Goal: Task Accomplishment & Management: Manage account settings

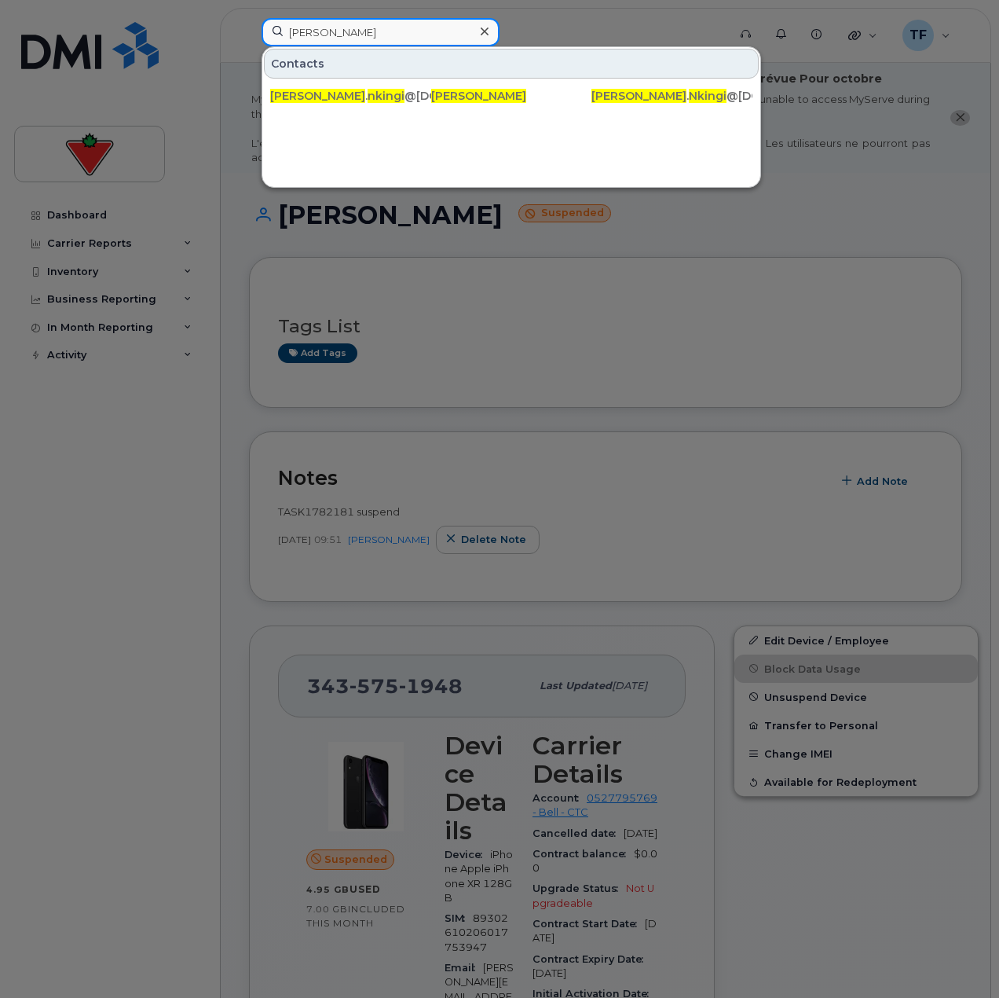
drag, startPoint x: 356, startPoint y: 31, endPoint x: 414, endPoint y: 45, distance: 59.7
click at [357, 31] on input "Emmanuel Nkingi" at bounding box center [381, 32] width 238 height 28
paste input "Stephanie Dias"
click at [186, 458] on div at bounding box center [499, 499] width 999 height 998
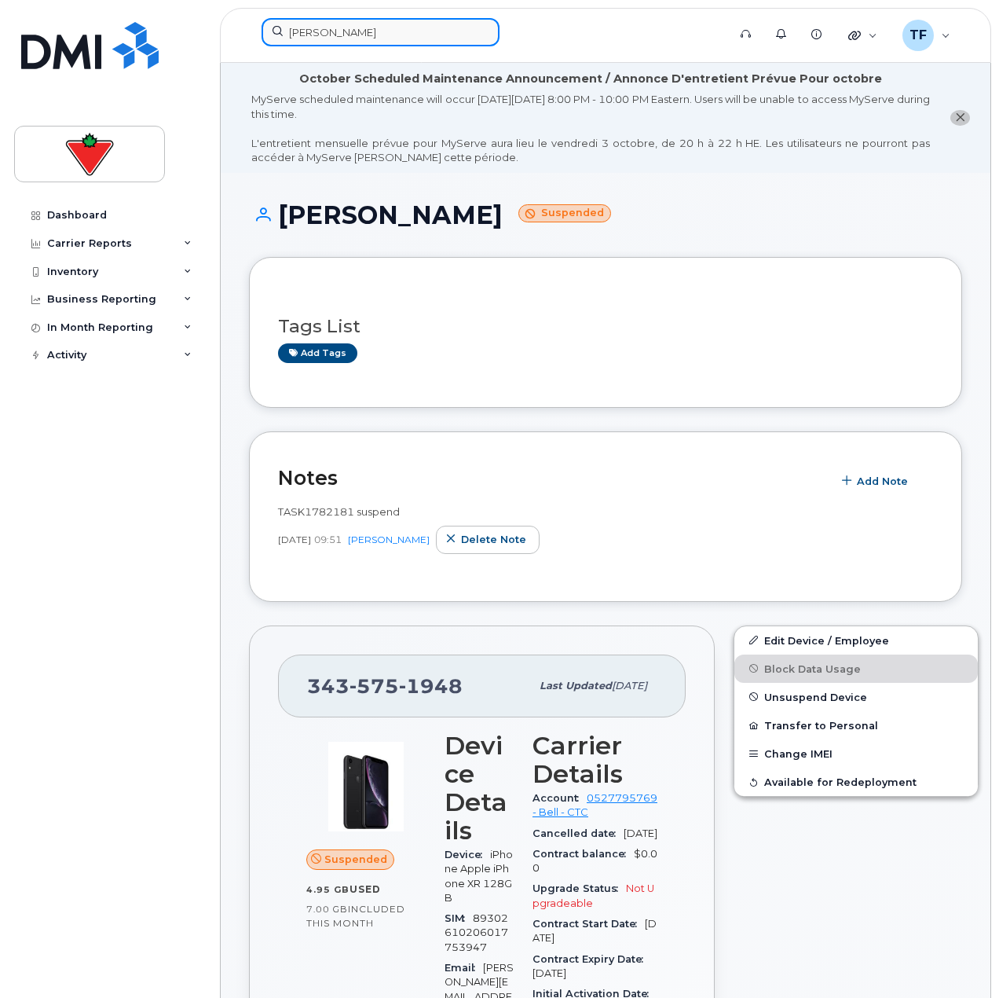
click at [356, 41] on input "Stephanie Dias" at bounding box center [381, 32] width 238 height 28
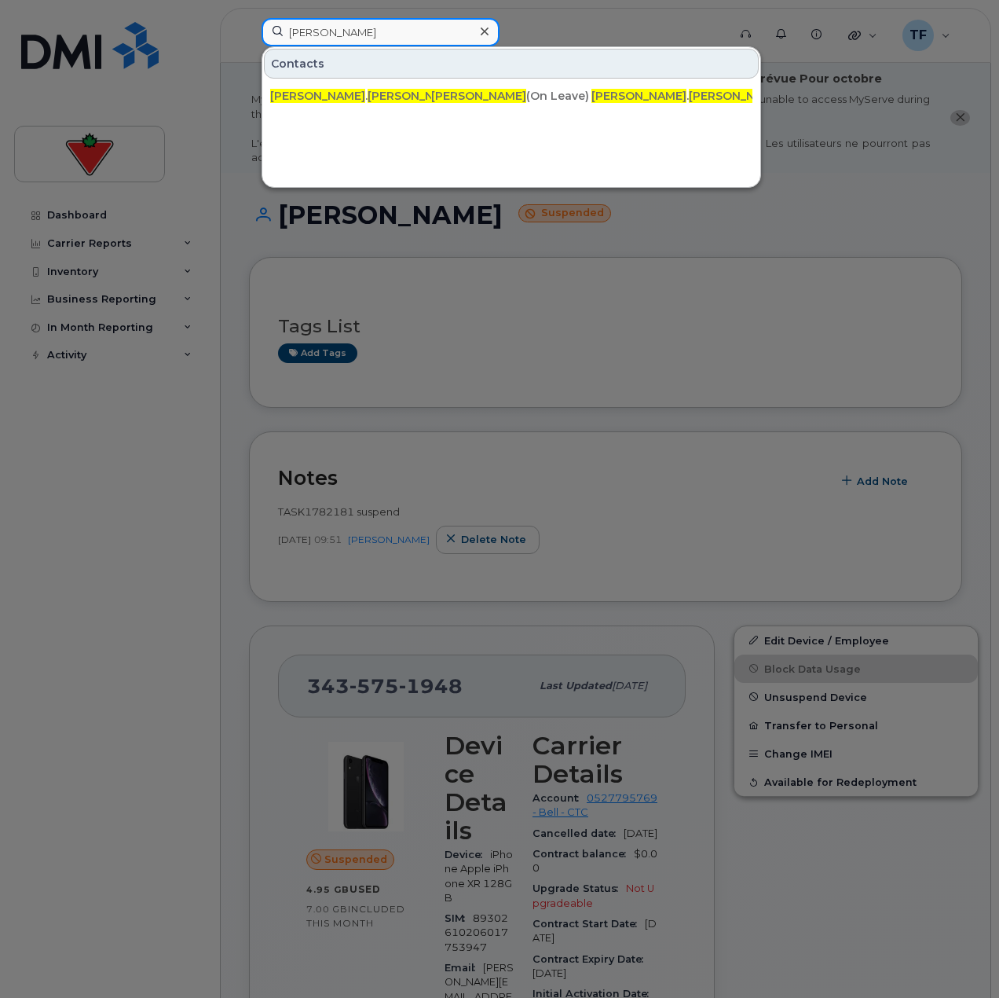
paste input "417 735 3270"
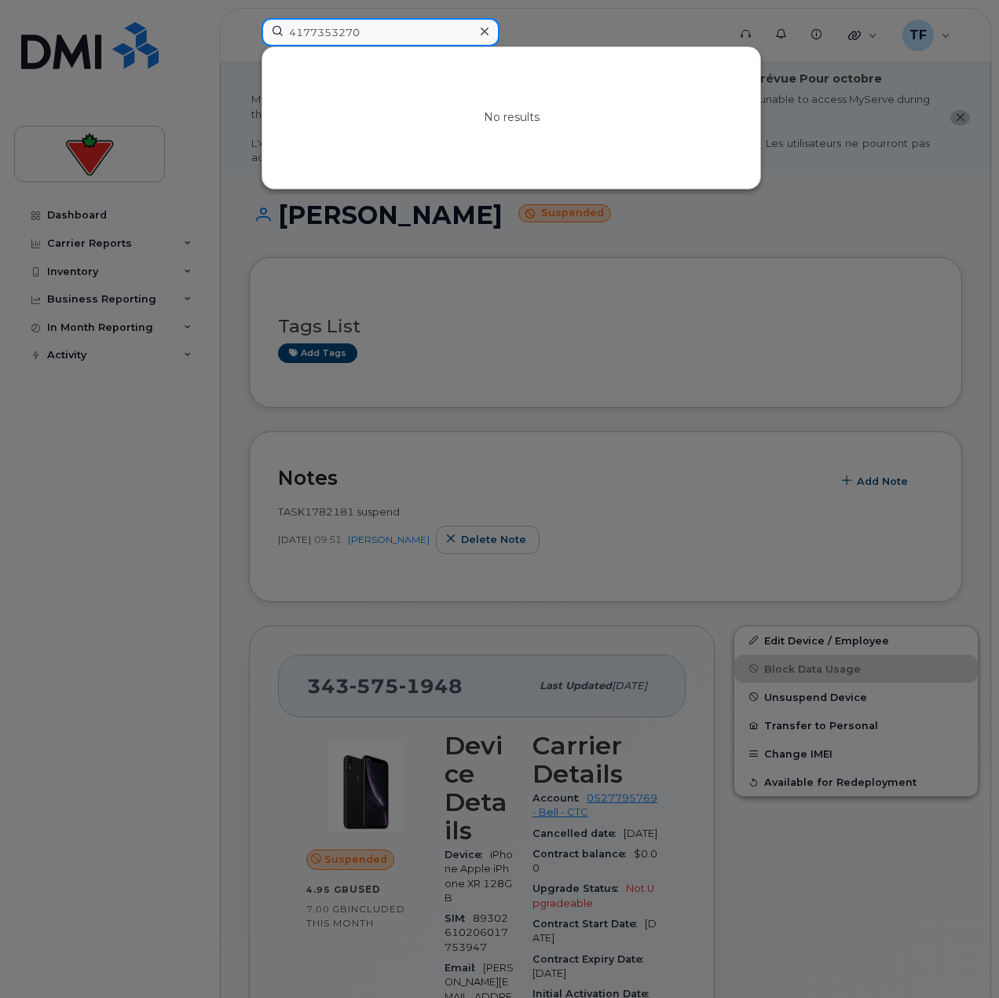
click at [349, 44] on input "4177353270" at bounding box center [381, 32] width 238 height 28
paste input "Emmanuel Nkingi"
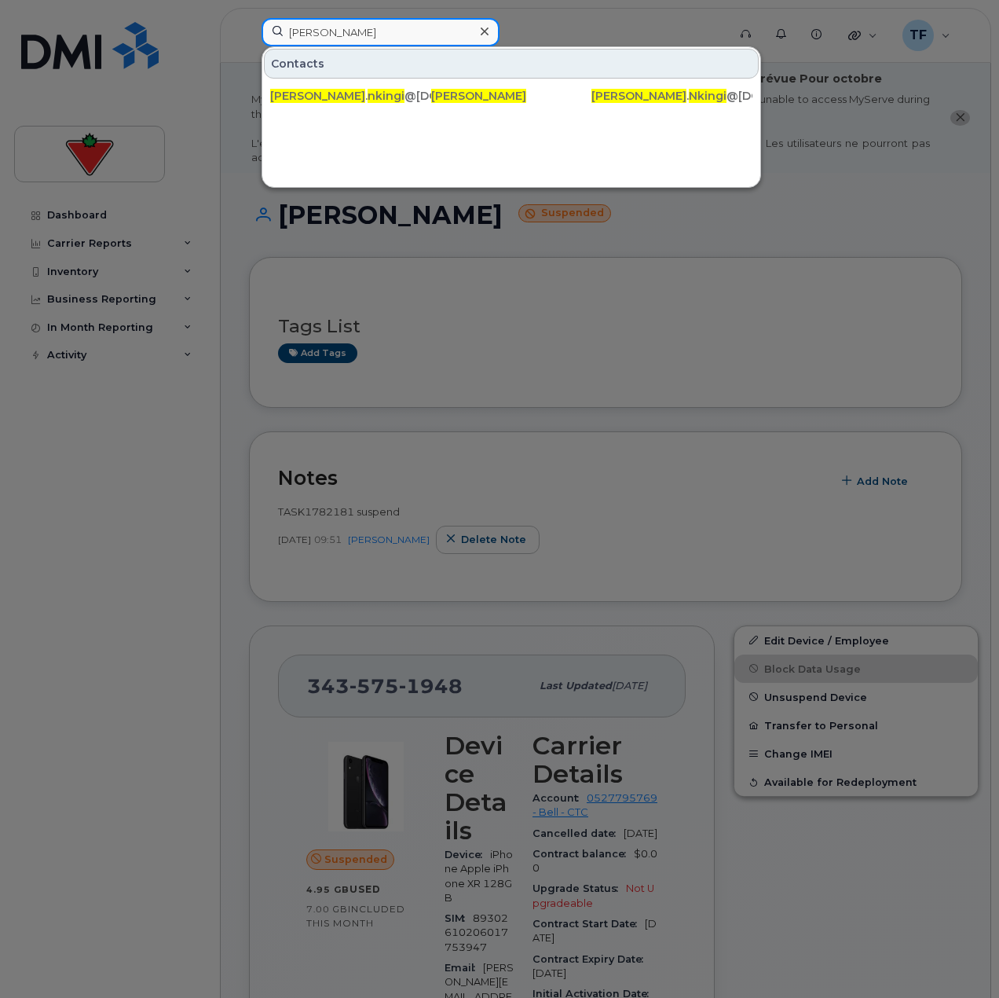
click at [325, 38] on input "Emmanuel Nkingi" at bounding box center [381, 32] width 238 height 28
paste input "Ravi Gowda"
click at [365, 28] on input "Ravi Gowda" at bounding box center [381, 32] width 238 height 28
paste input "2504073130"
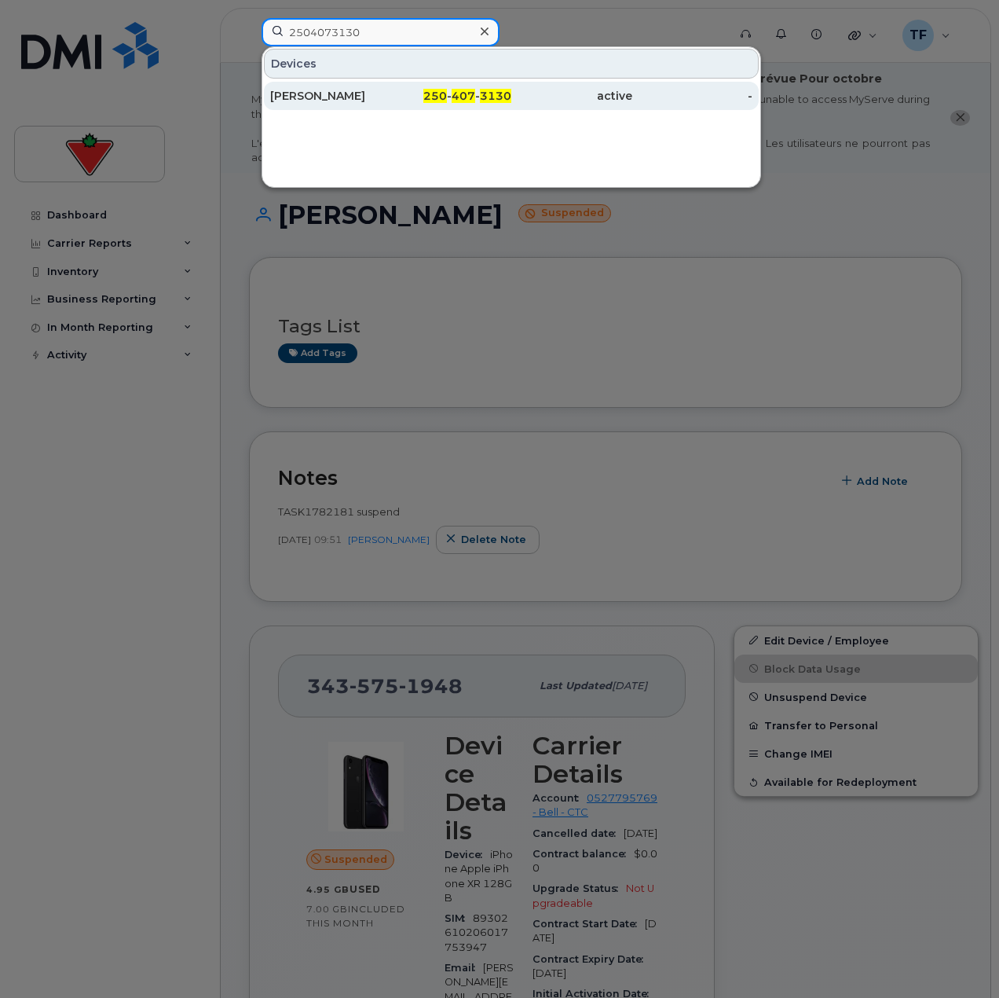
type input "2504073130"
click at [409, 97] on div "250 - 407 - 3130" at bounding box center [451, 96] width 121 height 16
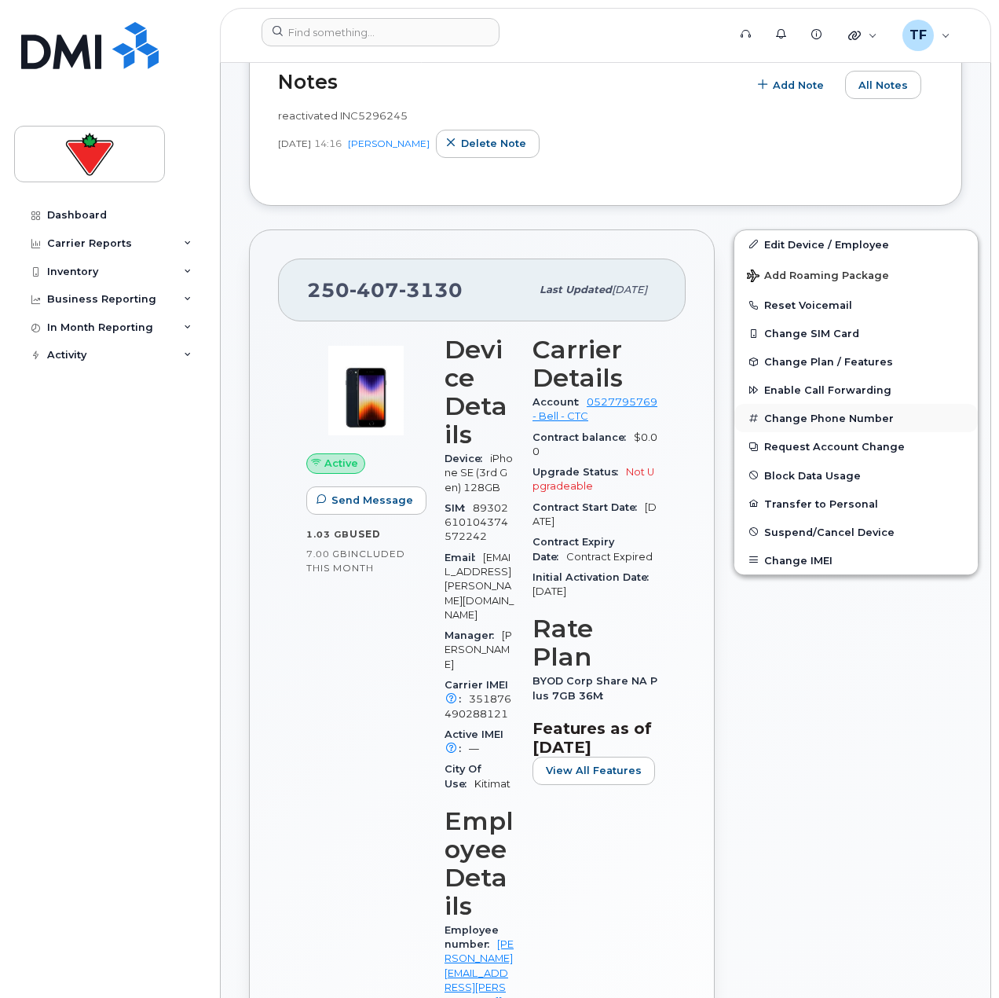
scroll to position [550, 0]
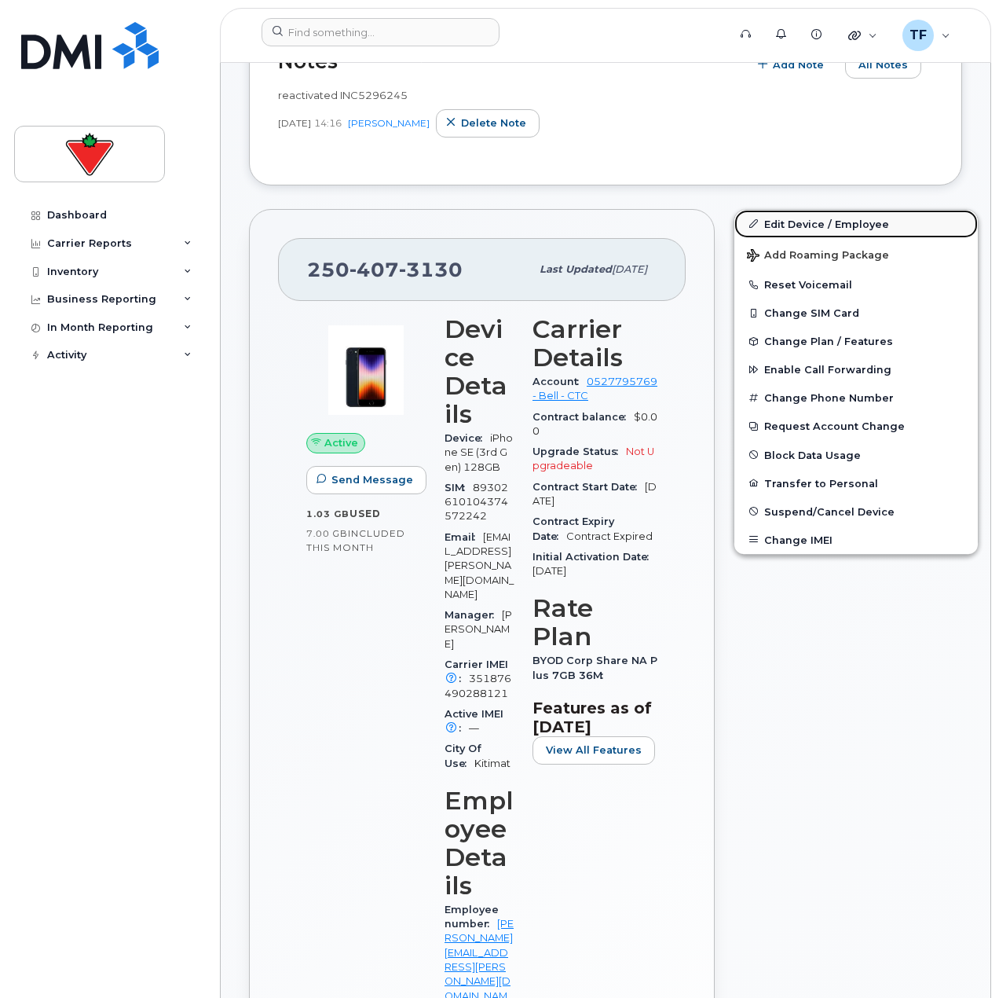
click at [801, 221] on link "Edit Device / Employee" at bounding box center [857, 224] width 244 height 28
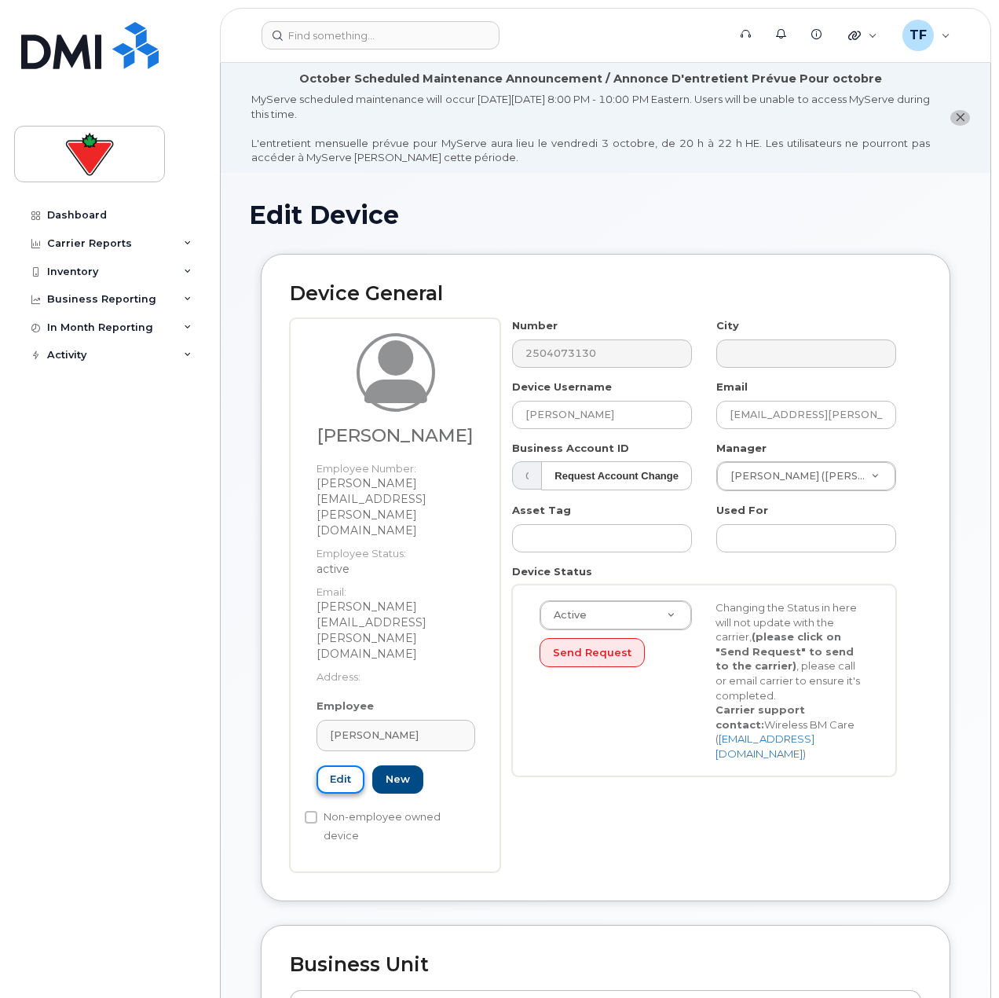
click at [346, 765] on link "Edit" at bounding box center [341, 779] width 48 height 29
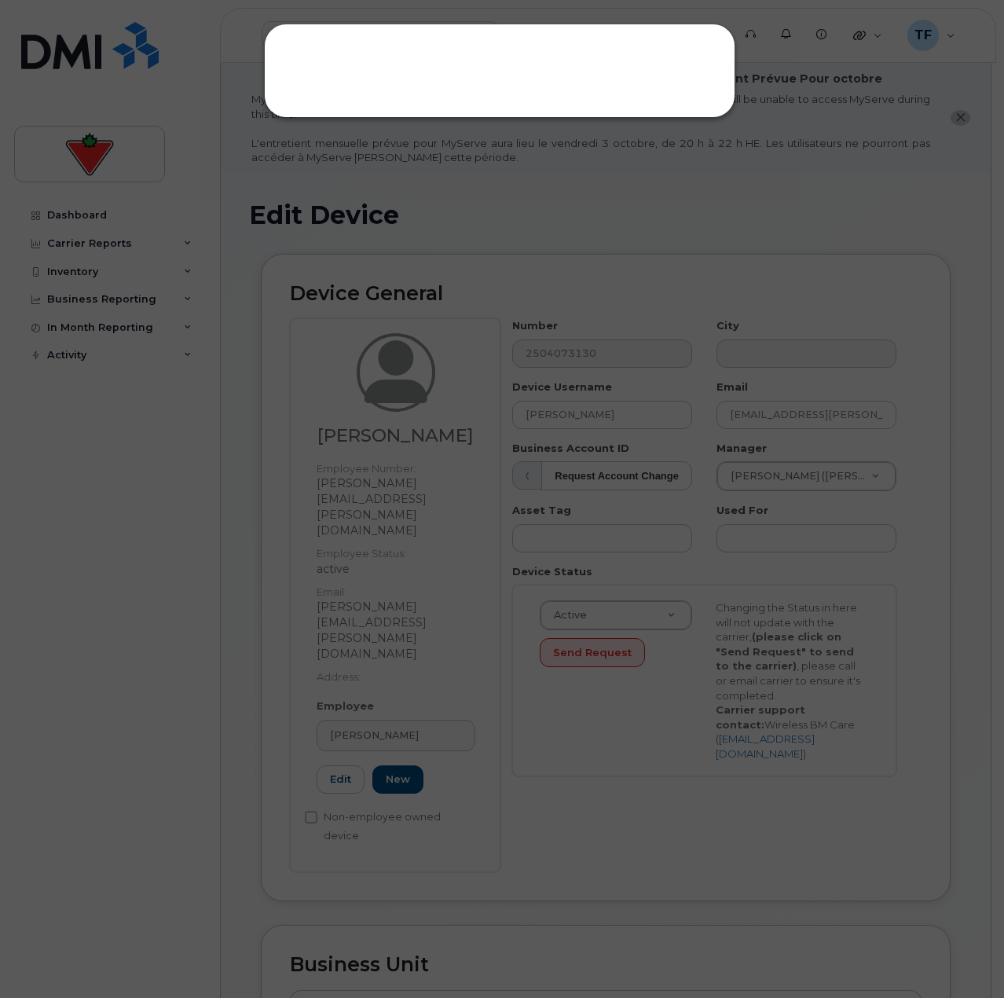
click at [280, 577] on div at bounding box center [502, 499] width 1004 height 998
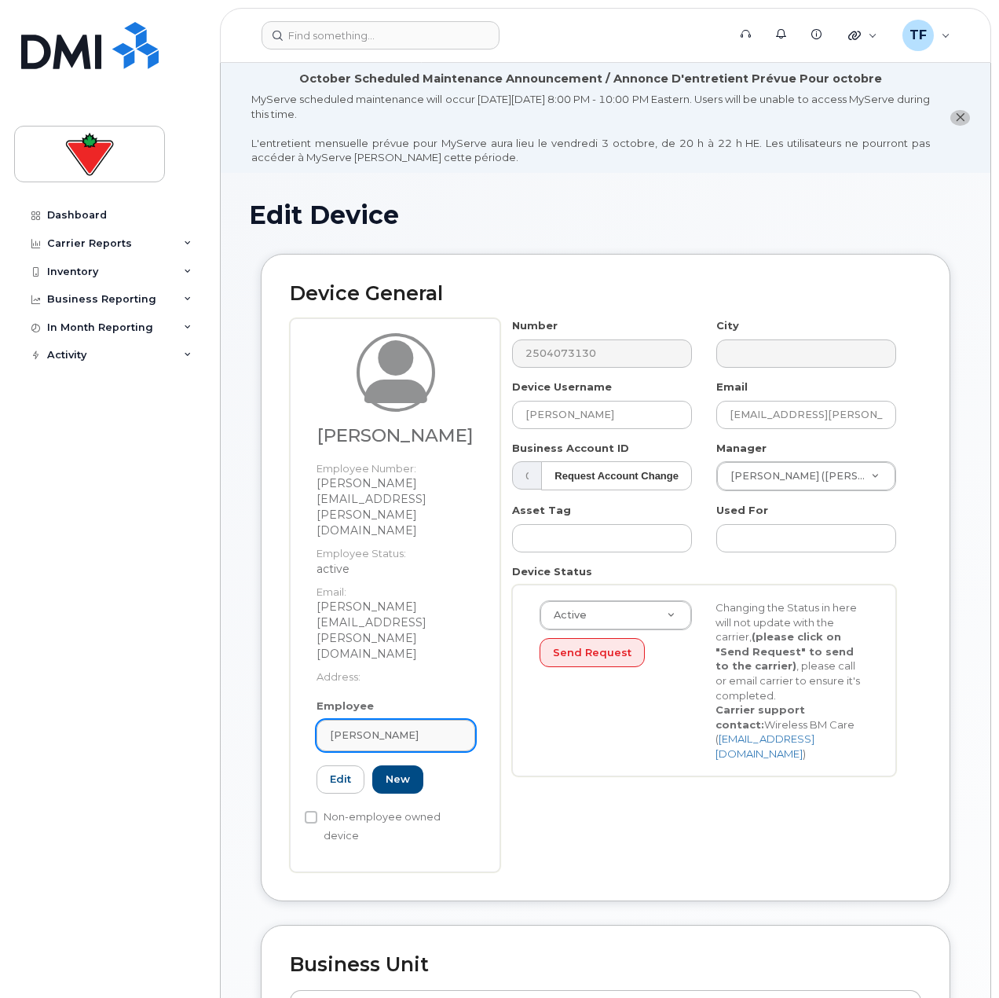
click at [389, 728] on span "Stephanie Adams" at bounding box center [374, 735] width 89 height 15
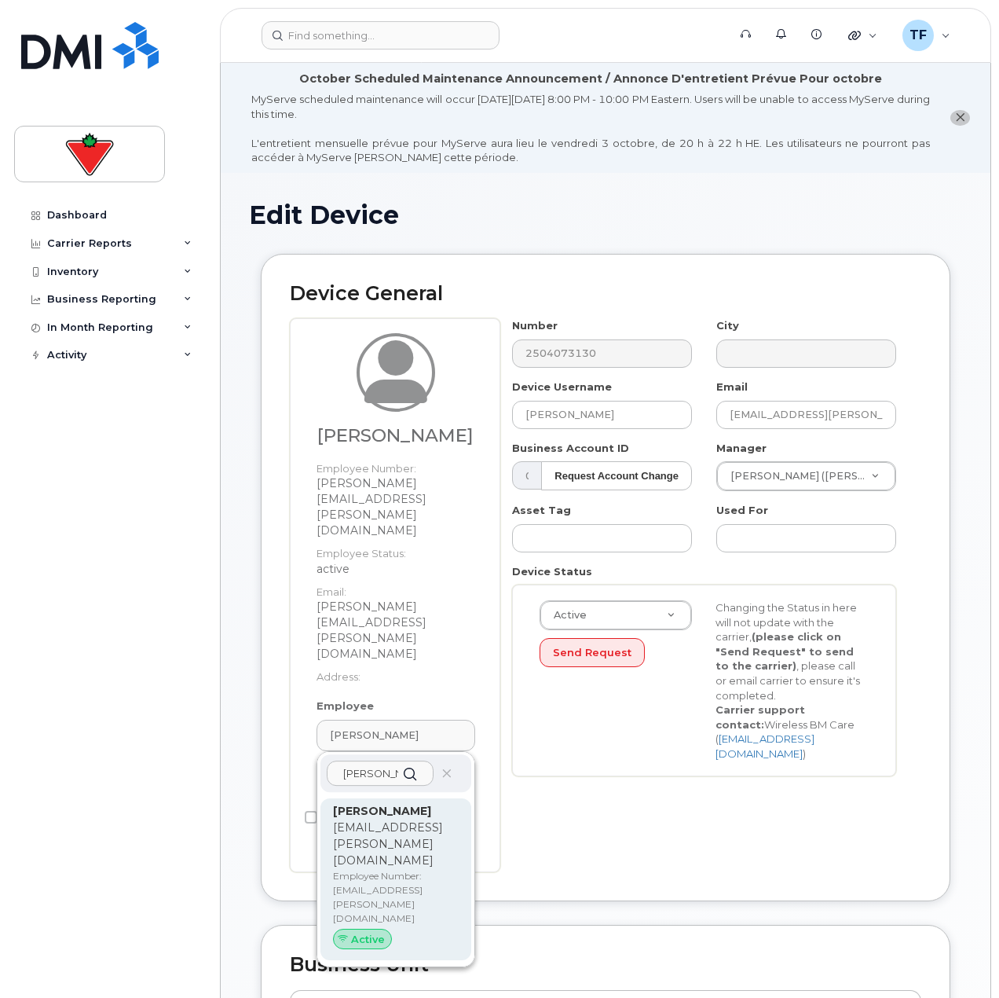
type input "ben sarra"
click at [378, 869] on p "Employee Number: benyamin.sarrafian@marks.ca" at bounding box center [396, 897] width 126 height 57
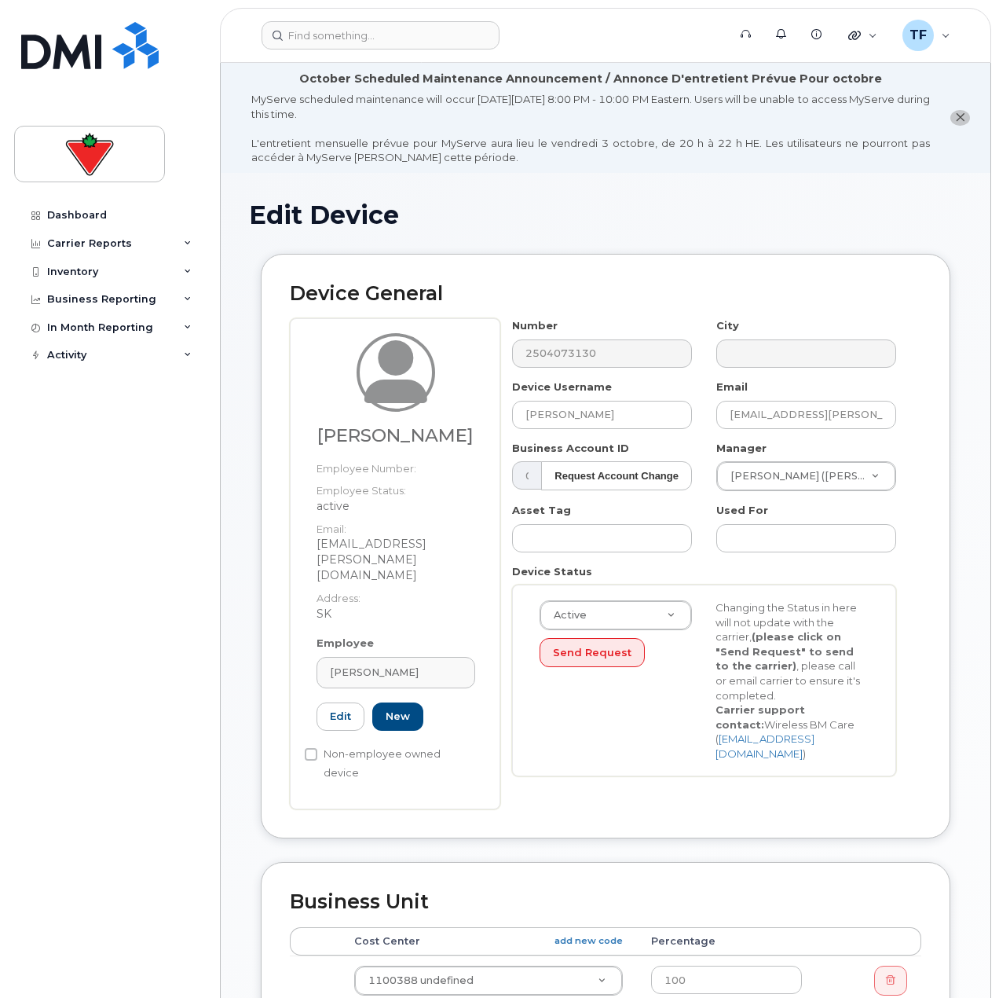
type input "benyamin.sarrafian@marks.ca"
type input "Ben Sarrafian"
type input "benyamin.sarrafian@marks.ca"
type input "625807"
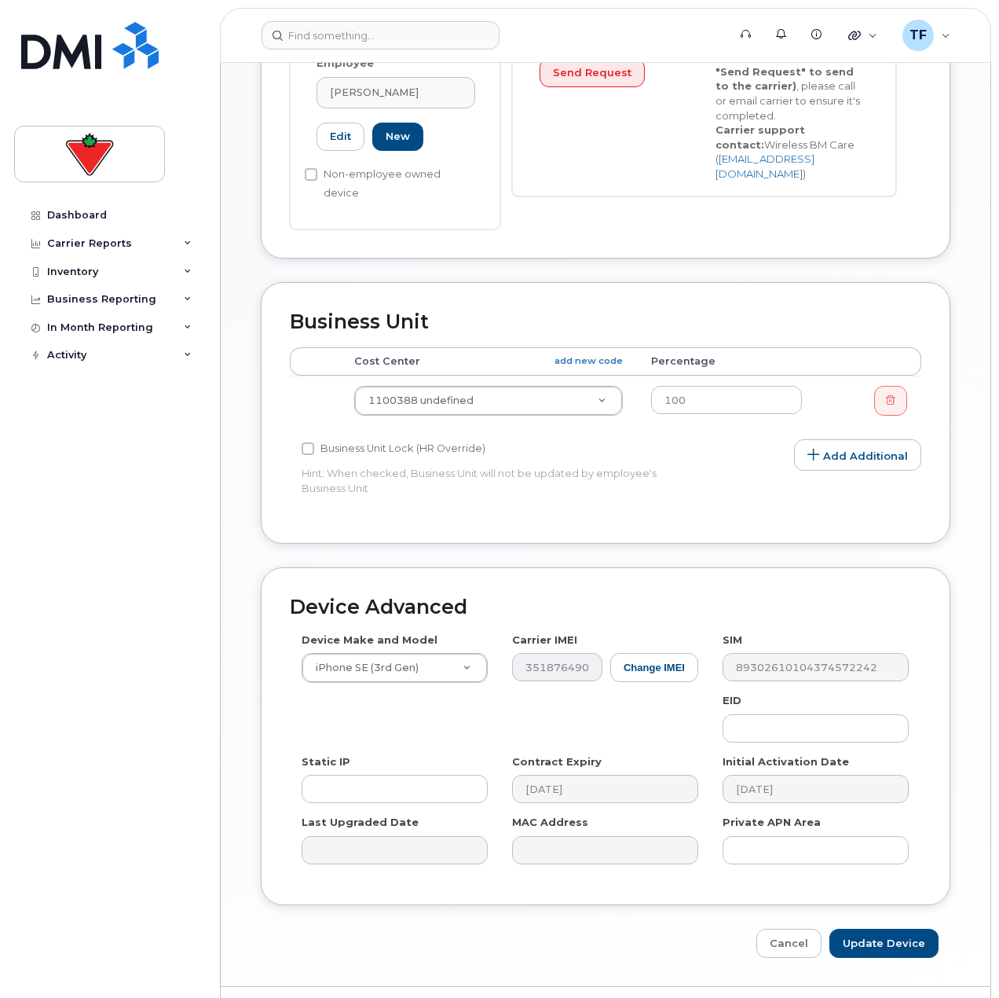
scroll to position [582, 0]
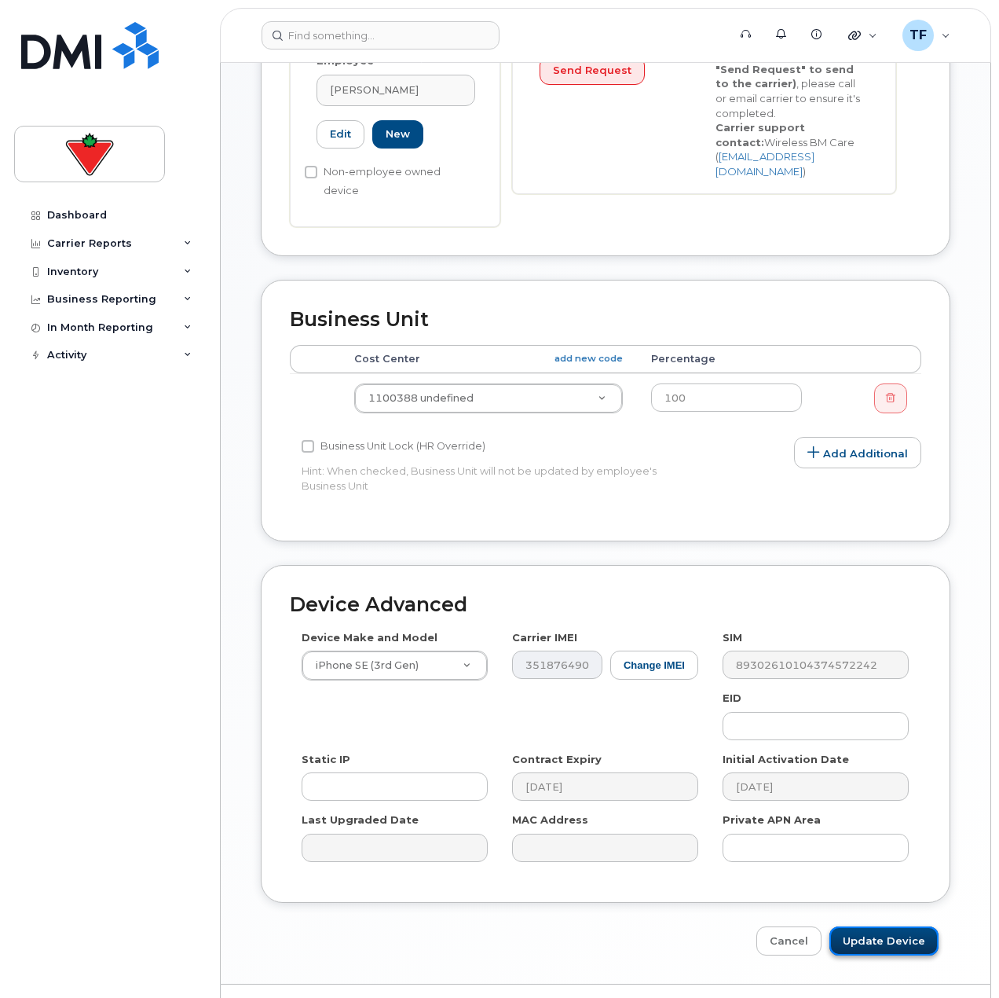
click at [881, 926] on input "Update Device" at bounding box center [884, 940] width 109 height 29
type input "Saving..."
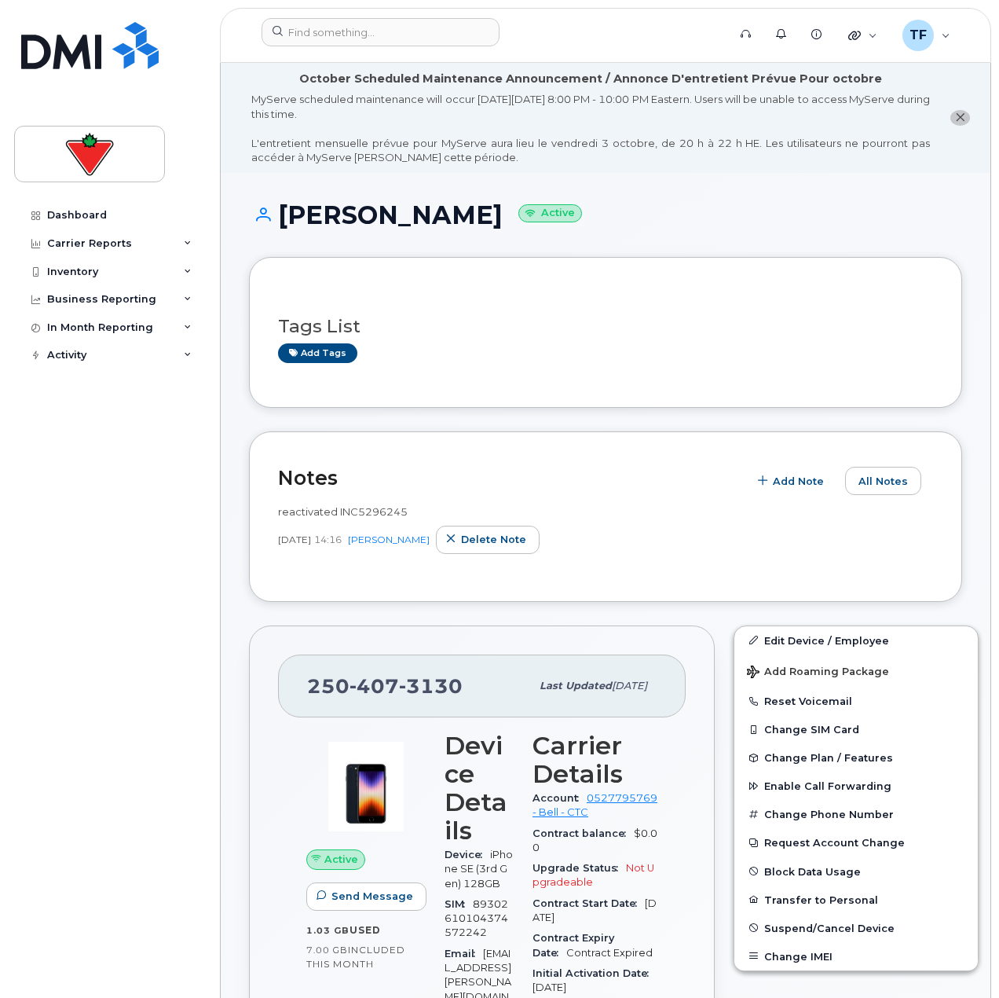
drag, startPoint x: 452, startPoint y: 213, endPoint x: 283, endPoint y: 222, distance: 169.2
click at [283, 222] on h1 "Ben Sarrafian Active" at bounding box center [605, 214] width 713 height 27
copy h1 "Ben Sarrafian"
drag, startPoint x: 456, startPoint y: 680, endPoint x: 307, endPoint y: 694, distance: 149.2
click at [307, 694] on span "250 407 3130" at bounding box center [385, 686] width 156 height 24
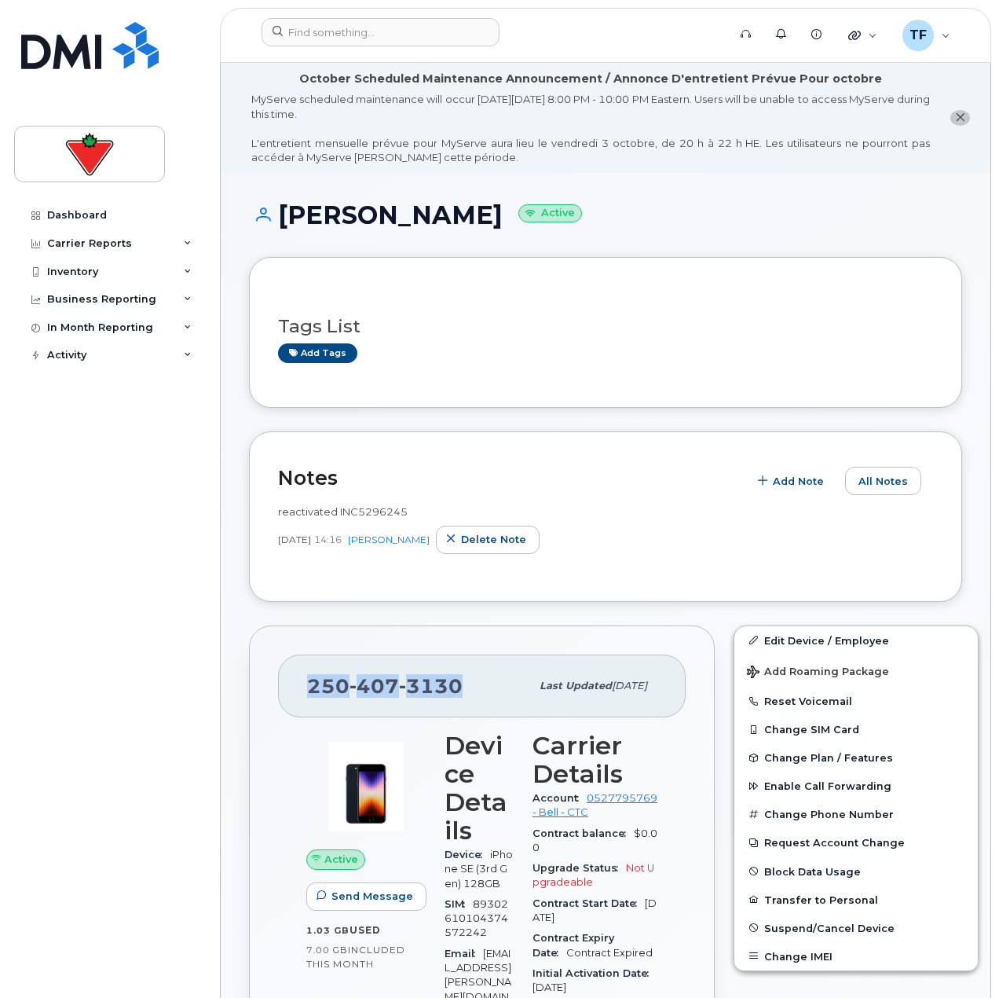
copy span "250 407 3130"
click at [330, 52] on header "Support Alerts Knowledge Base Quicklinks Suspend / Cancel Device Change SIM Car…" at bounding box center [606, 35] width 772 height 55
click at [335, 42] on input at bounding box center [381, 32] width 238 height 28
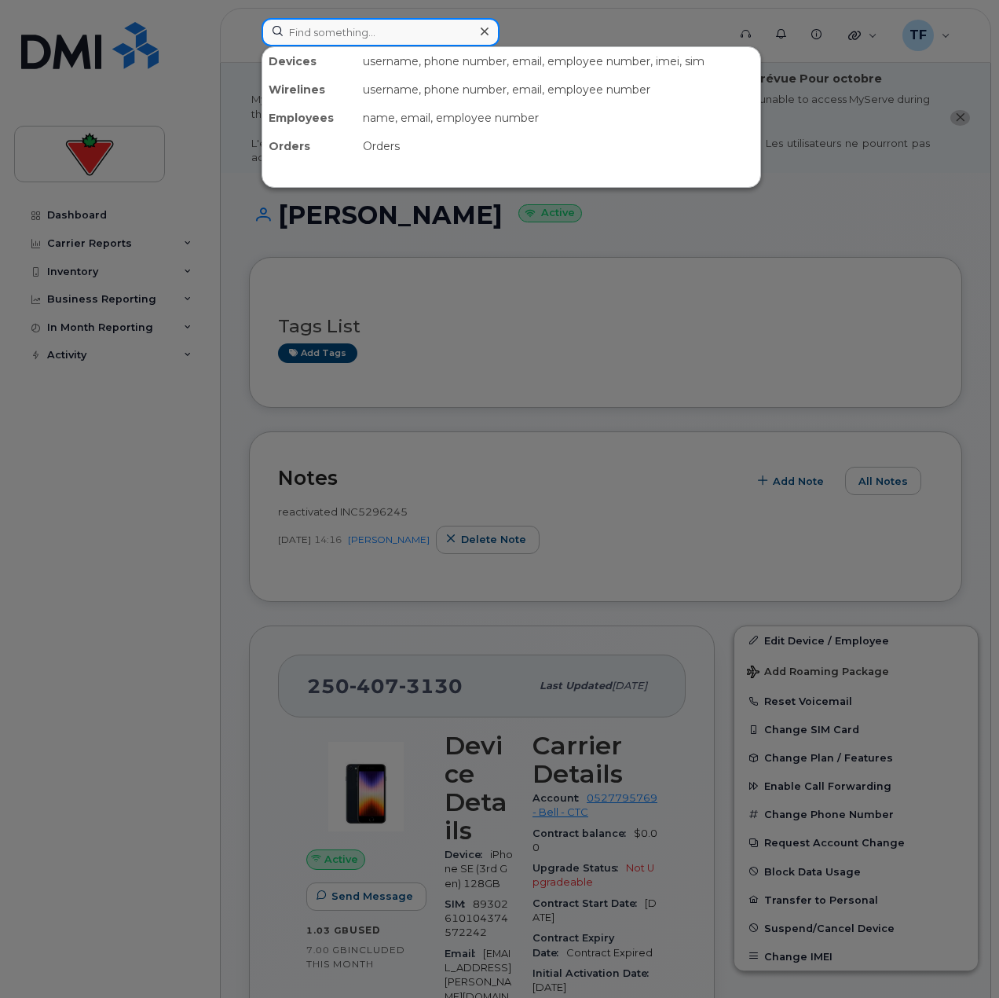
paste input "Kim St−Pierre"
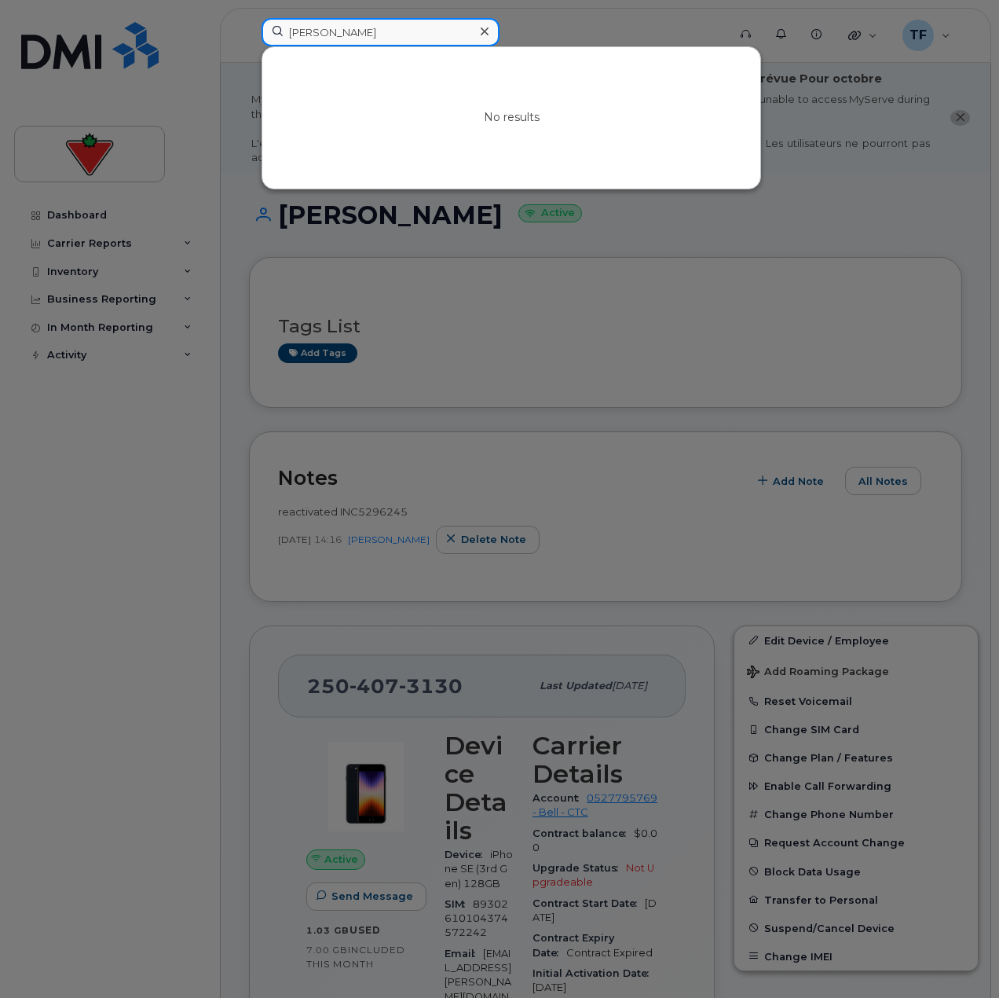
type input "Kim St Pierre"
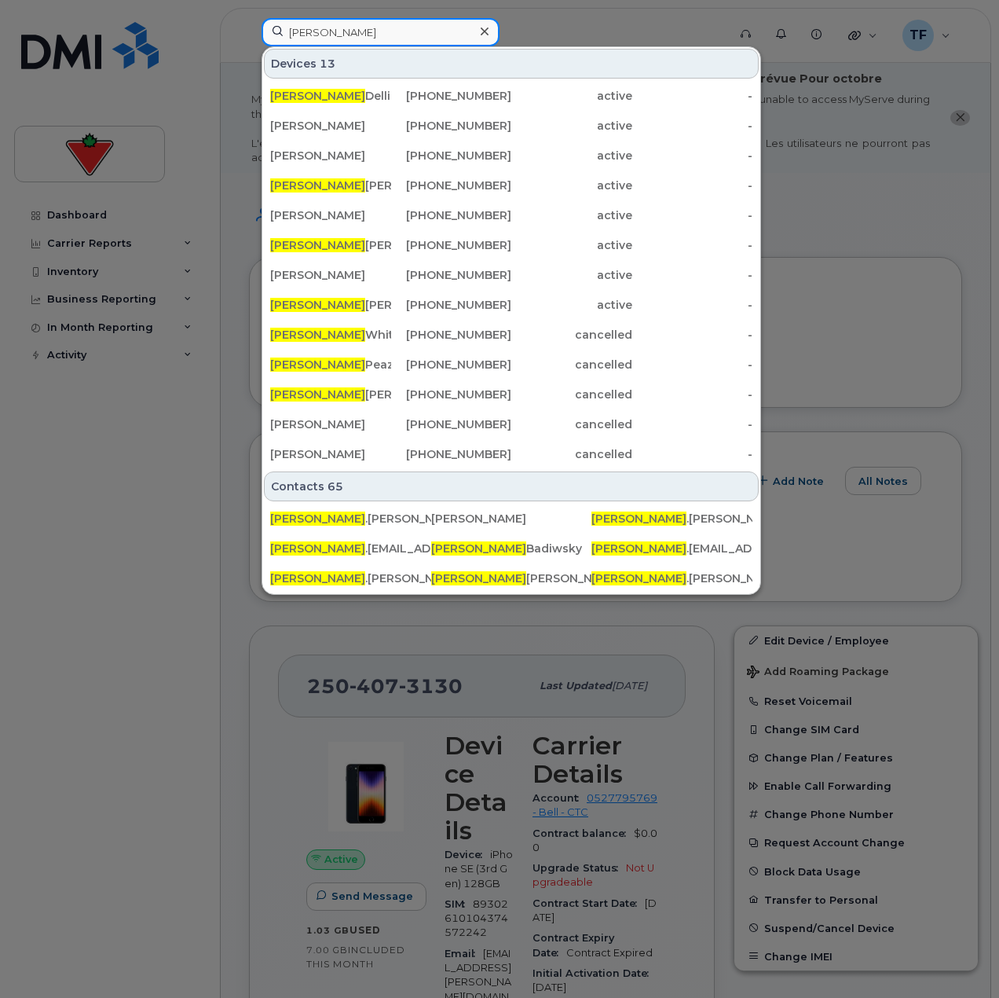
type input "kimberly st"
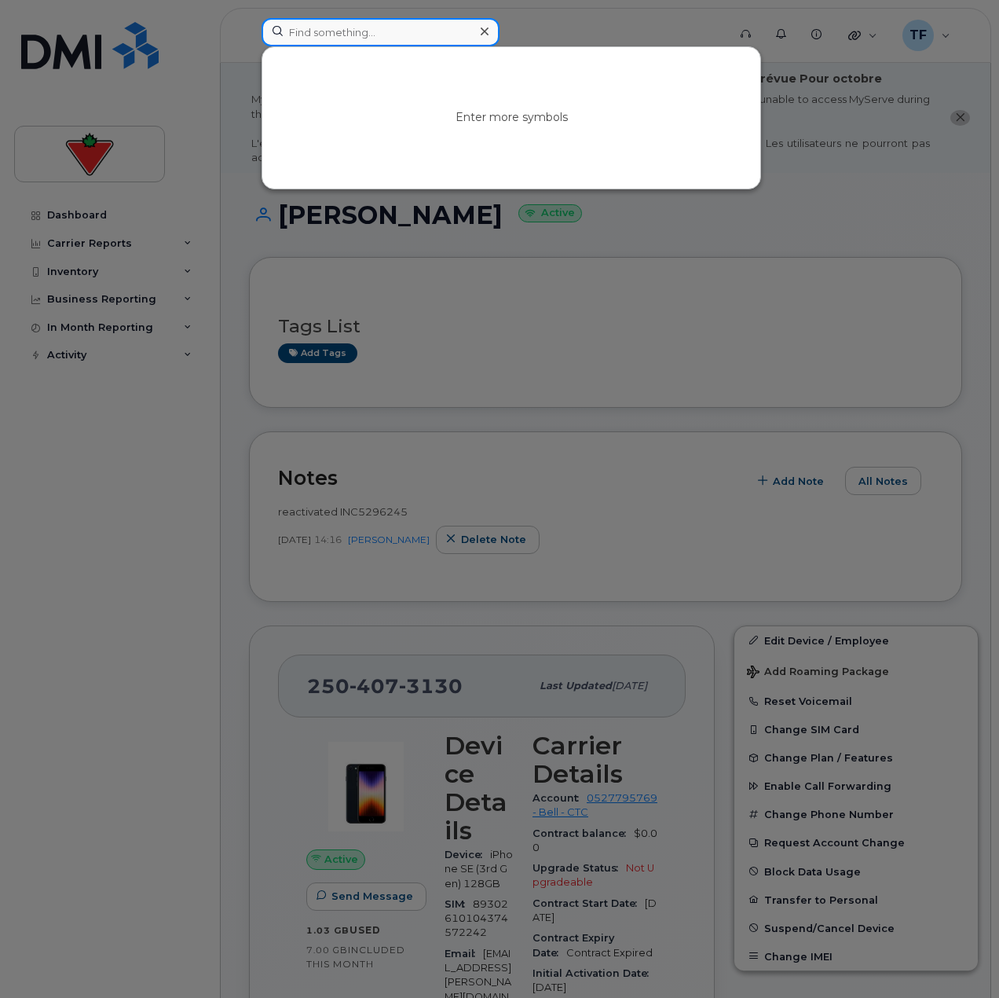
click at [322, 35] on input at bounding box center [381, 32] width 238 height 28
paste input "(Kim.Stpierre)"
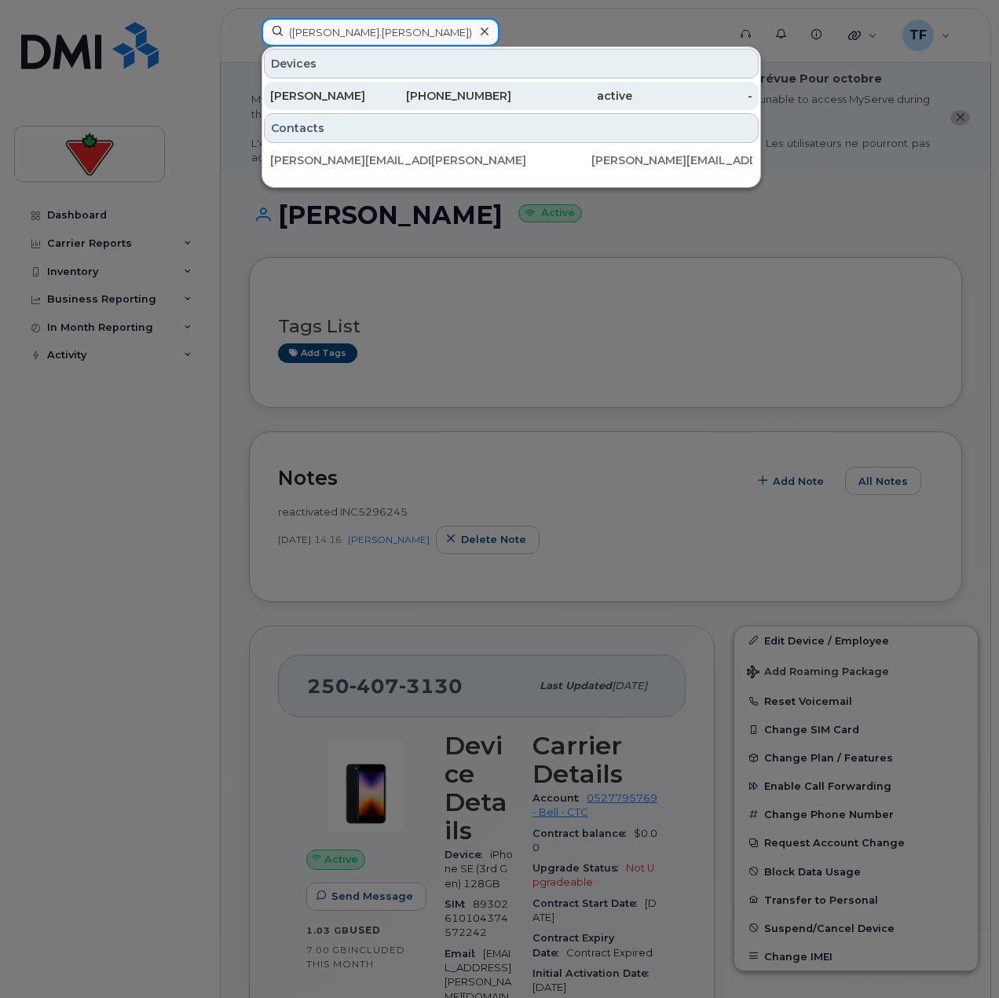
type input "(Kim.Stpierre)"
click at [397, 93] on div "438-304-8023" at bounding box center [451, 96] width 121 height 16
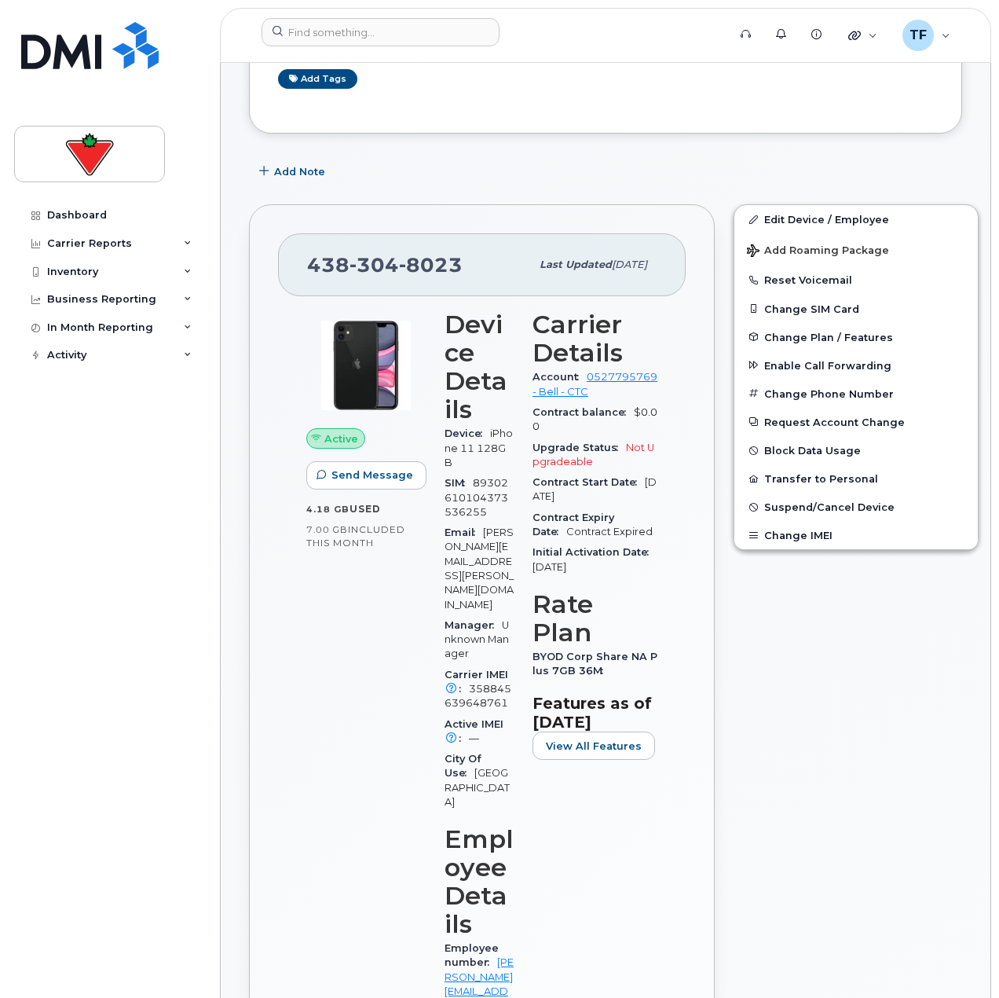
scroll to position [79, 0]
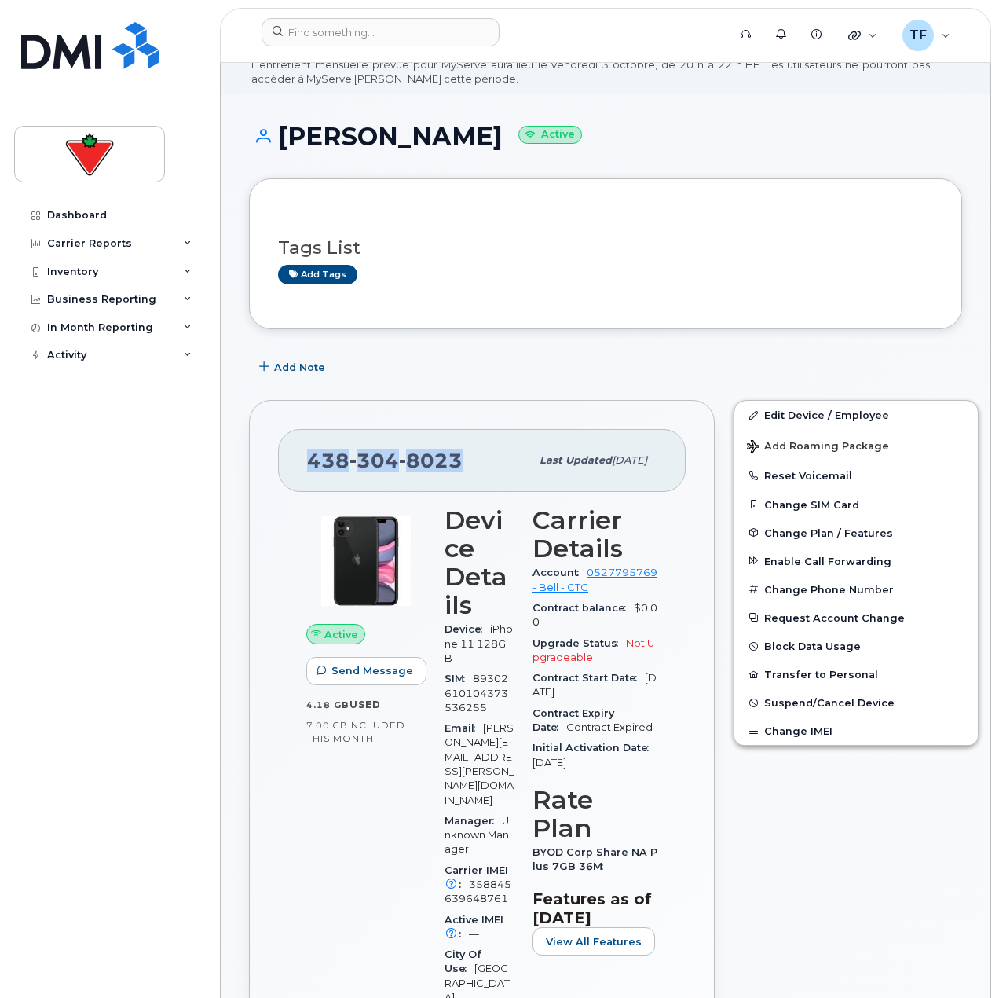
drag, startPoint x: 443, startPoint y: 461, endPoint x: 310, endPoint y: 463, distance: 133.6
click at [310, 463] on div "[PHONE_NUMBER]" at bounding box center [418, 460] width 223 height 33
copy span "[PHONE_NUMBER]"
click at [287, 366] on span "Add Note" at bounding box center [299, 367] width 51 height 15
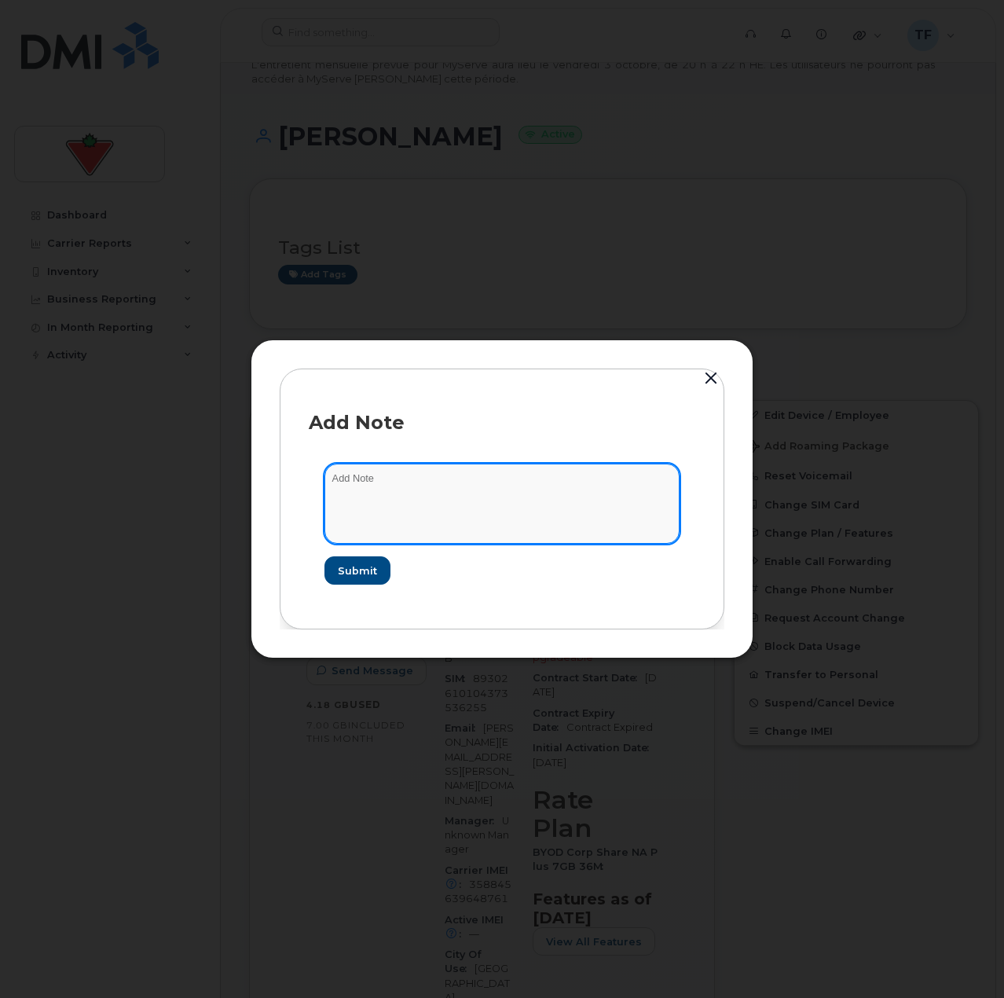
click at [394, 507] on textarea at bounding box center [501, 504] width 355 height 80
paste textarea "TASK1781680"
type textarea "suspend TASK1781680"
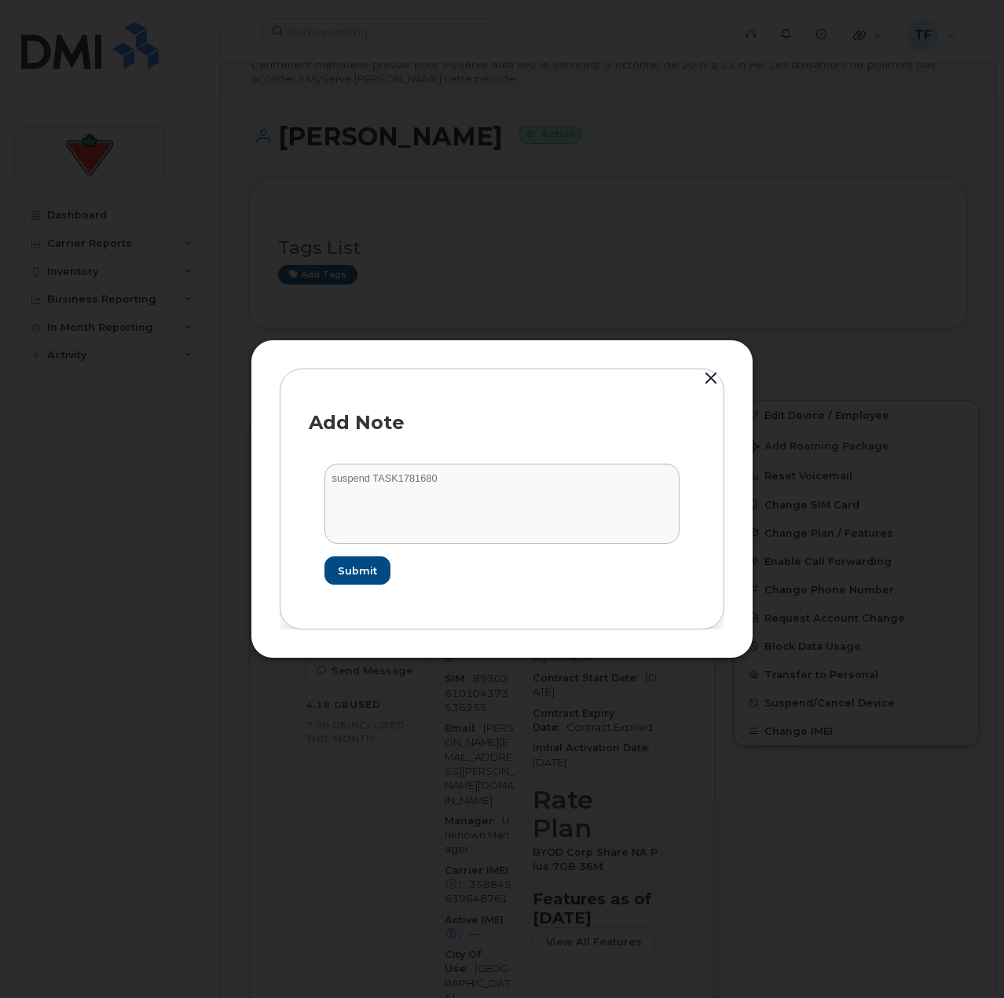
click at [365, 585] on form "suspend TASK1781680 Submit" at bounding box center [502, 524] width 387 height 152
click at [361, 570] on span "Submit" at bounding box center [356, 570] width 39 height 15
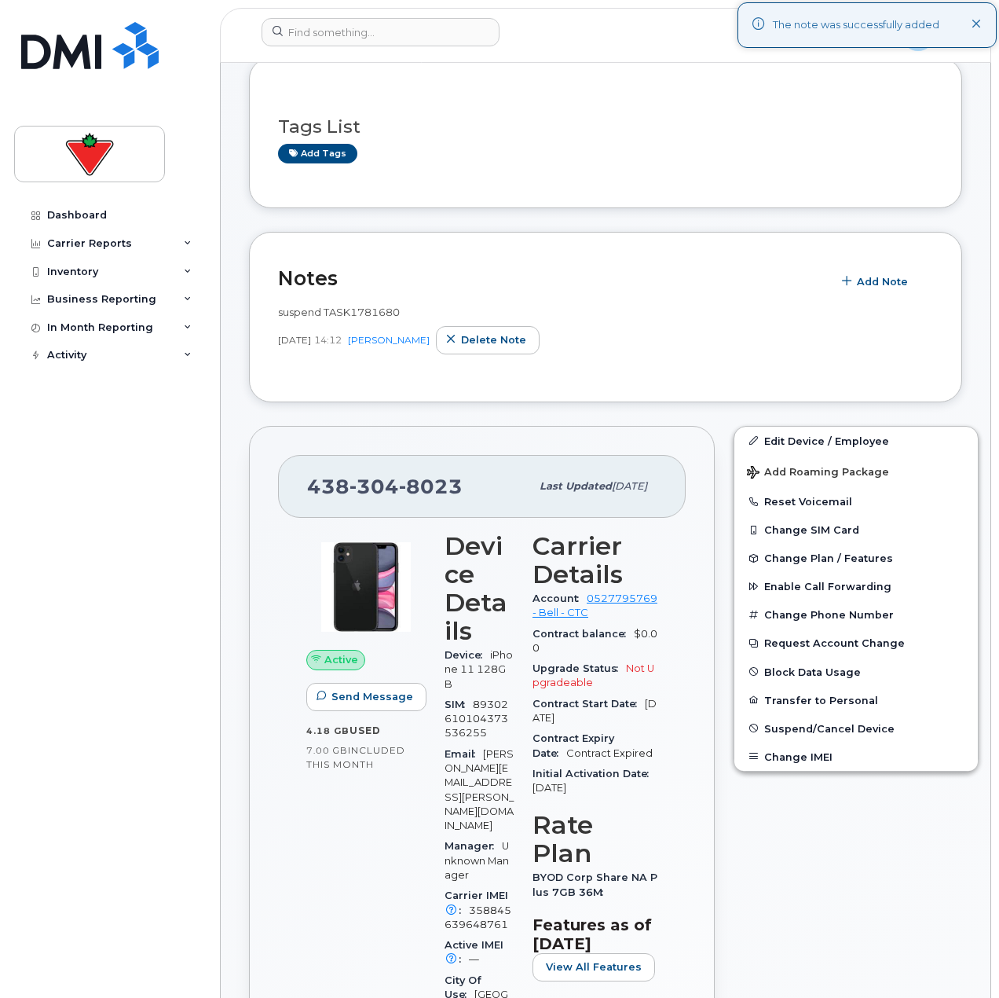
scroll to position [314, 0]
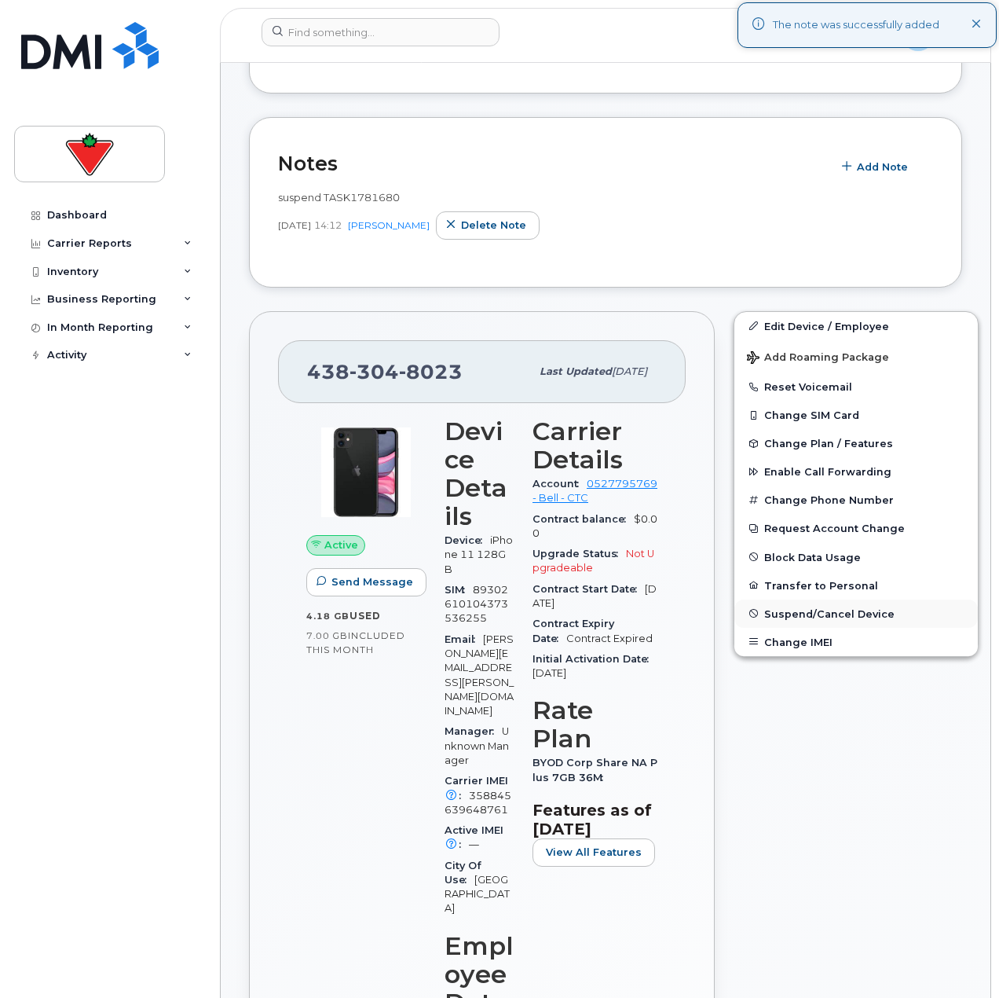
click at [819, 621] on button "Suspend/Cancel Device" at bounding box center [857, 613] width 244 height 28
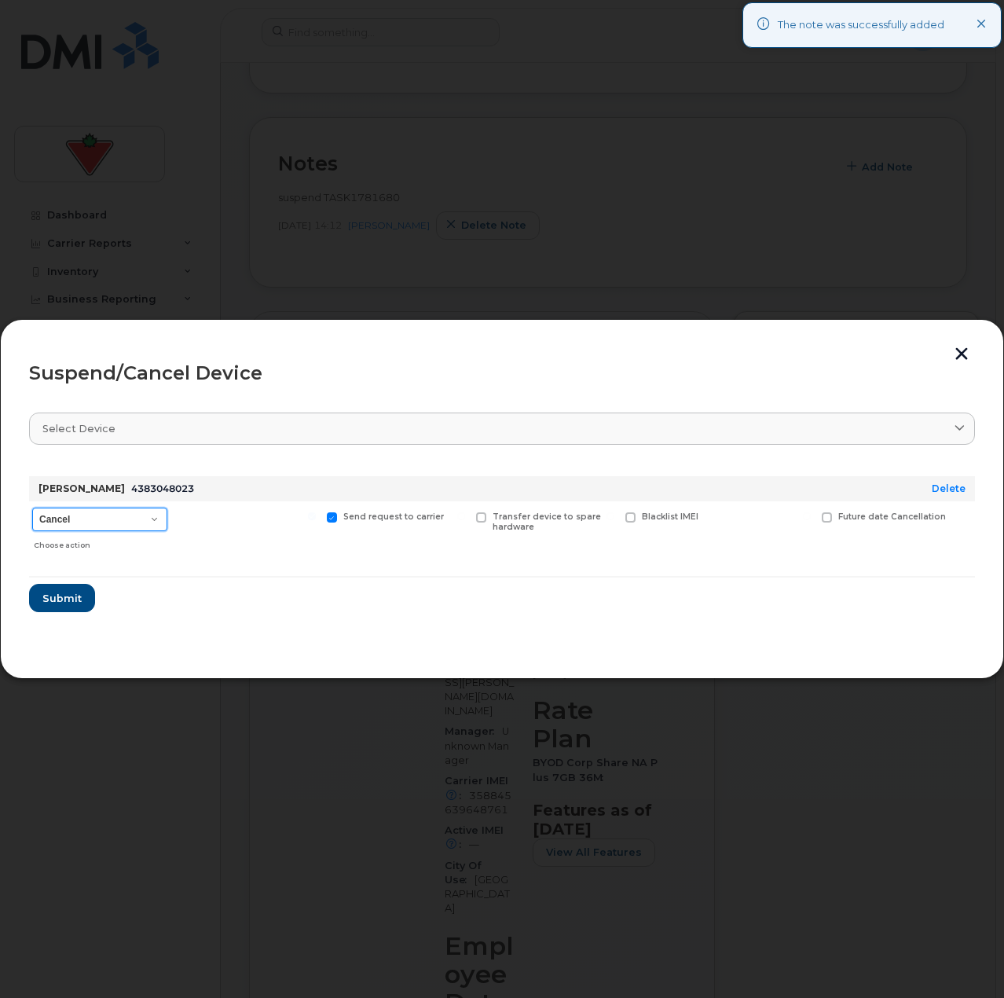
click at [121, 518] on select "Cancel Suspend - Extend Suspension Suspend - Reduced Rate Suspend - Full Rate S…" at bounding box center [99, 520] width 135 height 24
select select "[object Object]"
click at [32, 508] on select "Cancel Suspend - Extend Suspension Suspend - Reduced Rate Suspend - Full Rate S…" at bounding box center [99, 520] width 135 height 24
click at [68, 592] on span "Submit" at bounding box center [61, 598] width 39 height 15
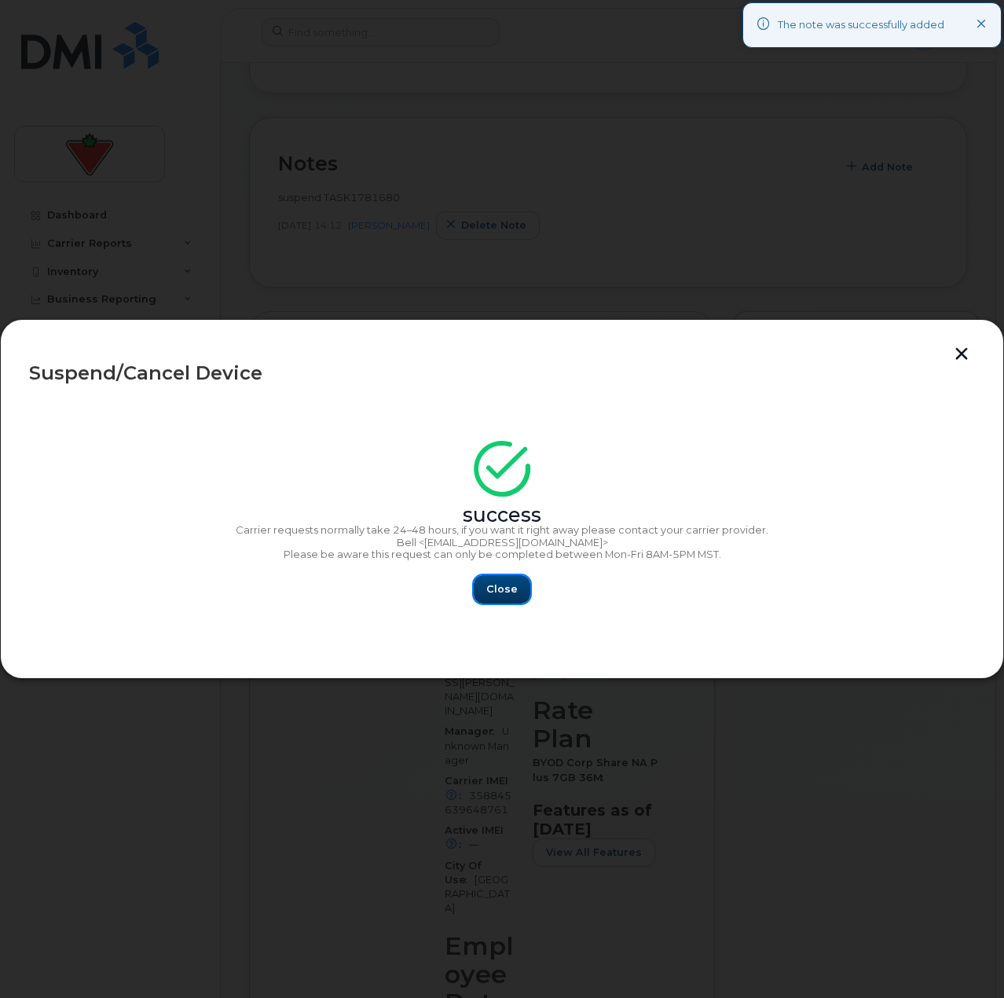
click at [492, 580] on button "Close" at bounding box center [502, 589] width 57 height 28
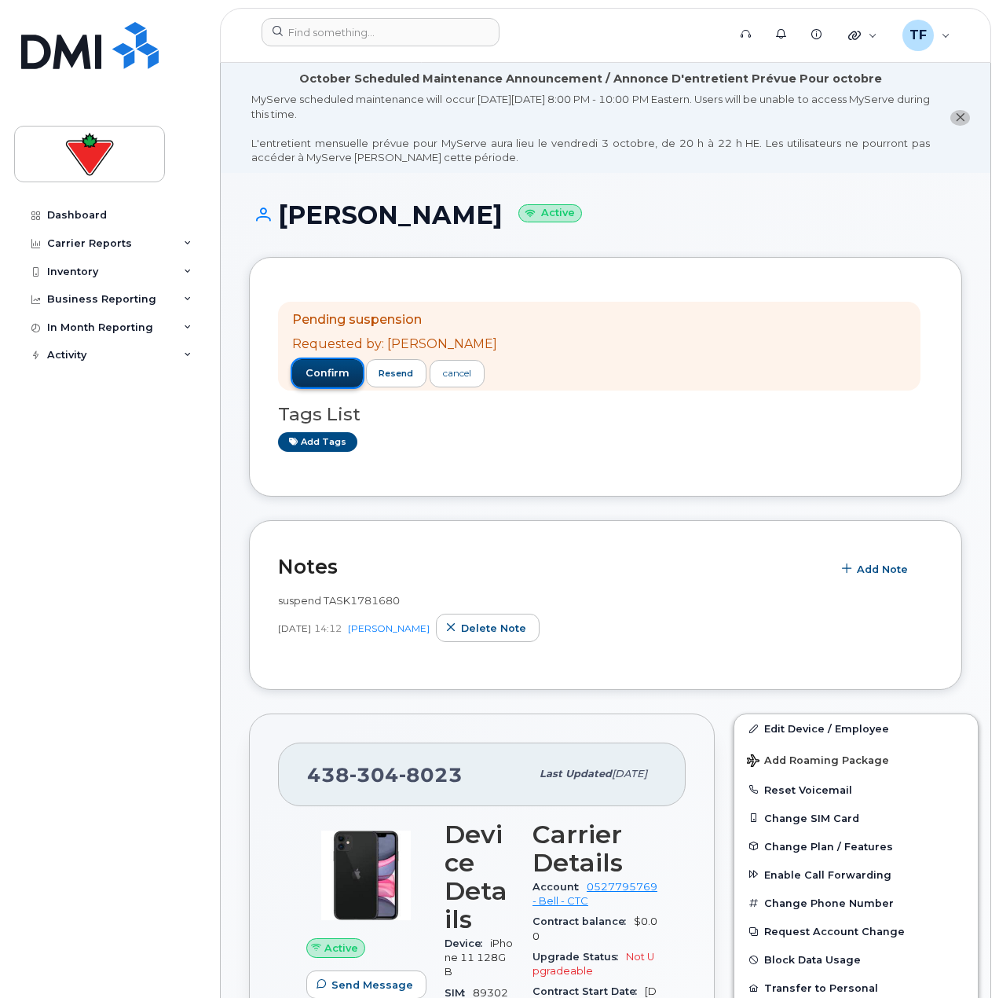
click at [343, 371] on span "confirm" at bounding box center [328, 373] width 44 height 14
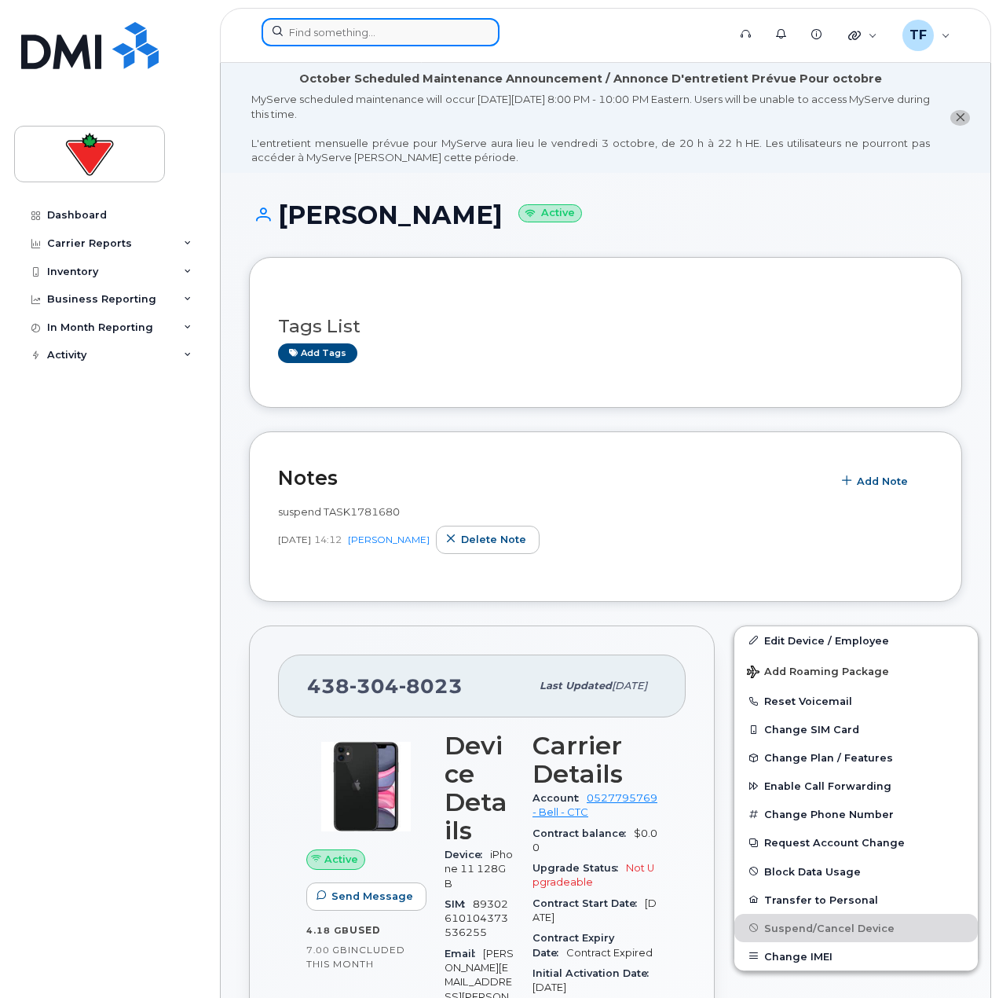
click at [408, 42] on input at bounding box center [381, 32] width 238 height 28
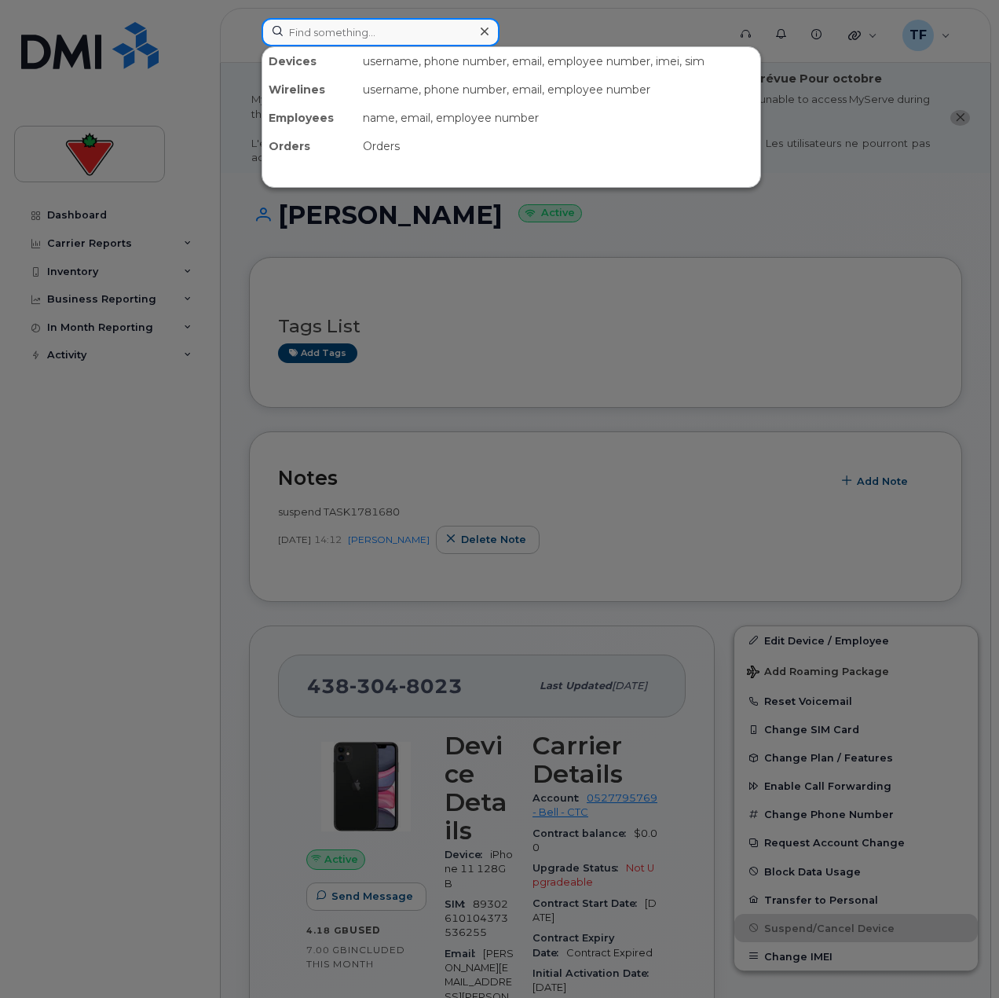
paste input "Steven Pickett"
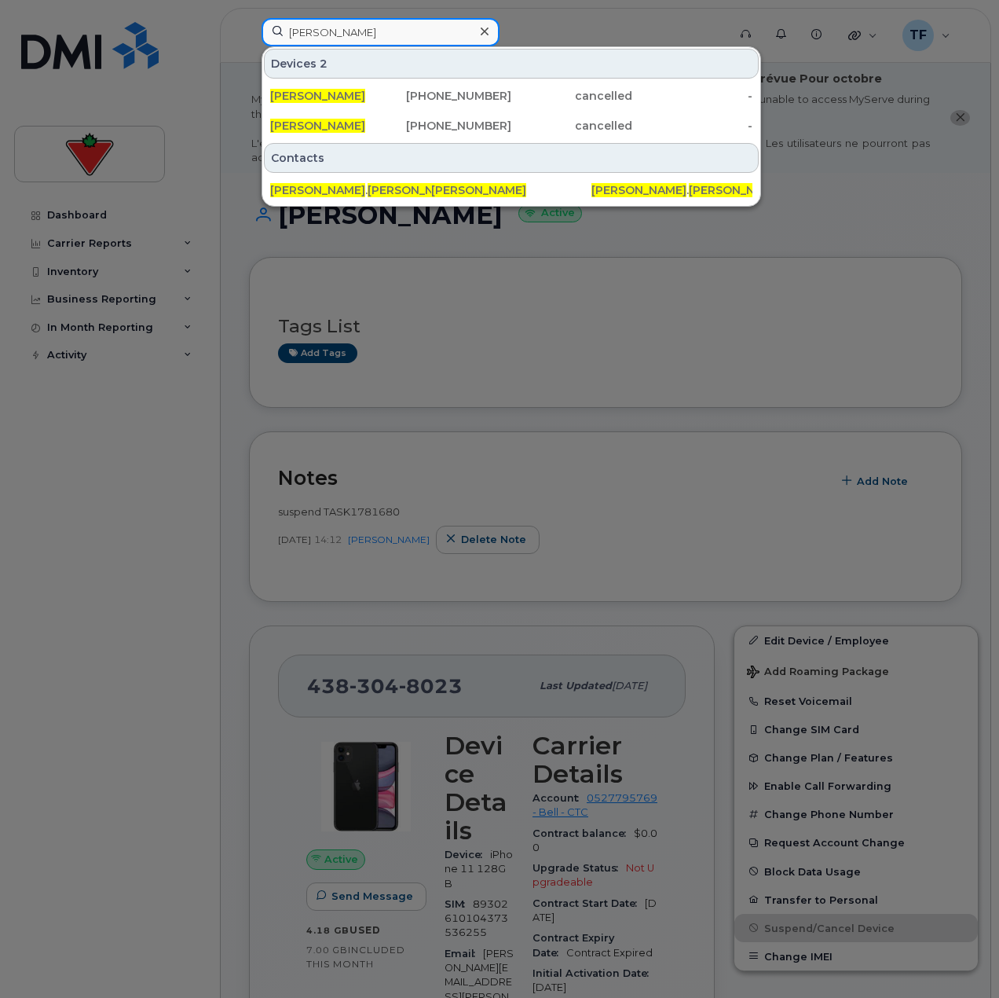
click at [418, 27] on input "Steven Pickett" at bounding box center [381, 32] width 238 height 28
paste input "David Smith"
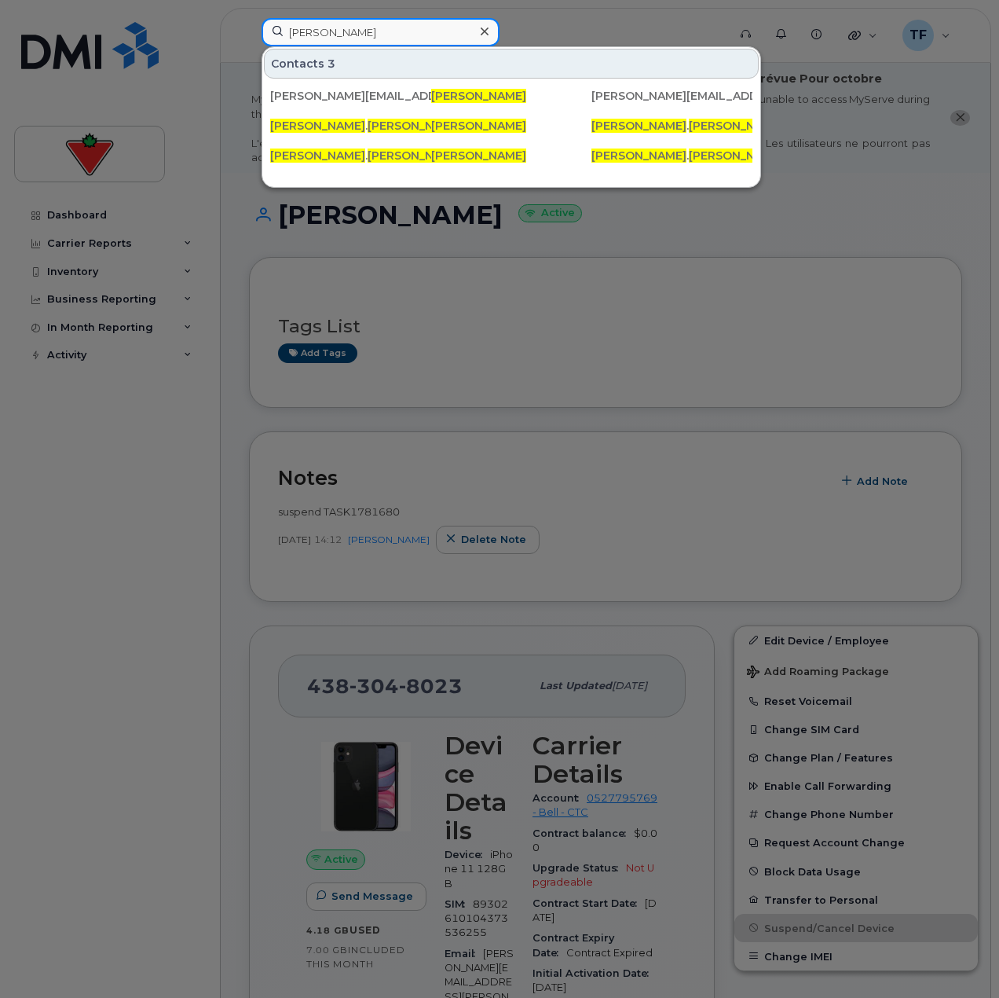
click at [361, 38] on input "David Smith" at bounding box center [381, 32] width 238 height 28
paste input "Christopher Bright"
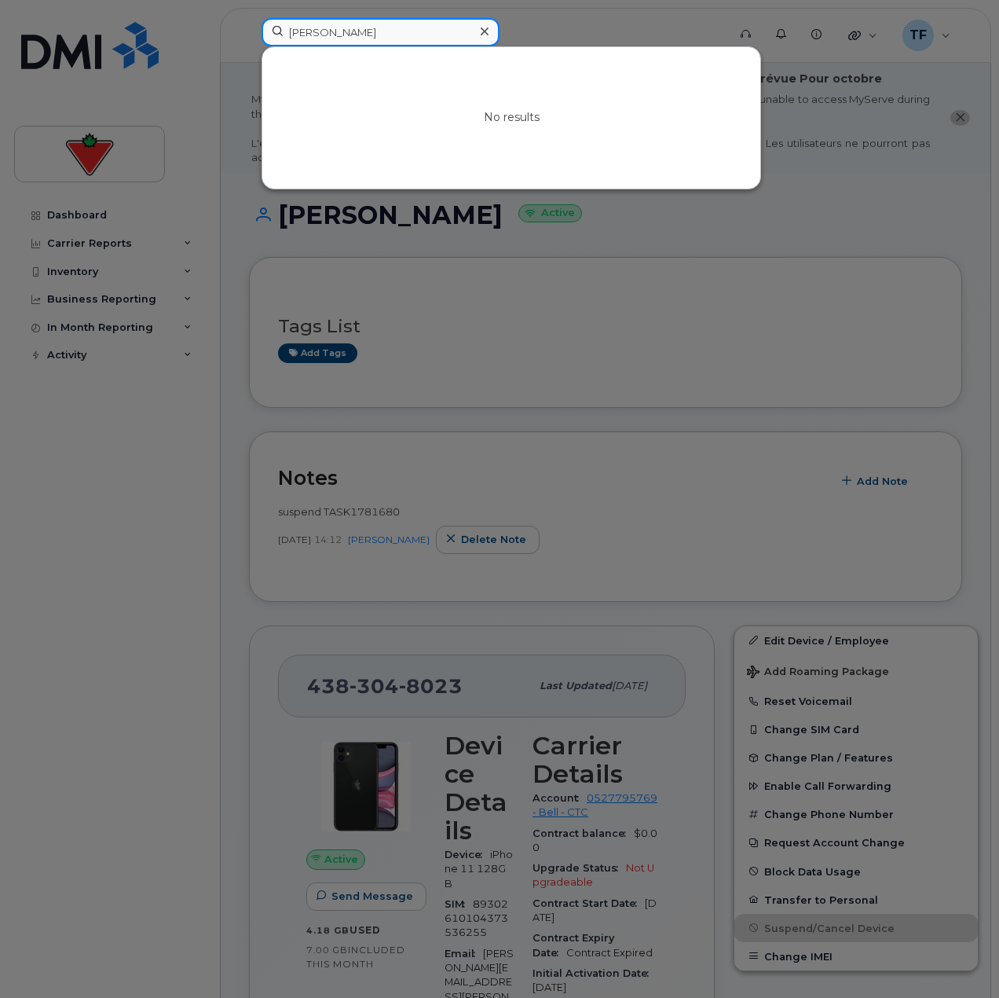
click at [334, 25] on input "Christopher Bright" at bounding box center [381, 32] width 238 height 28
paste input "Tirza Yassa"
click at [356, 27] on input "Tirza Yassa" at bounding box center [381, 32] width 238 height 28
paste input "anmay Ghodekar"
click at [335, 31] on input "Tanmay Ghodekar" at bounding box center [381, 32] width 238 height 28
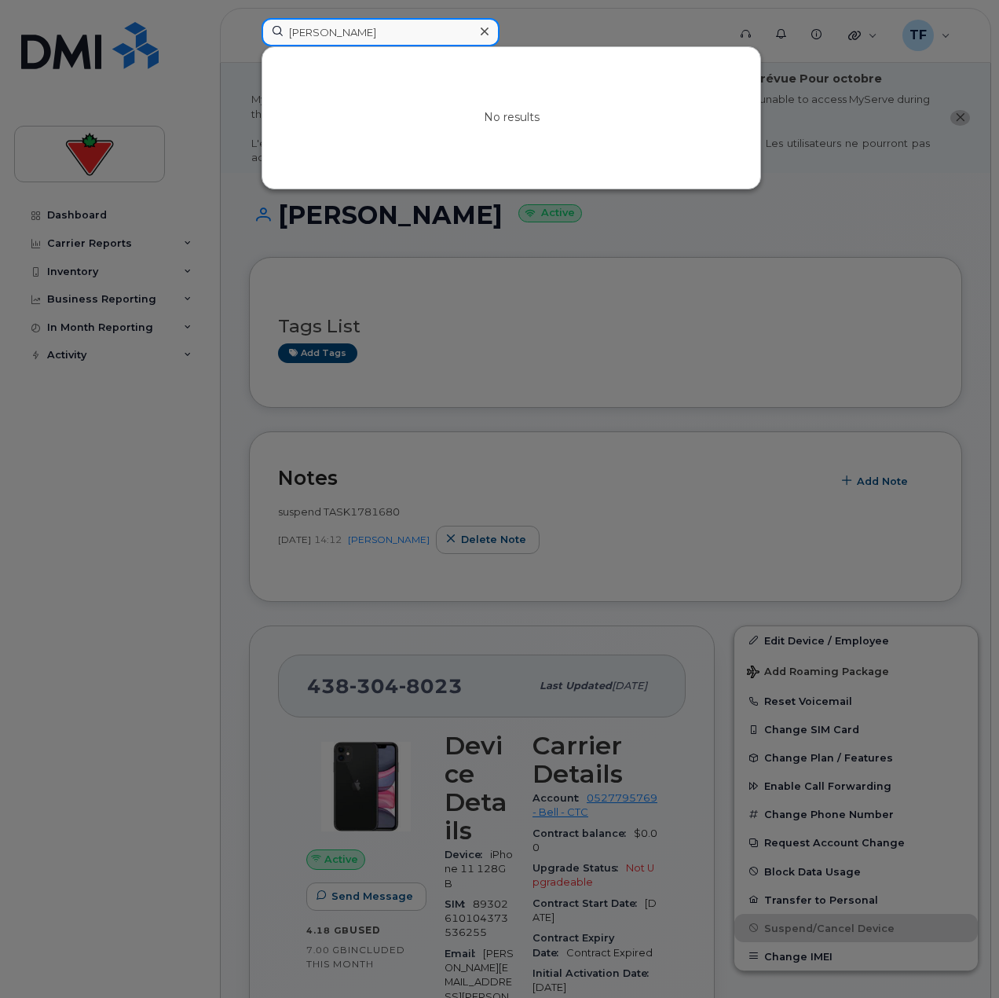
paste input "Cecilia Ojeda-Desantis"
drag, startPoint x: 361, startPoint y: 31, endPoint x: 504, endPoint y: 52, distance: 144.4
click at [470, 46] on div "Cecilia Ojeda-Desantis No results" at bounding box center [490, 32] width 456 height 28
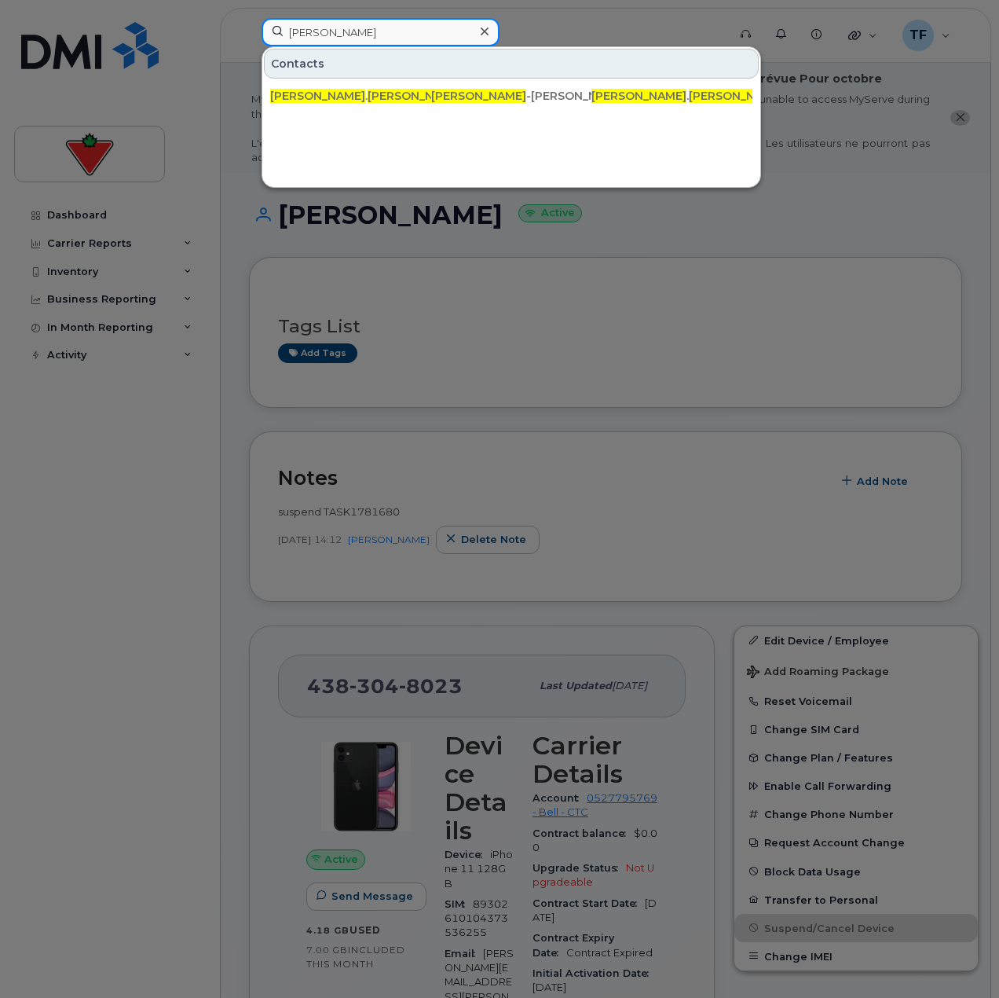
click at [332, 38] on input "Cecilia Ojeda" at bounding box center [381, 32] width 238 height 28
paste input "Anderson Donce"
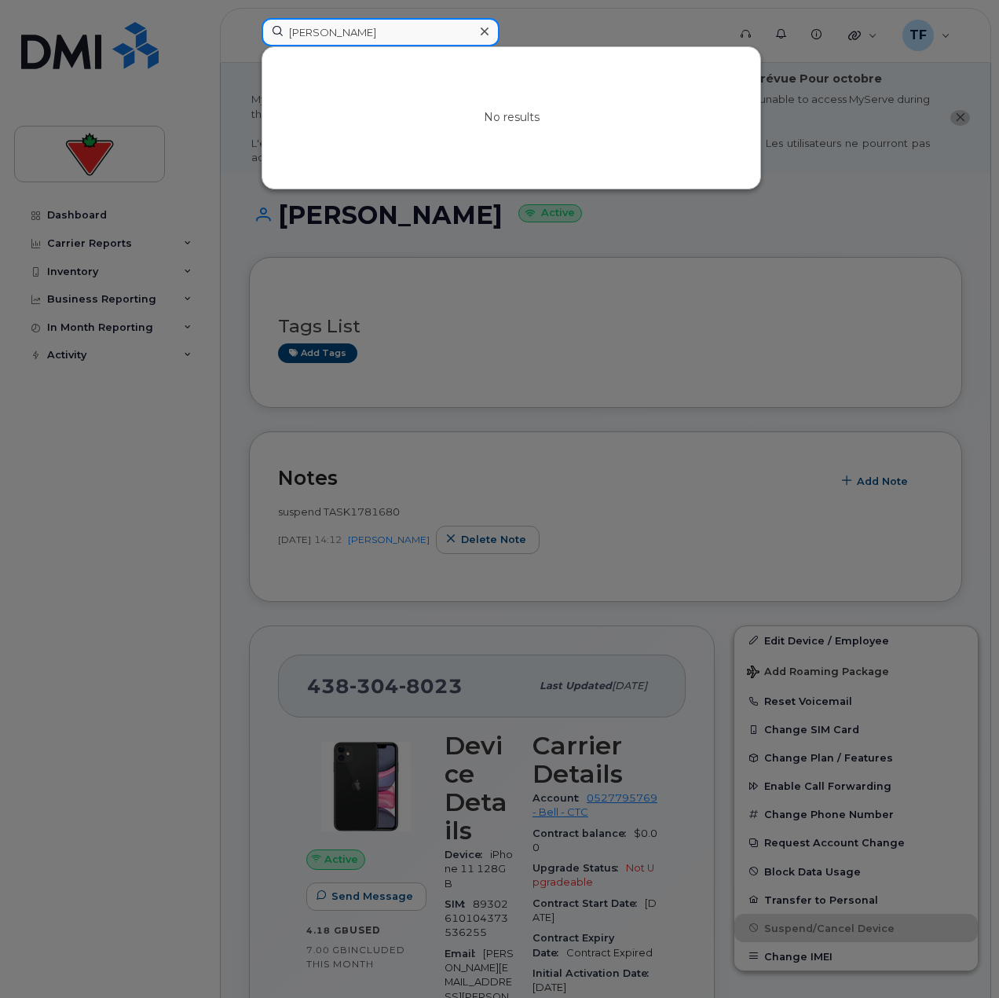
click at [377, 31] on input "Anderson Donce" at bounding box center [381, 32] width 238 height 28
click at [405, 16] on div at bounding box center [499, 499] width 999 height 998
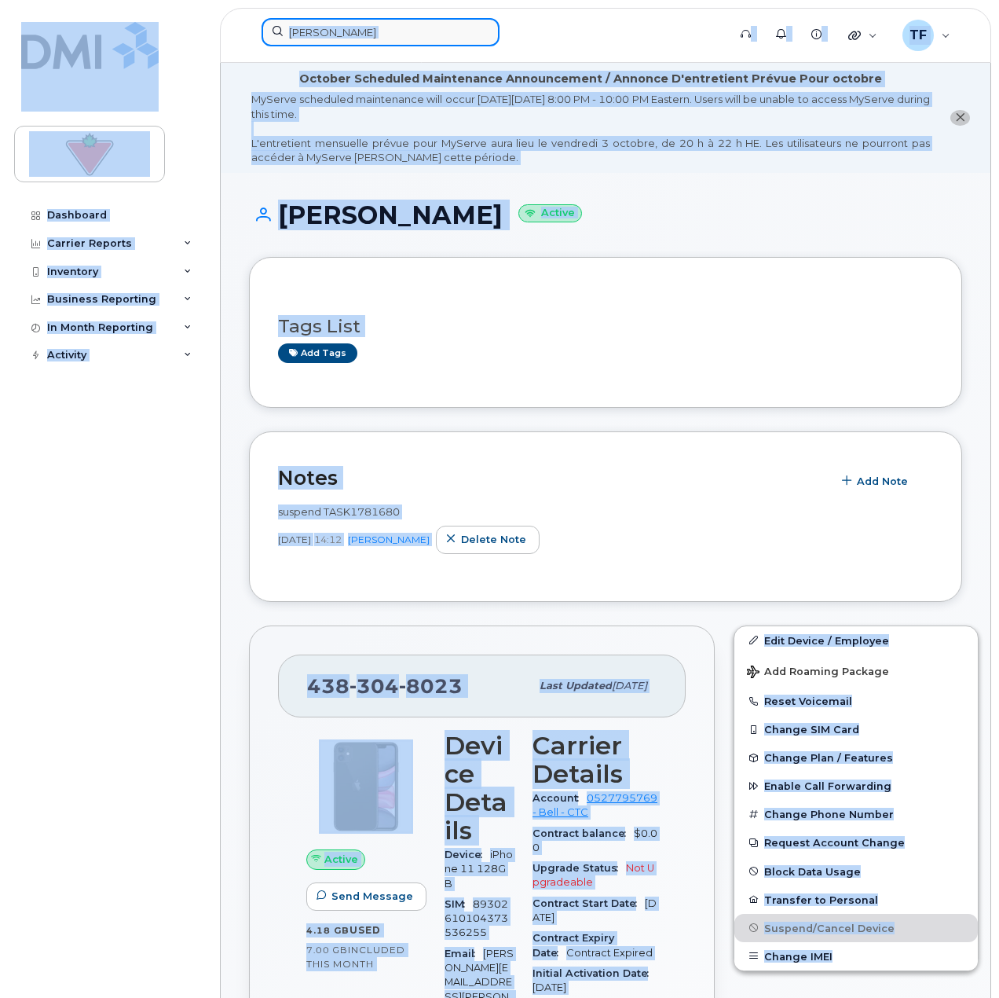
click at [411, 38] on input "Anderson Donce" at bounding box center [381, 32] width 238 height 28
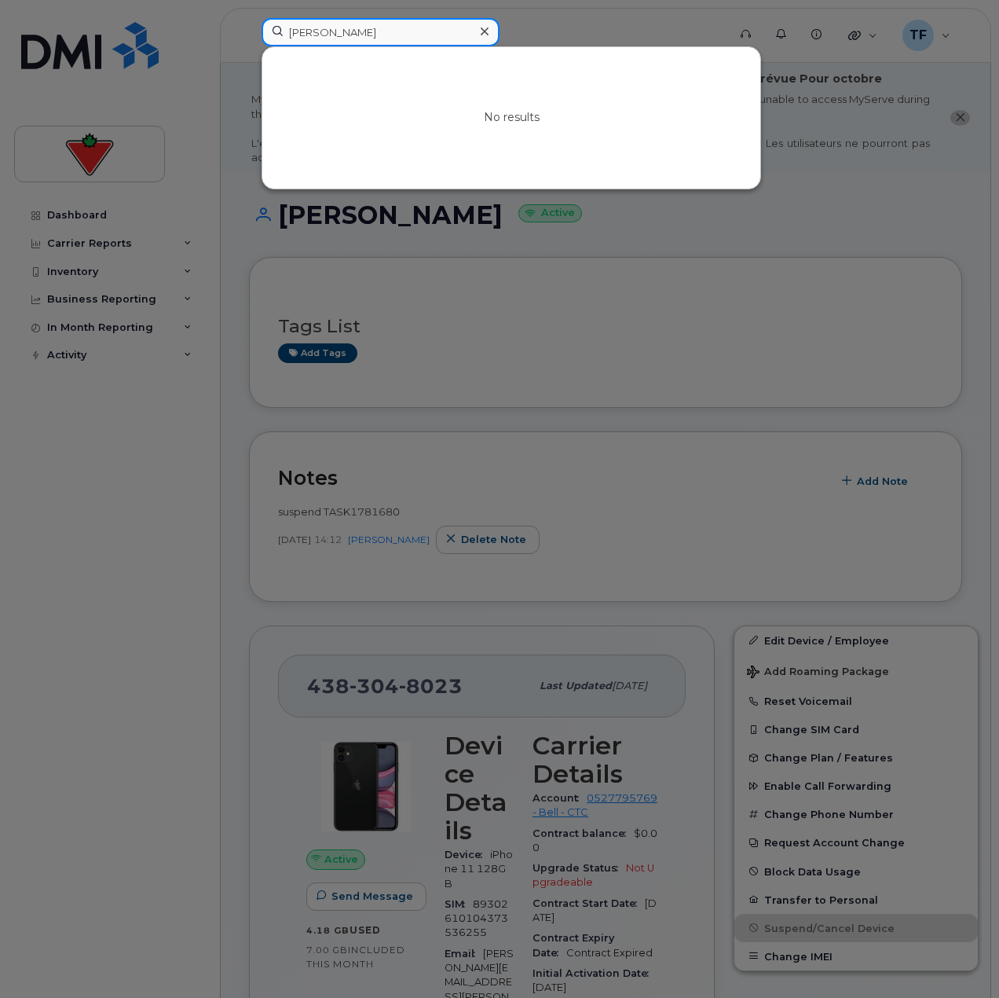
paste input "[PERSON_NAME]"
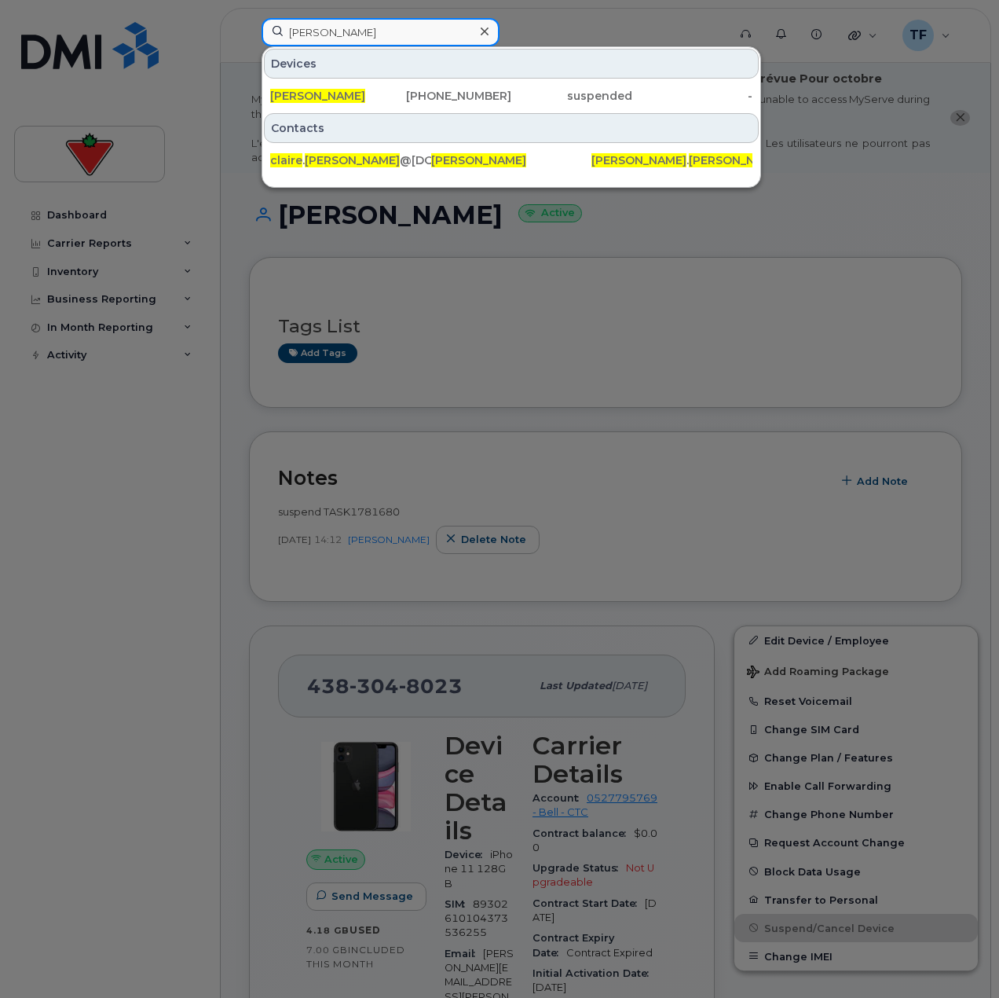
type input "[PERSON_NAME]"
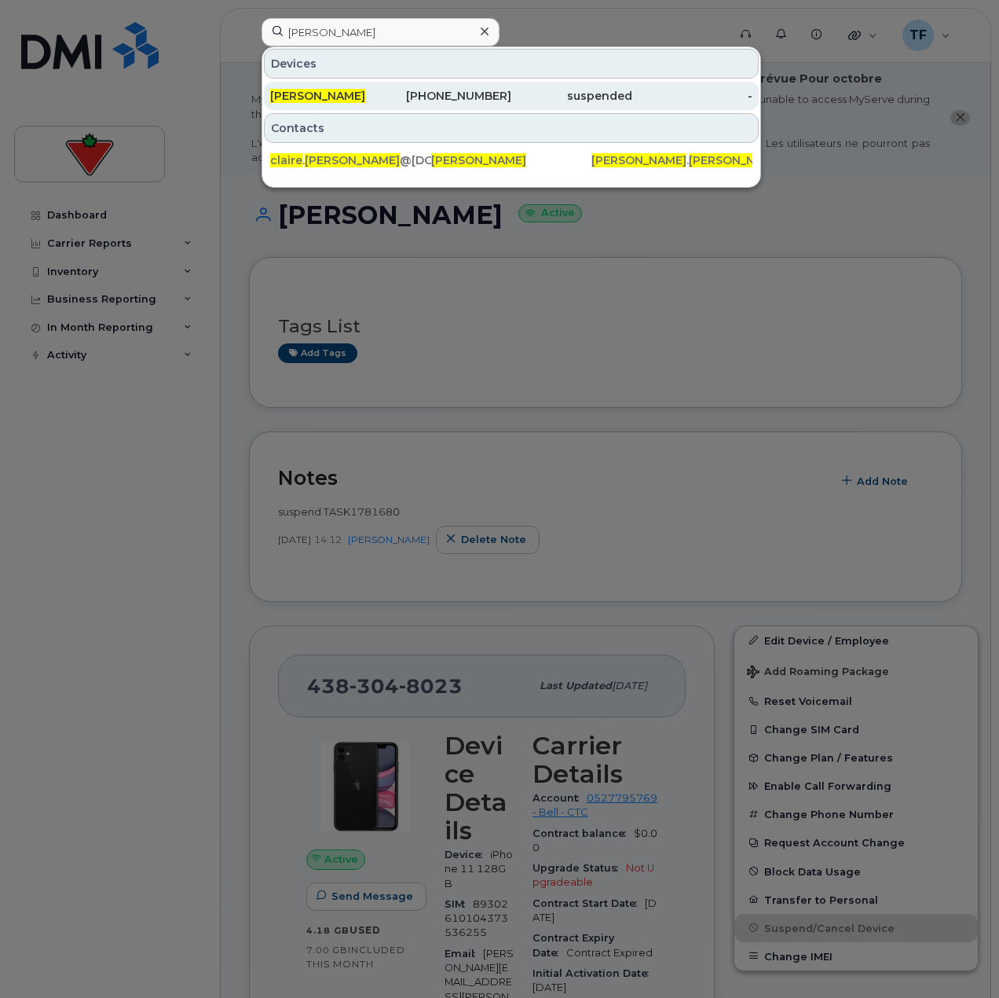
click at [368, 102] on div "[PERSON_NAME]" at bounding box center [330, 96] width 121 height 16
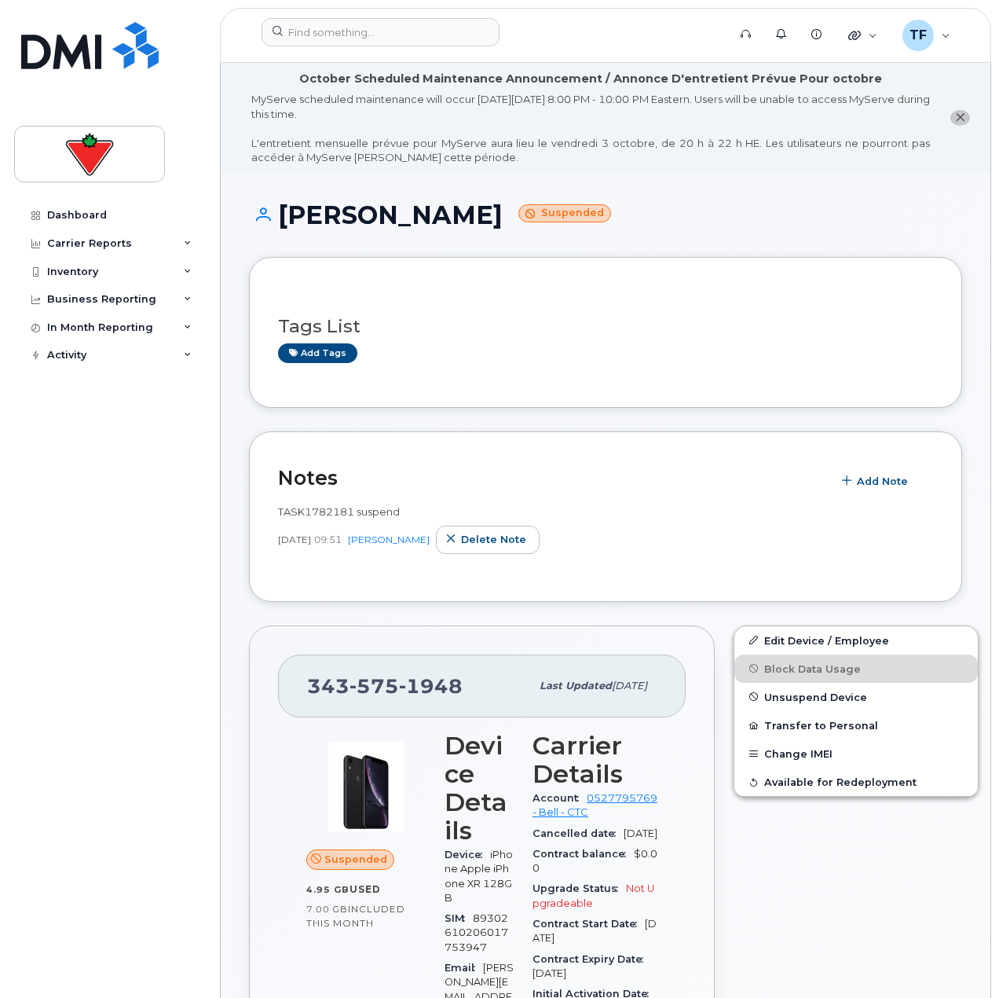
click at [314, 511] on span "TASK1782181 suspend" at bounding box center [339, 511] width 122 height 13
copy span "TASK1782181"
click at [328, 39] on input at bounding box center [381, 32] width 238 height 28
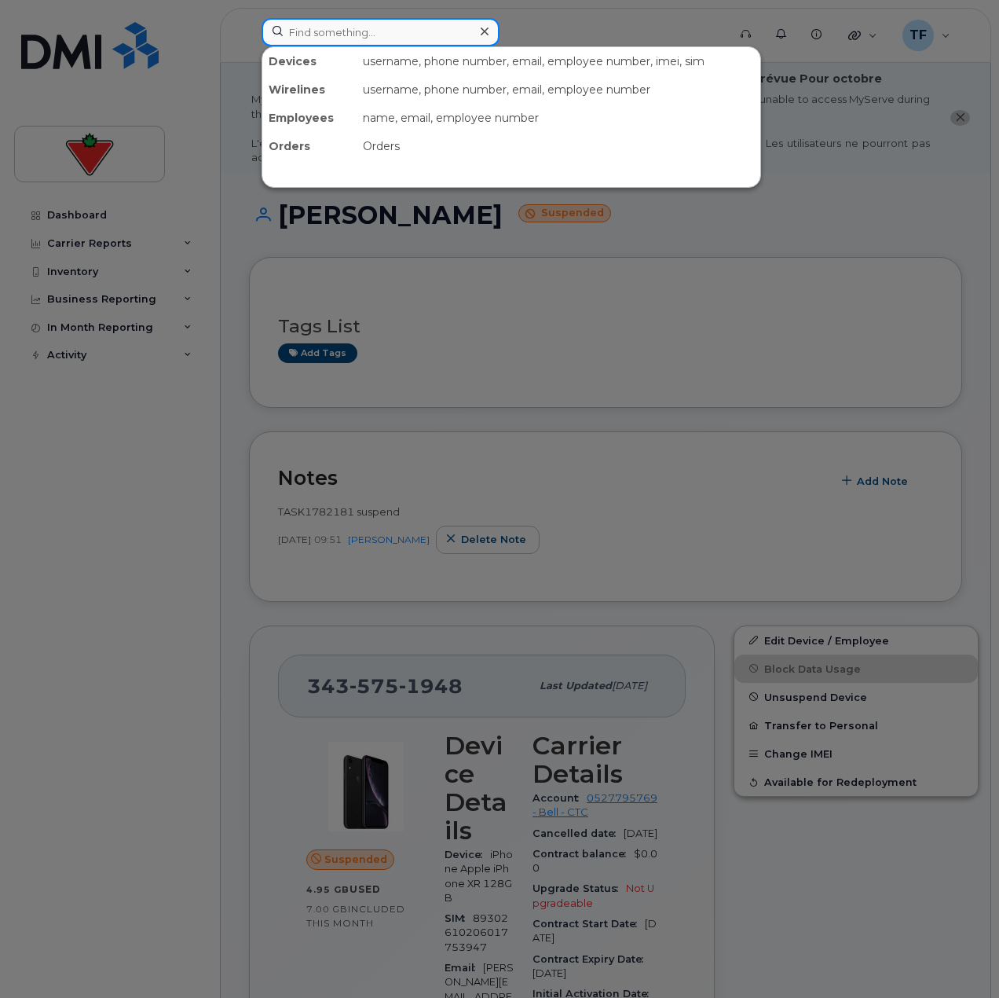
paste input "Ibtissam Ouleddiaf"
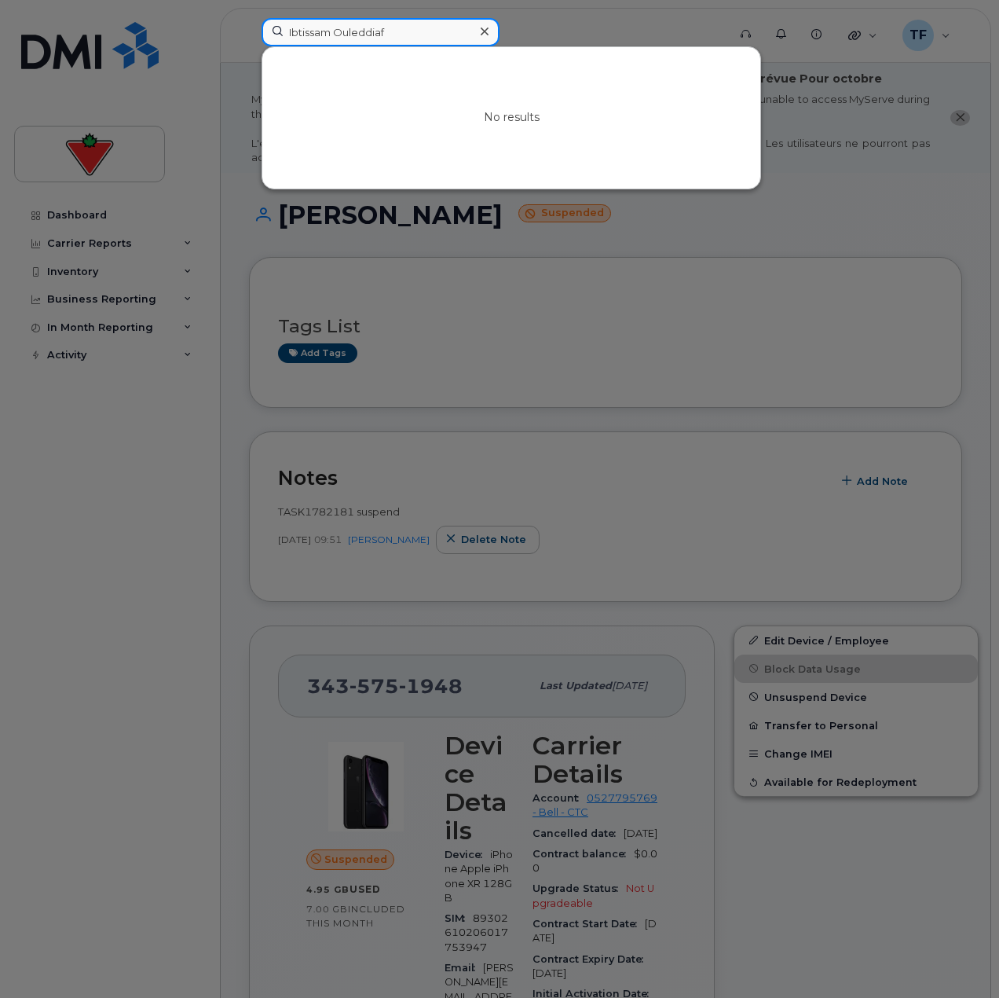
click at [315, 38] on input "Ibtissam Ouleddiaf" at bounding box center [381, 32] width 238 height 28
paste input "[PERSON_NAME]"
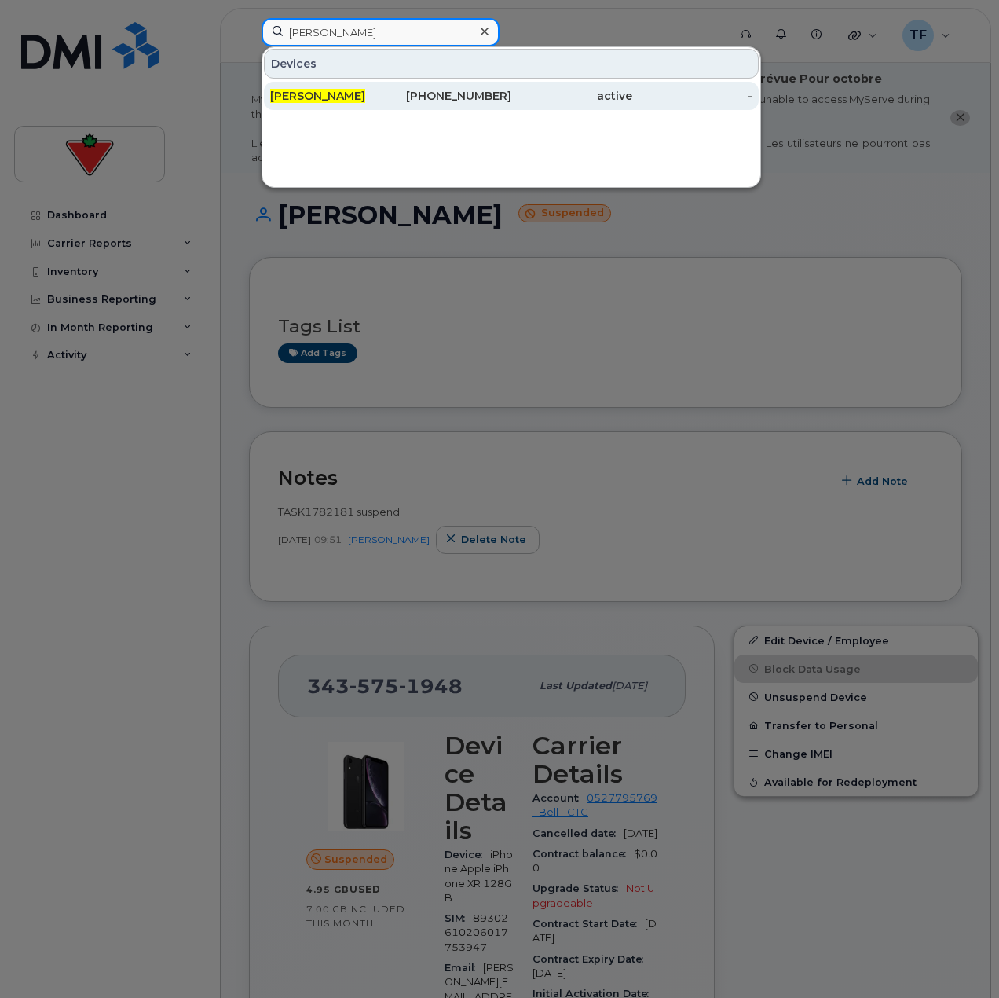
type input "[PERSON_NAME]"
click at [387, 101] on div "[PERSON_NAME]" at bounding box center [330, 96] width 121 height 16
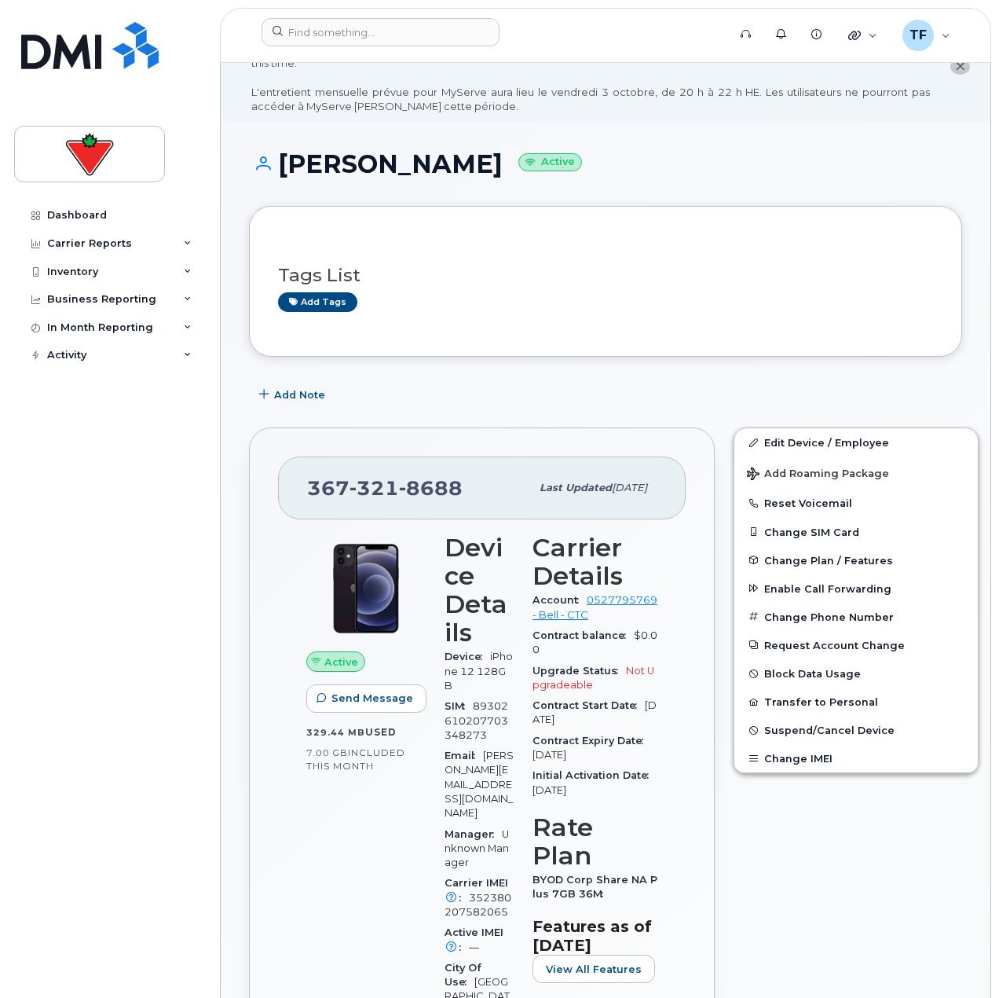
scroll to position [79, 0]
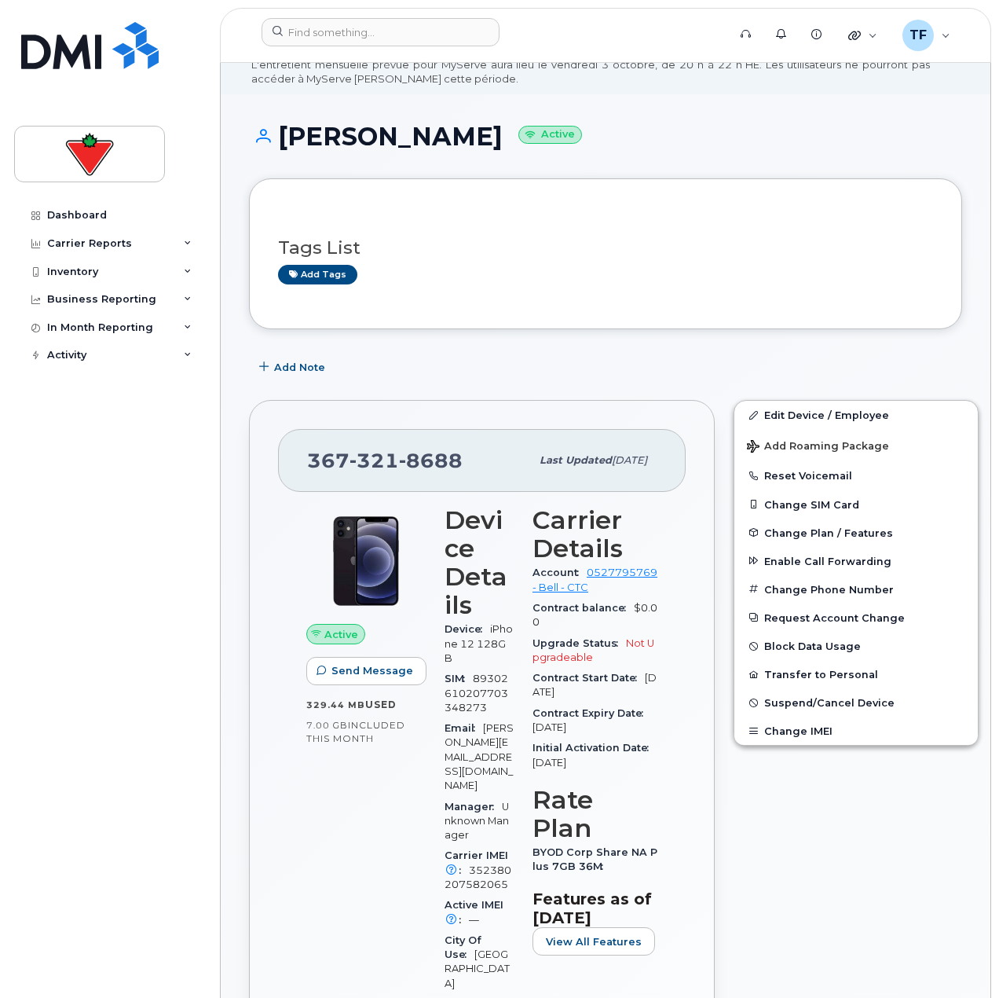
click at [291, 393] on div "[PHONE_NUMBER] Last updated [DATE] Active Send Message 329.44 MB  used 7.00 GB …" at bounding box center [482, 997] width 485 height 1215
click at [293, 364] on span "Add Note" at bounding box center [299, 367] width 51 height 15
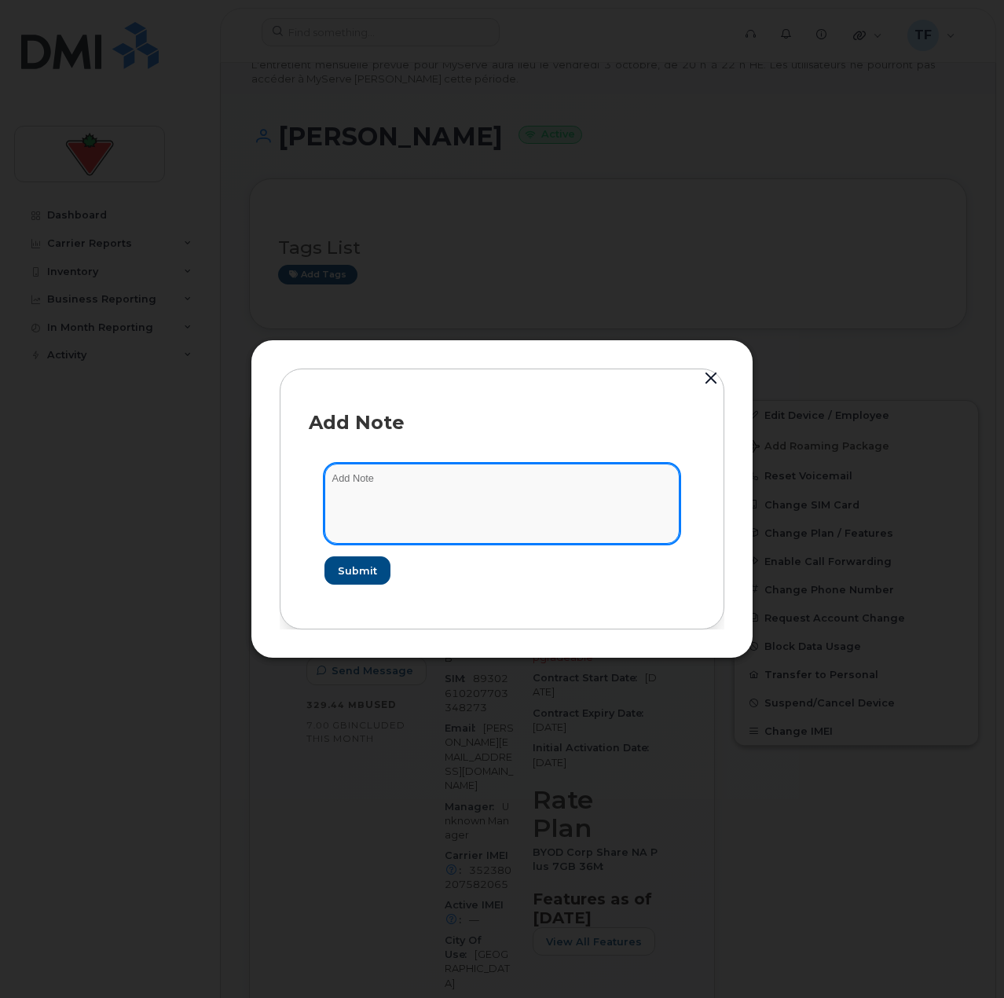
click at [417, 476] on textarea at bounding box center [501, 504] width 355 height 80
paste textarea "TASK1782405"
type textarea "Updating user TASK1782405"
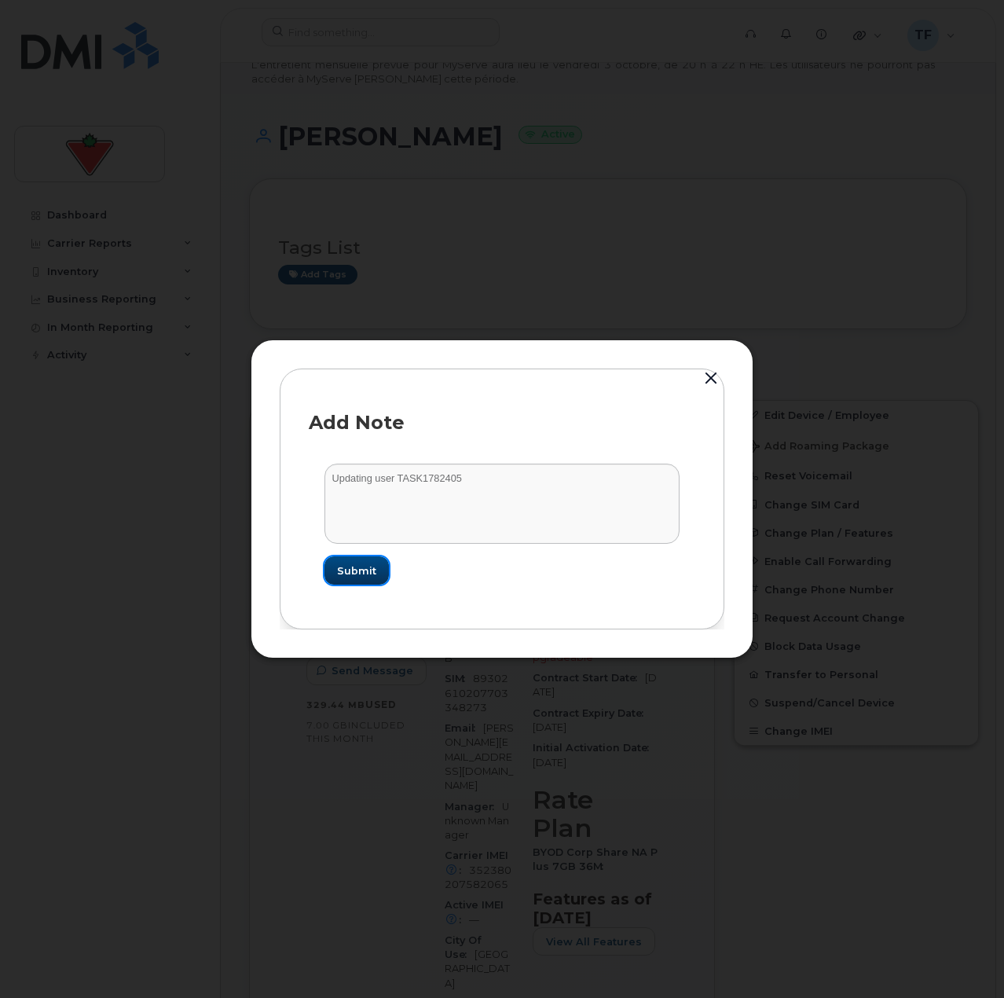
click at [381, 570] on button "Submit" at bounding box center [356, 570] width 64 height 28
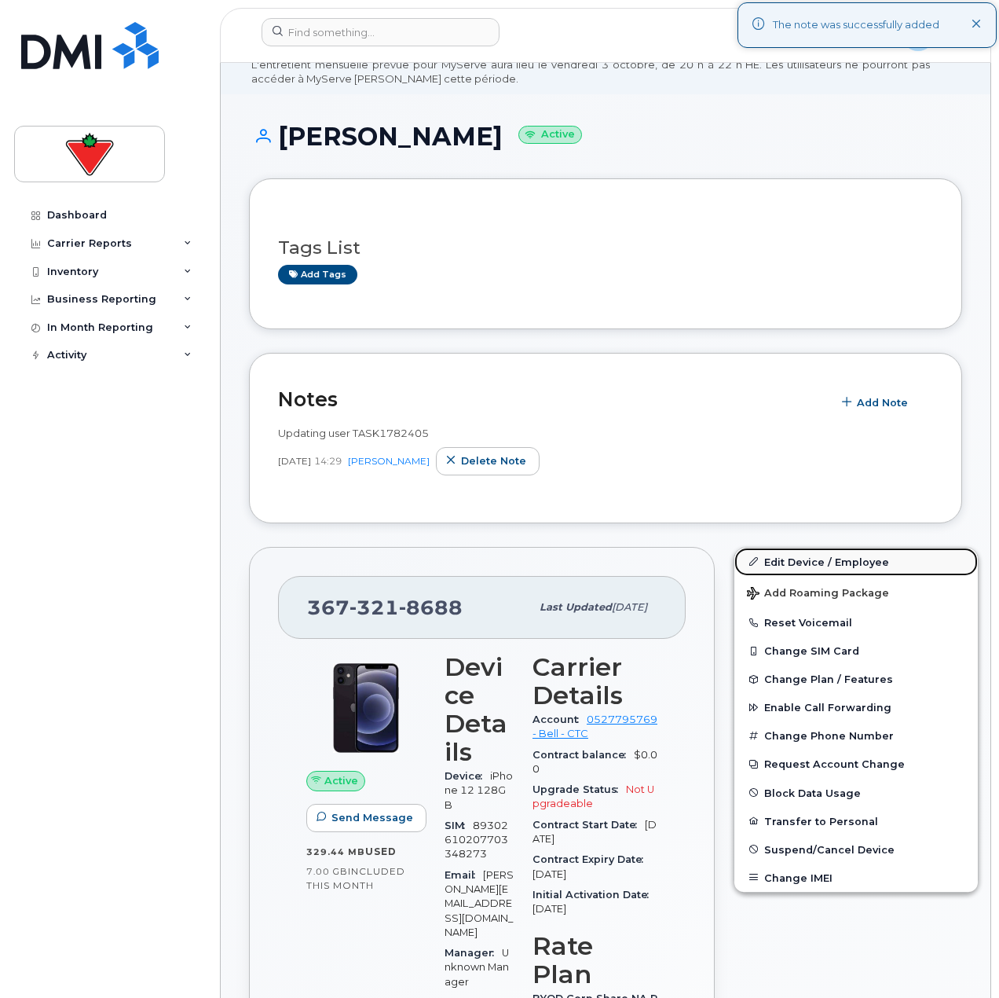
click at [794, 564] on link "Edit Device / Employee" at bounding box center [857, 562] width 244 height 28
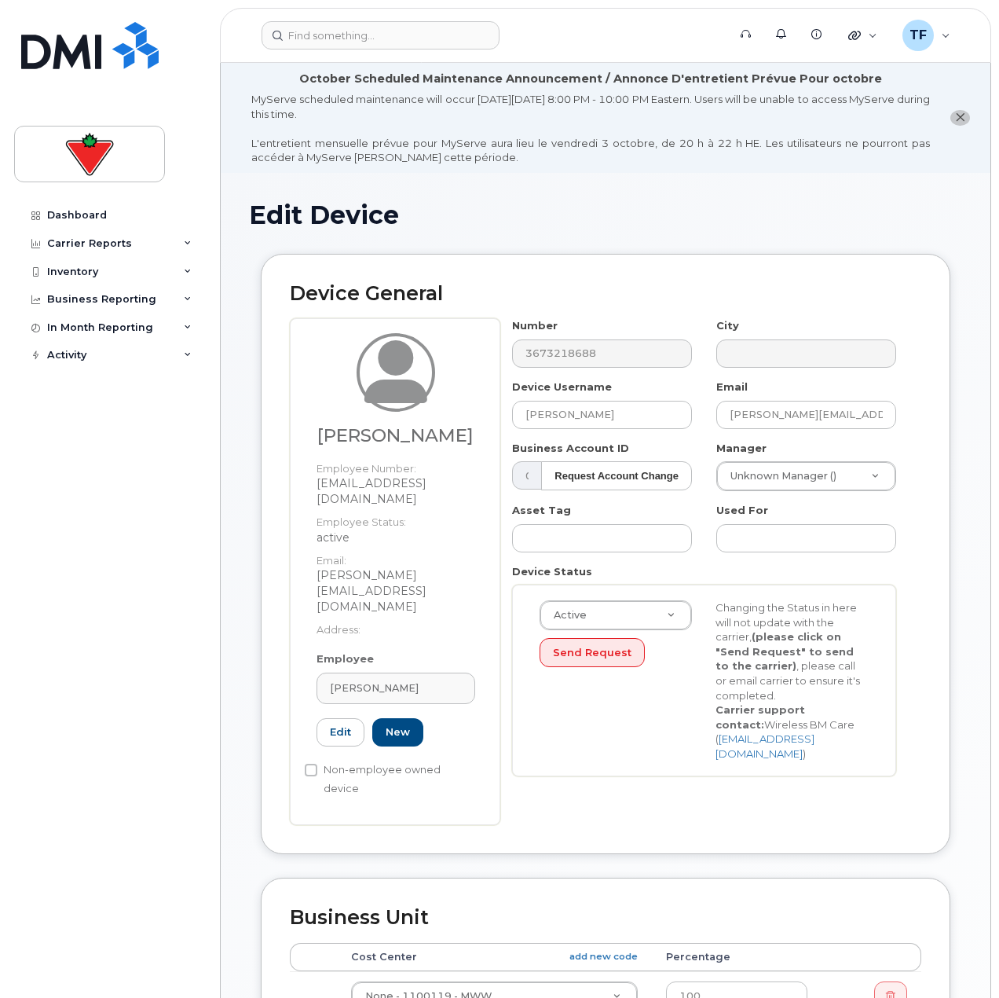
scroll to position [79, 0]
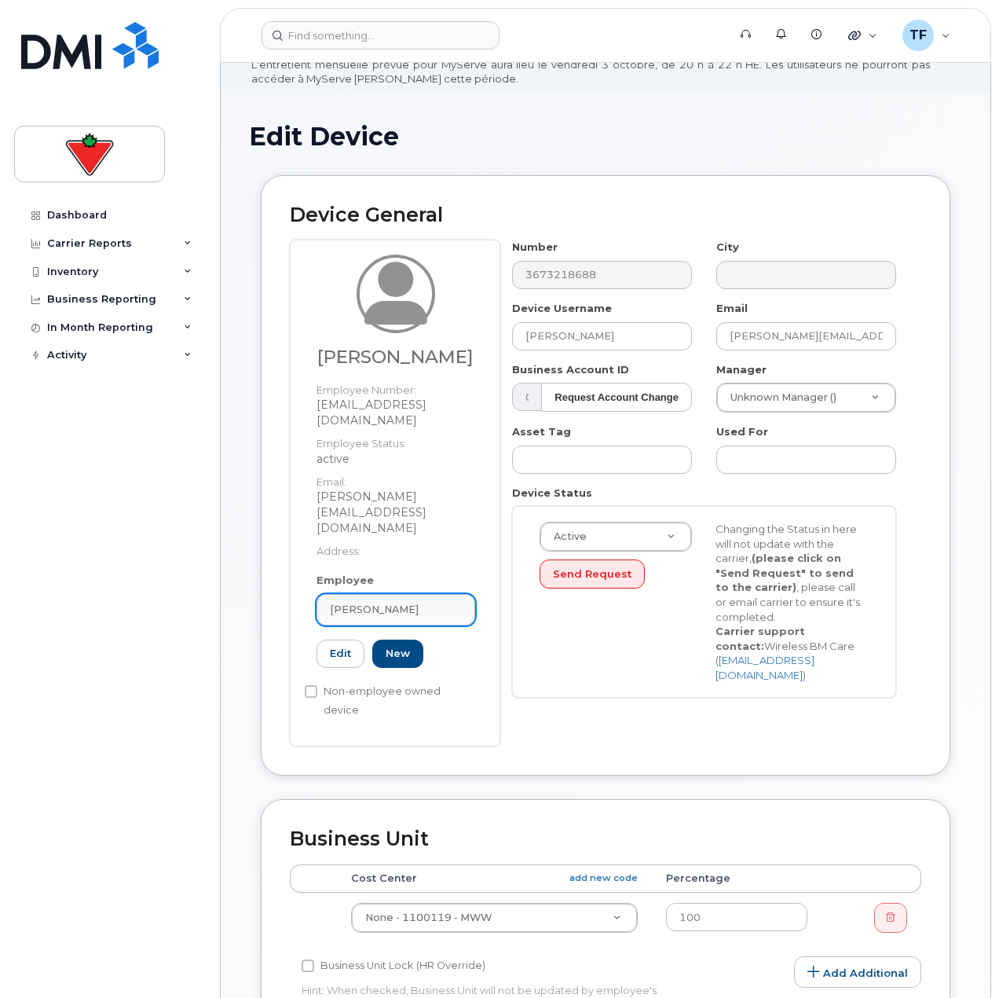
click at [374, 602] on span "Cherilyne Aubert-Sabourin" at bounding box center [374, 609] width 89 height 15
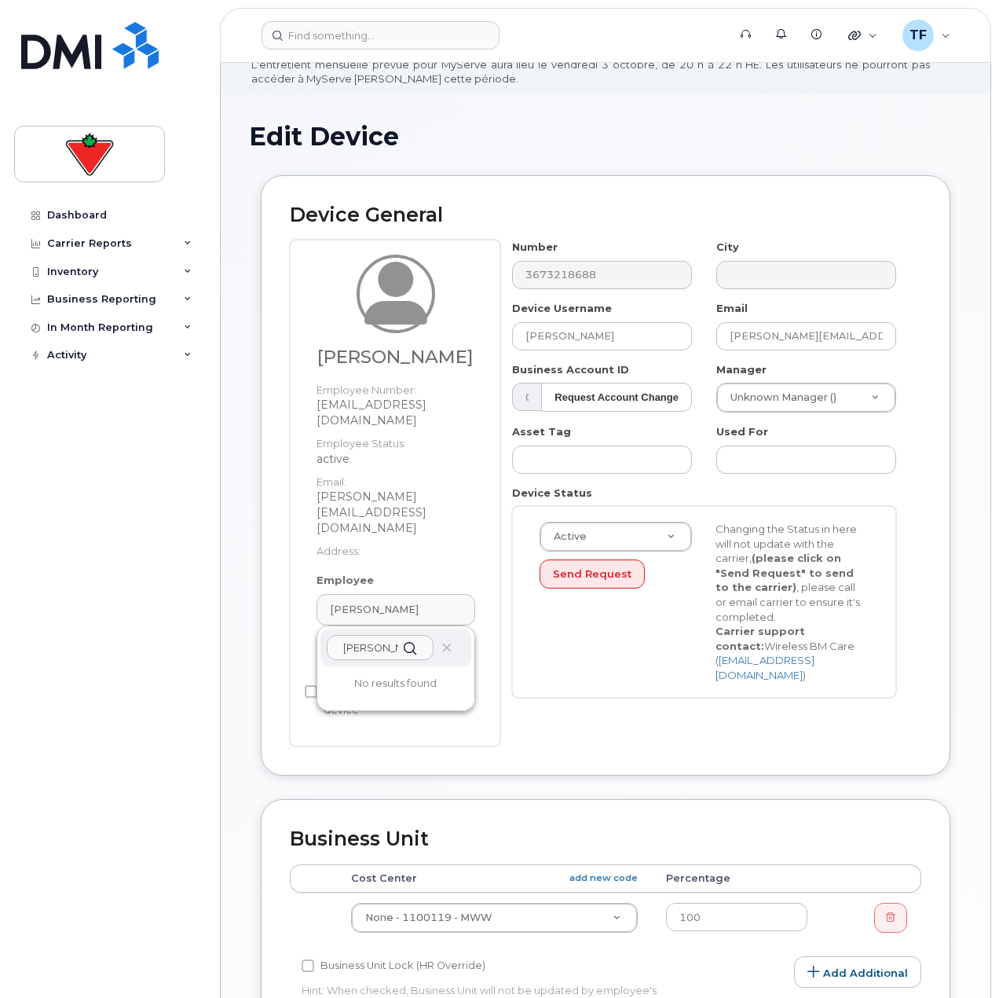
type input "sarah louise ha"
click at [455, 629] on div "sarah louise ha" at bounding box center [396, 648] width 151 height 38
click at [456, 594] on link "Cherilyne Aubert-Sabourin" at bounding box center [396, 609] width 159 height 31
click at [481, 602] on div "Employee Cherilyne Aubert-Sabourin sarah louise ha No results found cherilyne.a…" at bounding box center [396, 627] width 182 height 109
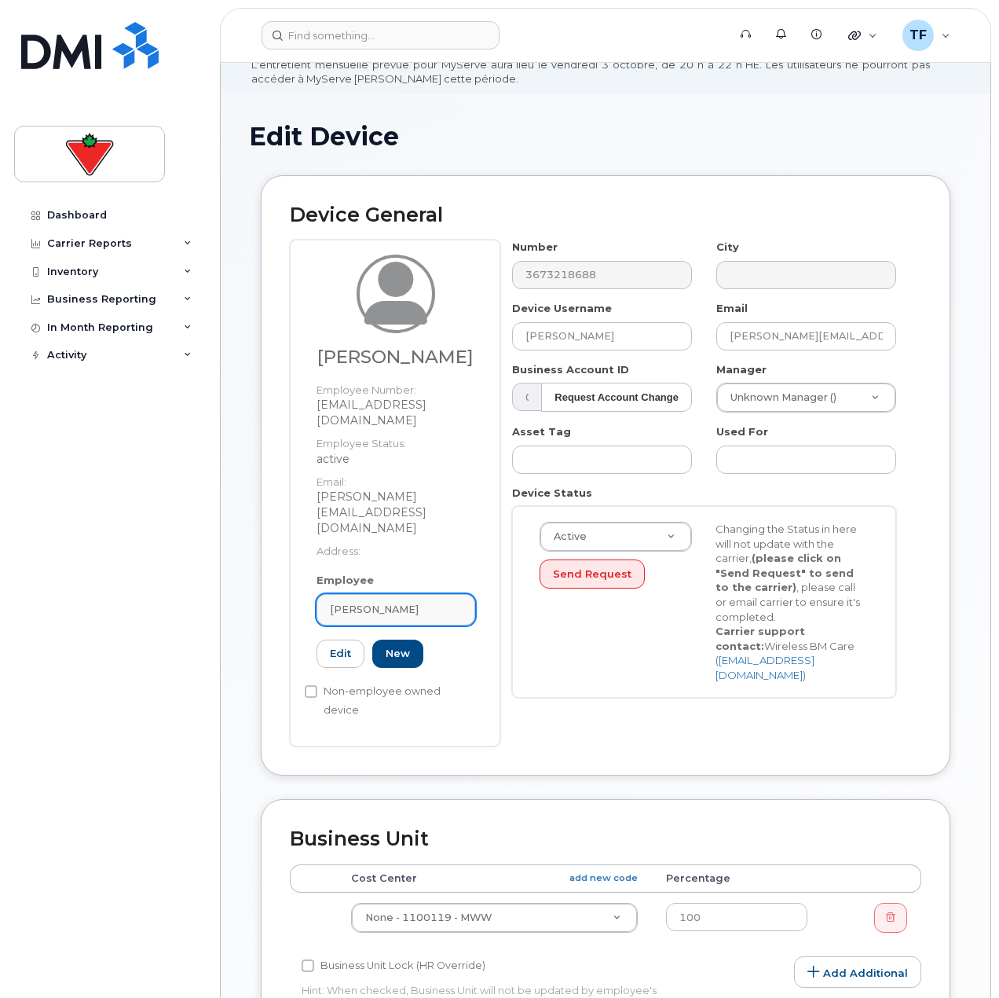
click at [419, 602] on span "Cherilyne Aubert-Sabourin" at bounding box center [374, 609] width 89 height 15
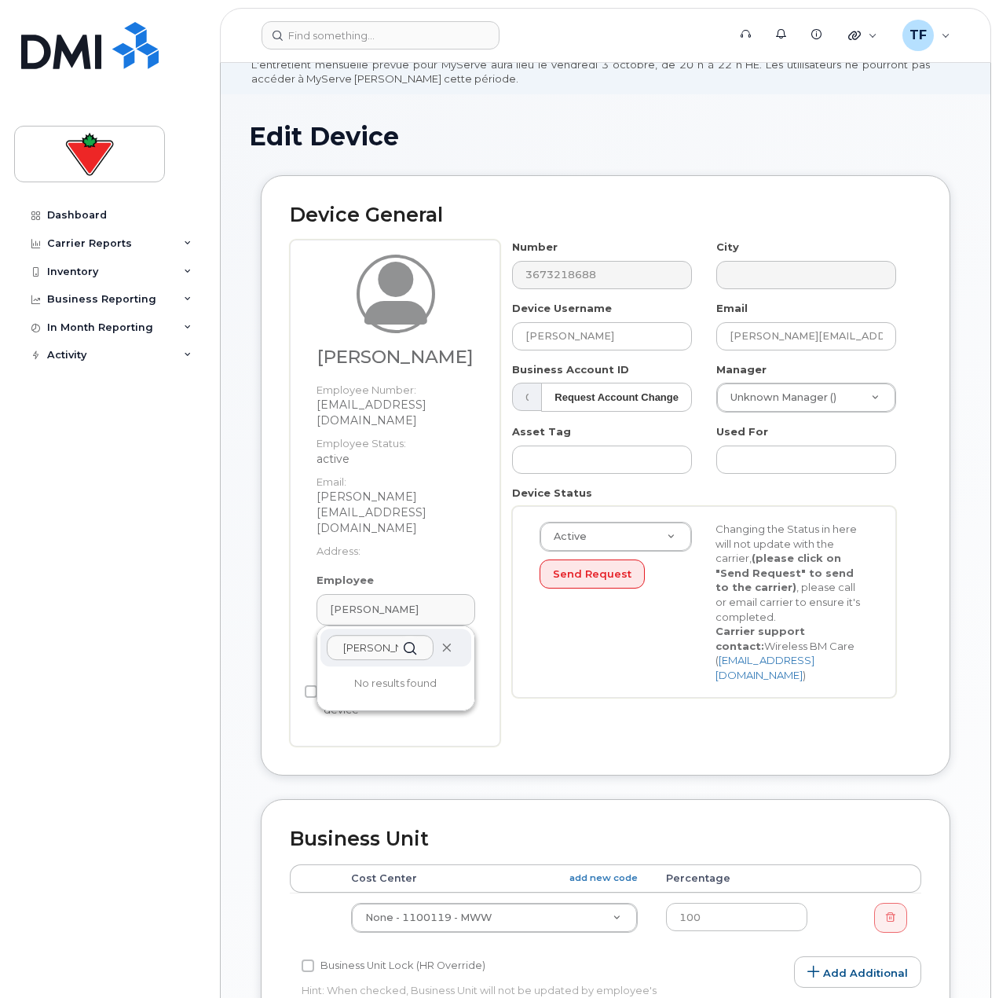
click at [448, 643] on icon at bounding box center [447, 648] width 10 height 10
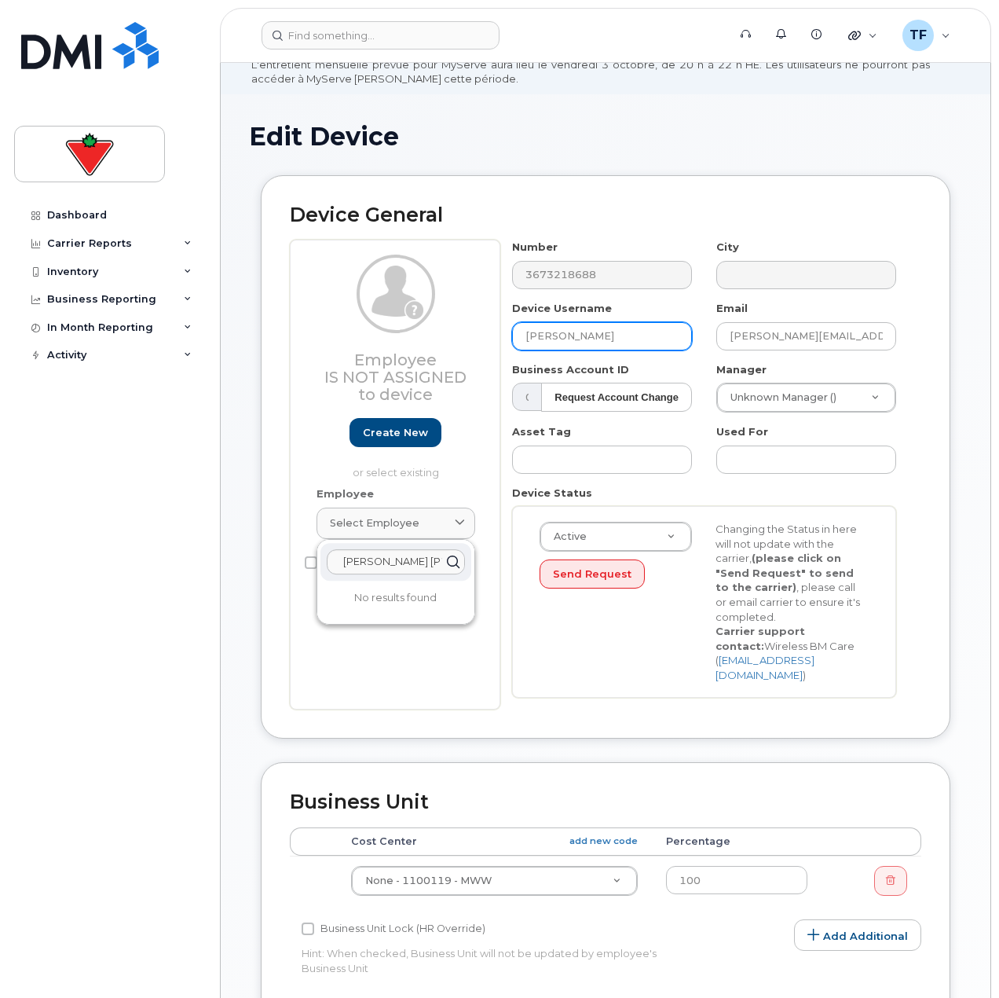
drag, startPoint x: 614, startPoint y: 330, endPoint x: 471, endPoint y: 339, distance: 143.3
click at [471, 337] on div "Employee Is not assigned to device Create new or select existing Employee Selec…" at bounding box center [606, 475] width 632 height 470
click at [581, 341] on input "Sean Palardy" at bounding box center [602, 336] width 180 height 28
paste input "arah Louise Hame"
click at [638, 335] on input "Sarah Louise Hame" at bounding box center [602, 336] width 180 height 28
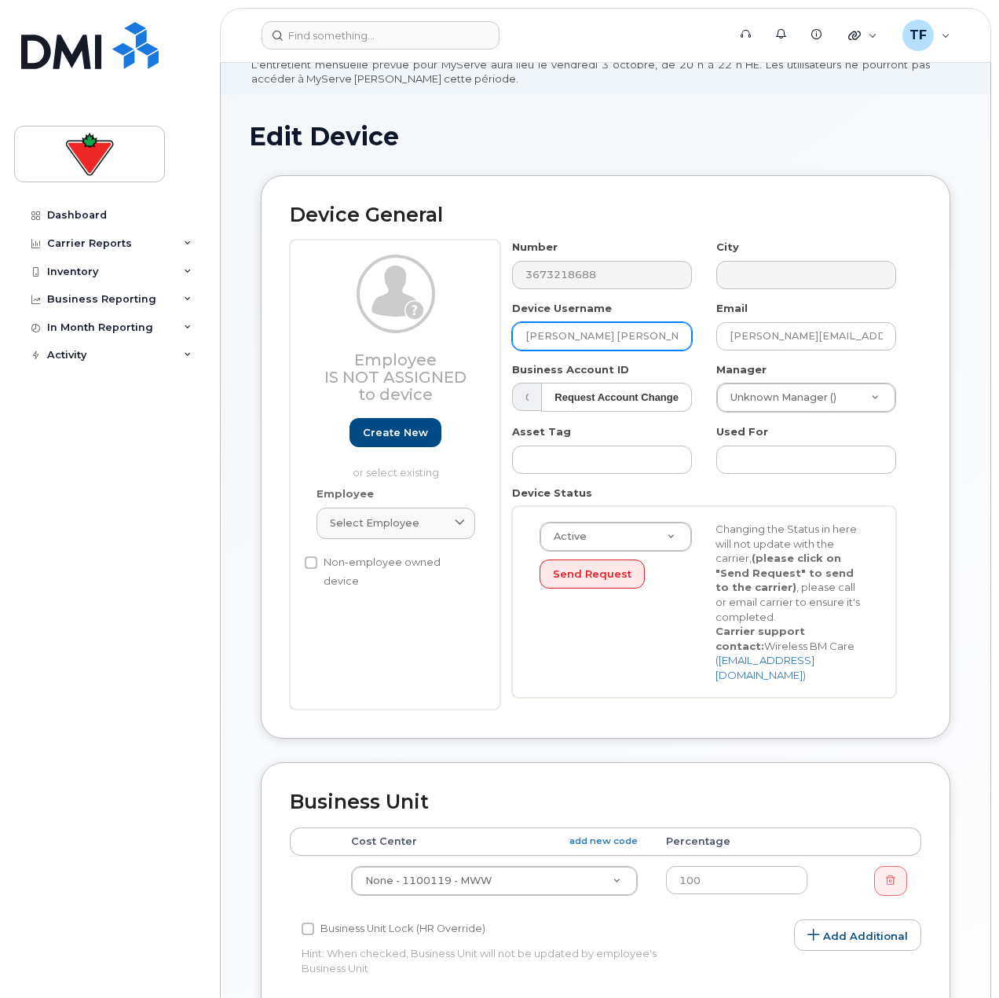
type input "Sarah Louise Hamel"
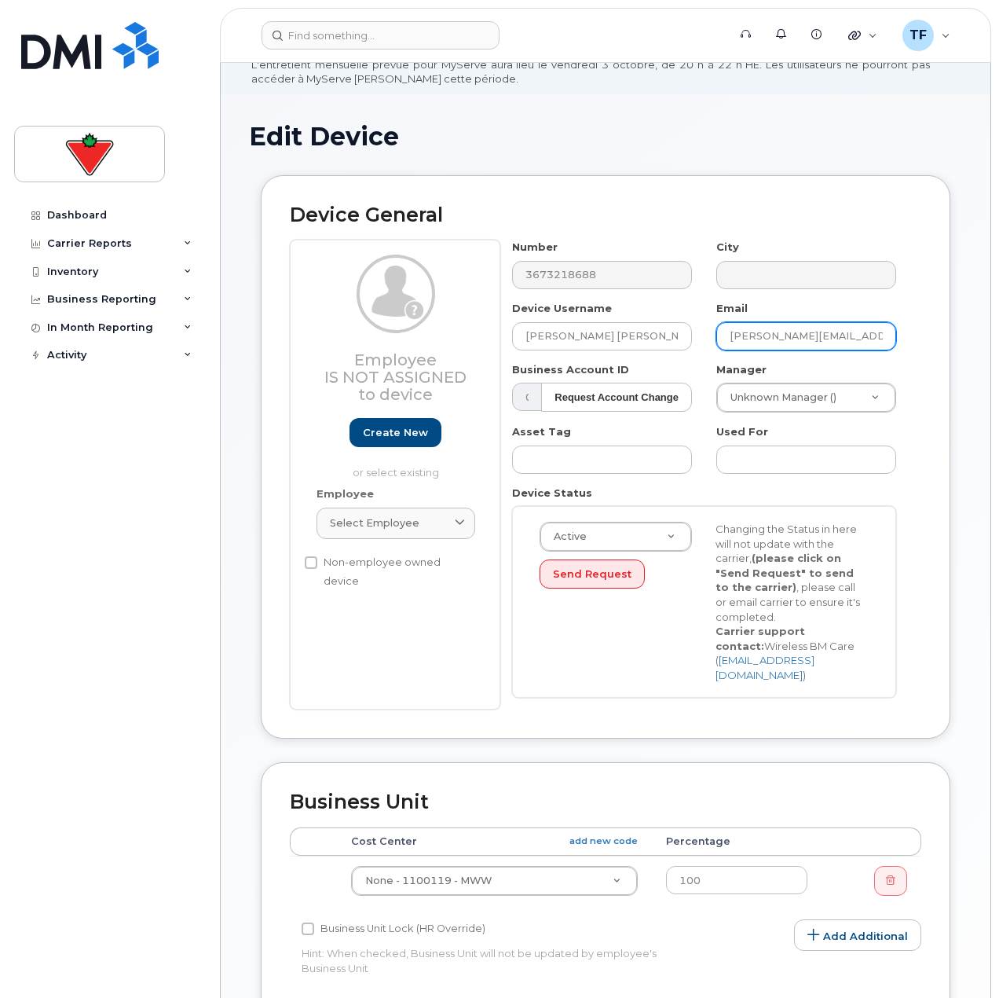
drag, startPoint x: 788, startPoint y: 342, endPoint x: 801, endPoint y: 347, distance: 14.4
click at [788, 342] on input "Cherilyne.AubertSabourin@marks.ca" at bounding box center [807, 336] width 180 height 28
paste input "SarahLouise.Hamel"
type input "SarahLouise.Hamel@marks.ca"
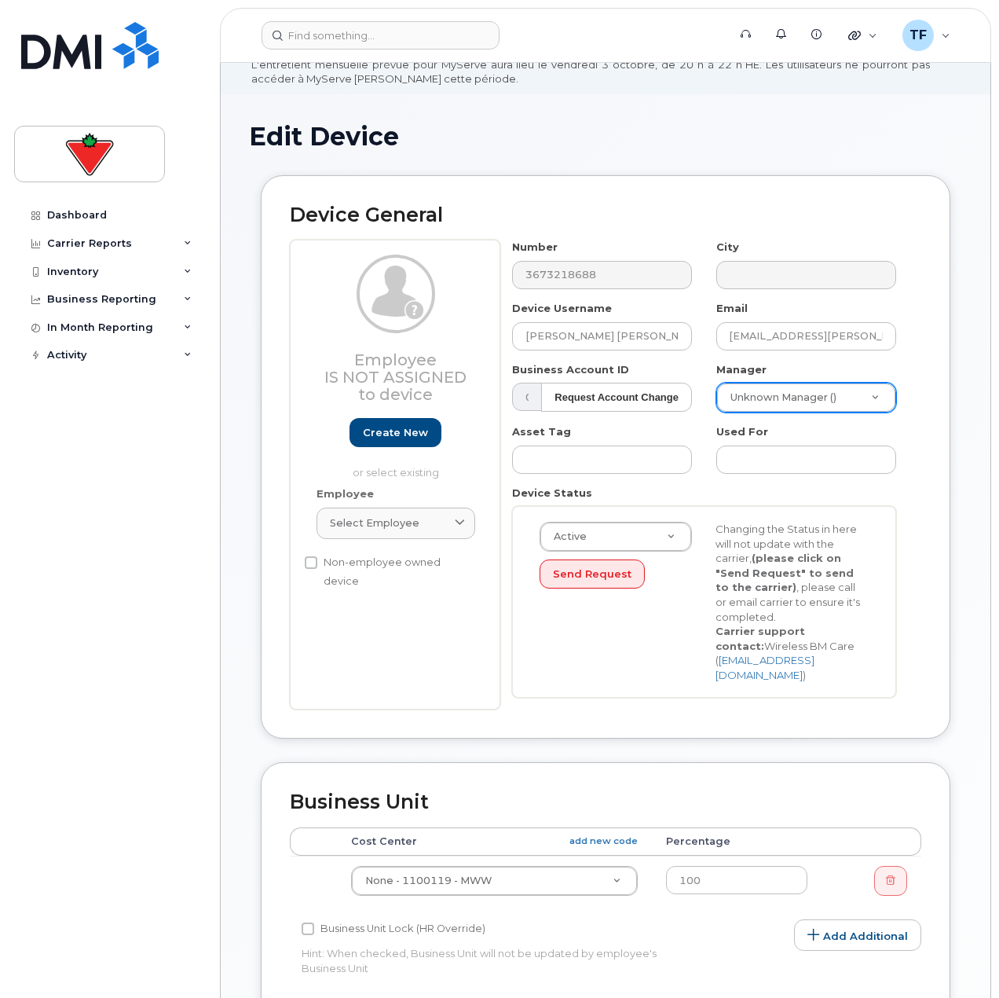
scroll to position [0, 0]
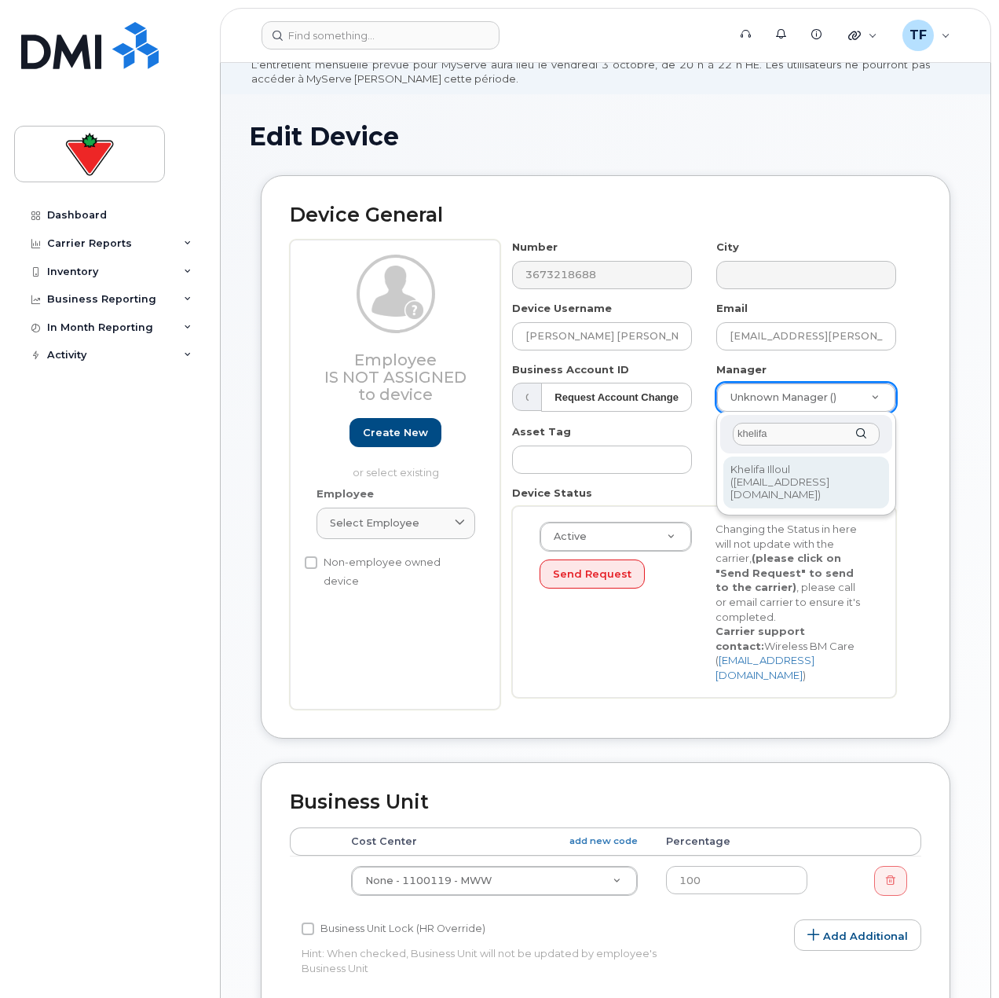
type input "khelifa"
type input "985589"
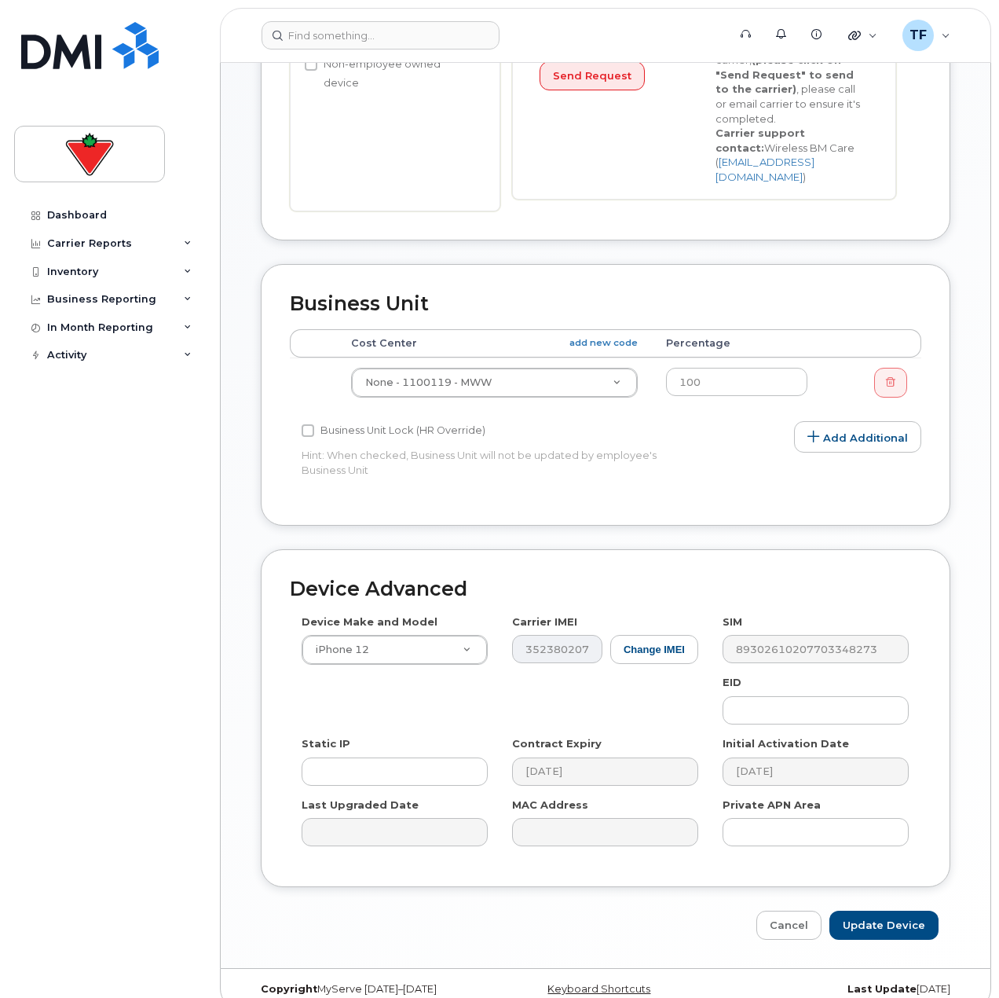
scroll to position [582, 0]
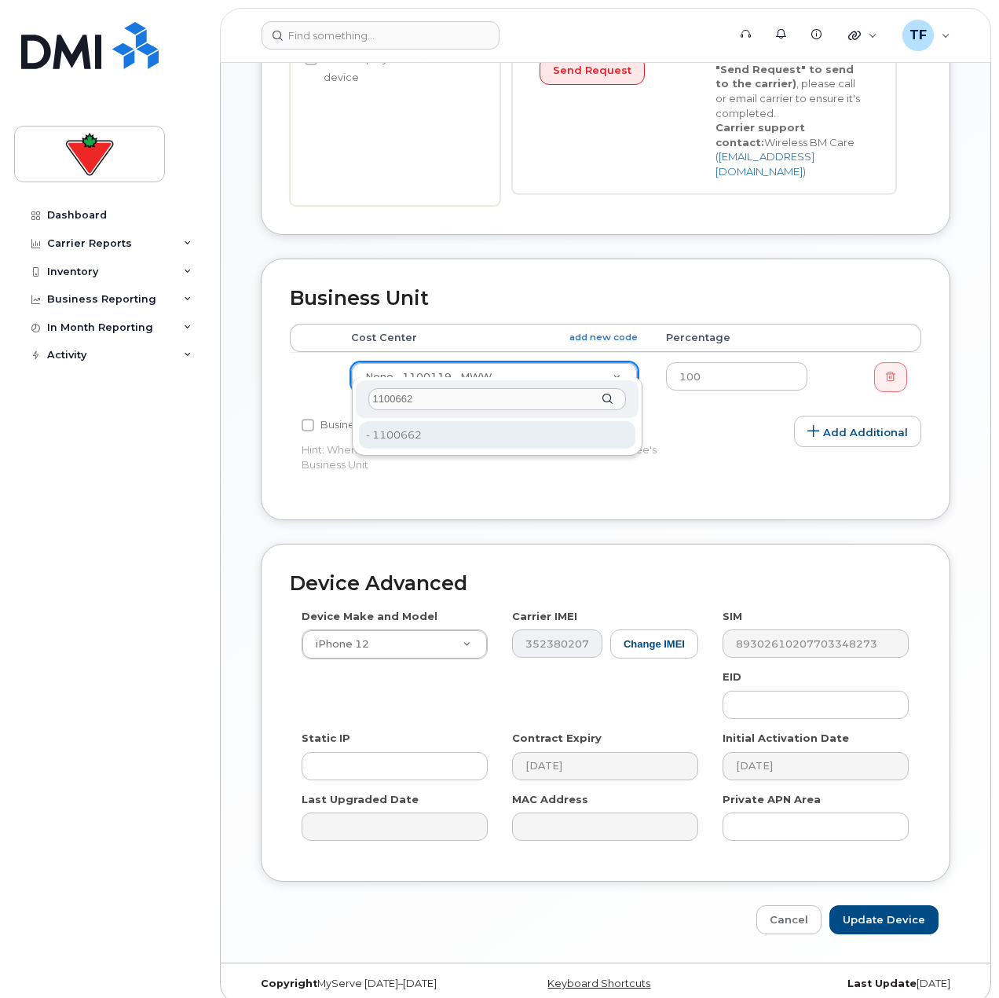
type input "1100662"
type input "34061572"
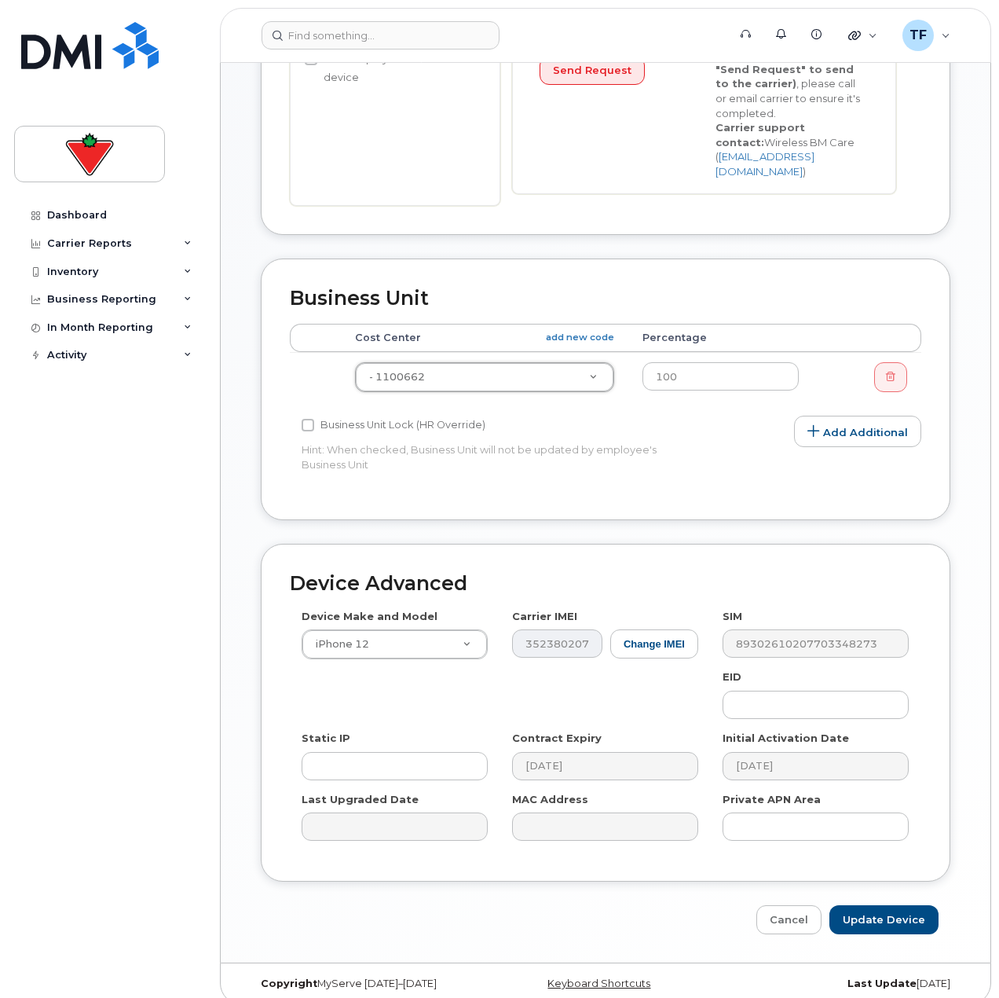
click at [181, 486] on div "Dashboard Carrier Reports Monthly Billing Data Daily Data Pooling Data Behavior…" at bounding box center [111, 587] width 194 height 773
click at [894, 905] on input "Update Device" at bounding box center [884, 919] width 109 height 29
type input "Saving..."
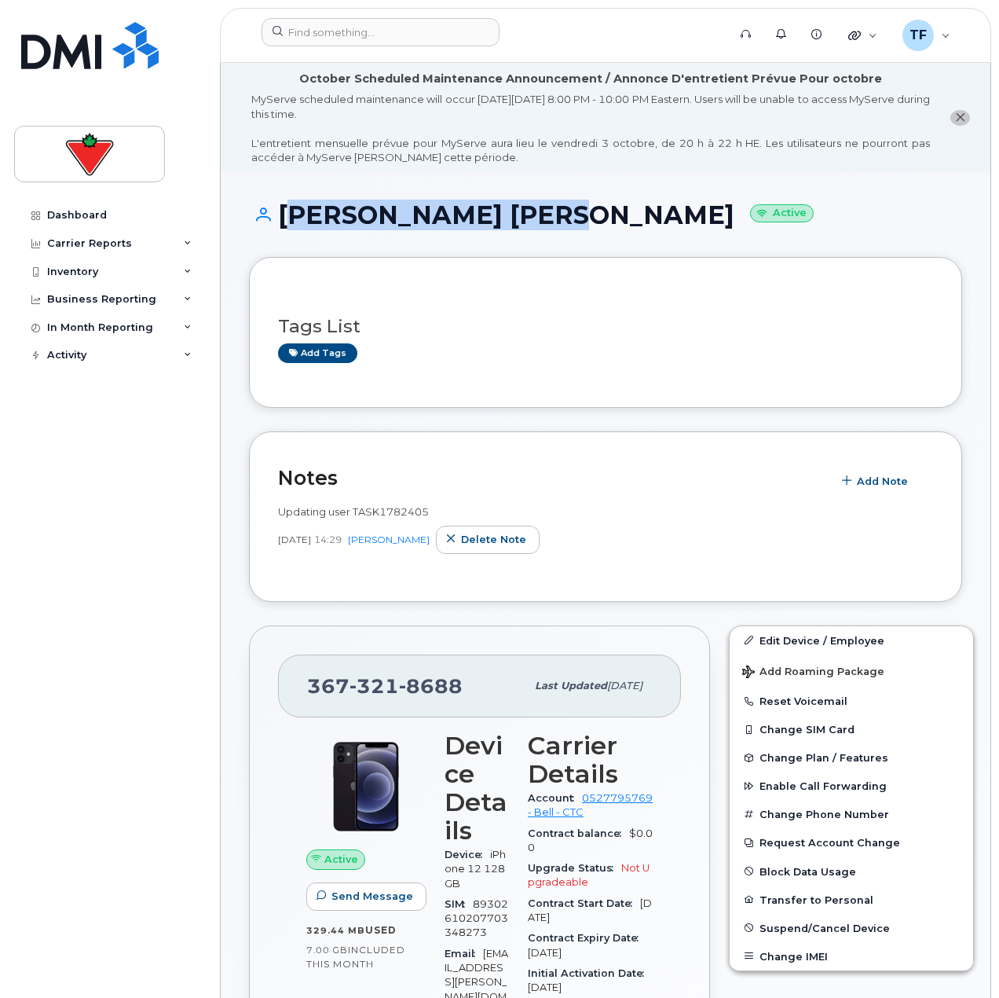
drag, startPoint x: 536, startPoint y: 209, endPoint x: 282, endPoint y: 225, distance: 254.3
click at [282, 225] on h1 "[PERSON_NAME] [PERSON_NAME] Active" at bounding box center [605, 214] width 713 height 27
copy h1 "[PERSON_NAME] [PERSON_NAME]"
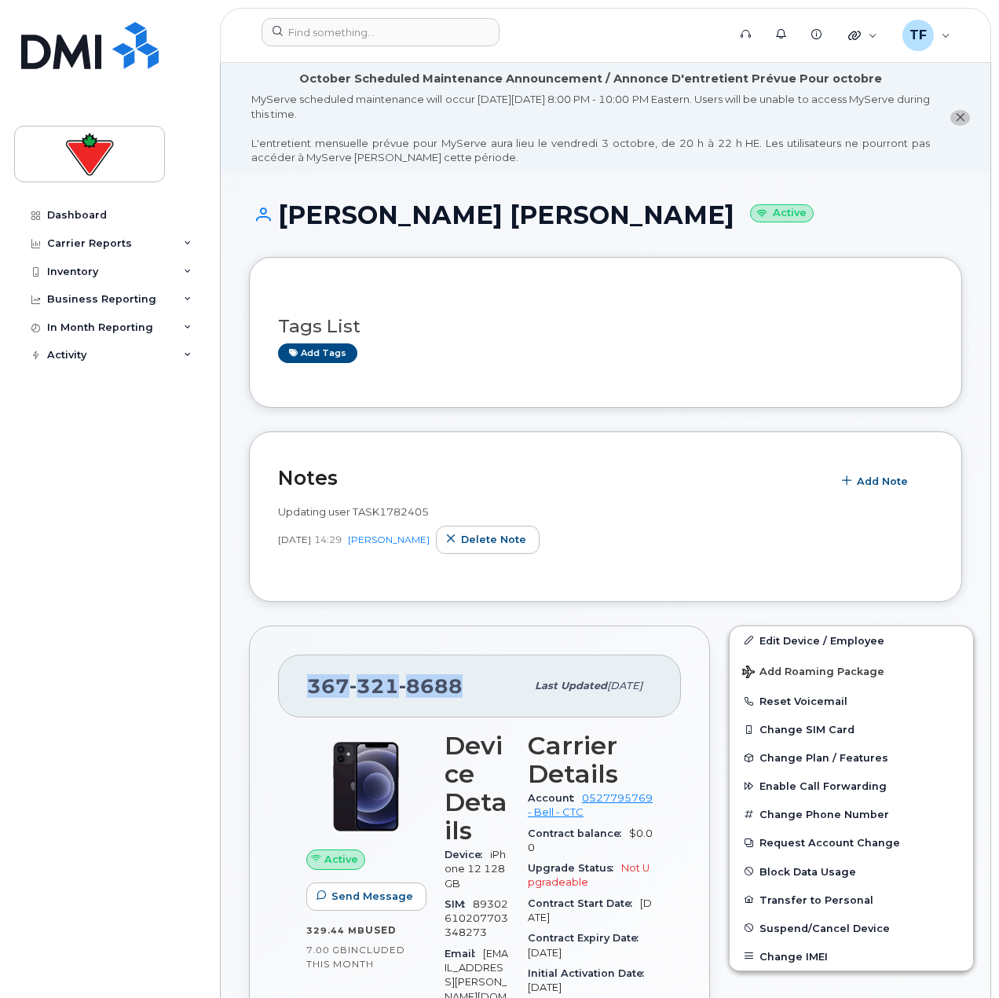
drag, startPoint x: 460, startPoint y: 684, endPoint x: 313, endPoint y: 696, distance: 148.2
click at [313, 696] on div "[PHONE_NUMBER]" at bounding box center [416, 685] width 218 height 33
copy span "[PHONE_NUMBER]"
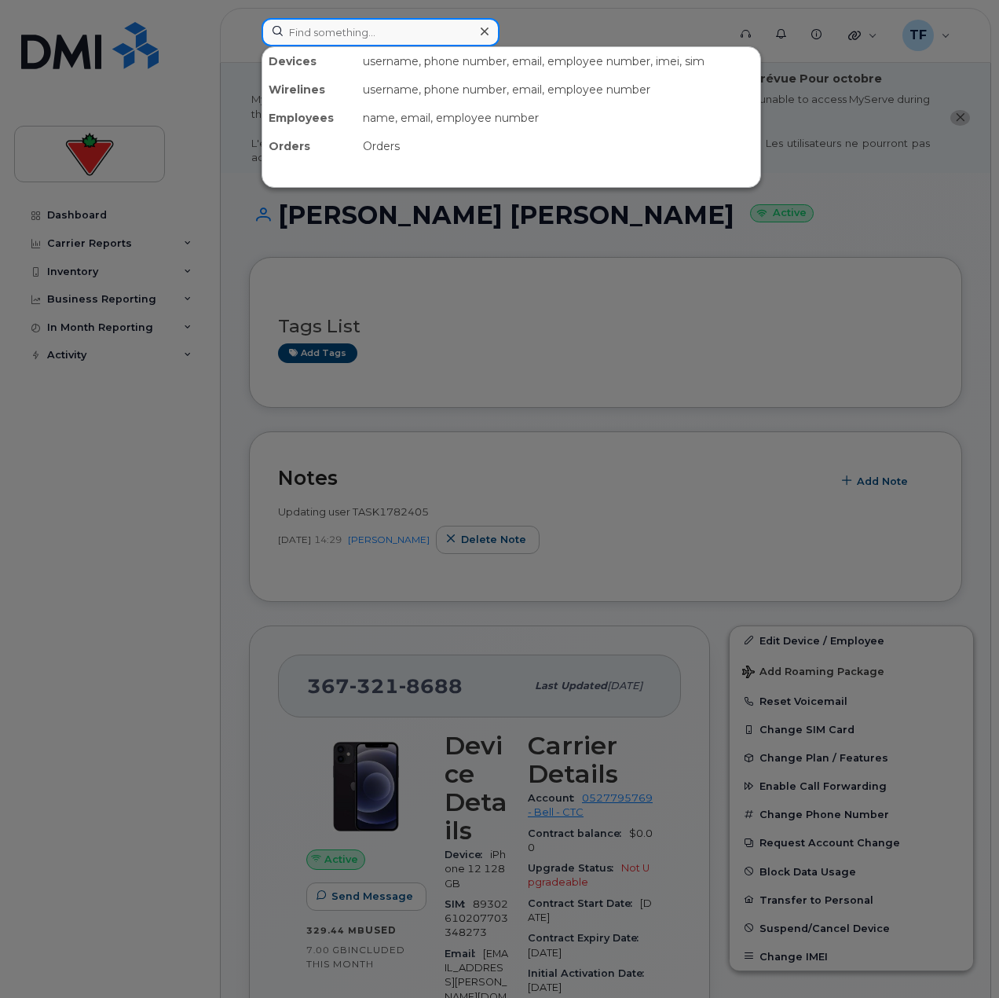
click at [380, 42] on input at bounding box center [381, 32] width 238 height 28
paste input "PAUL KIZITO"
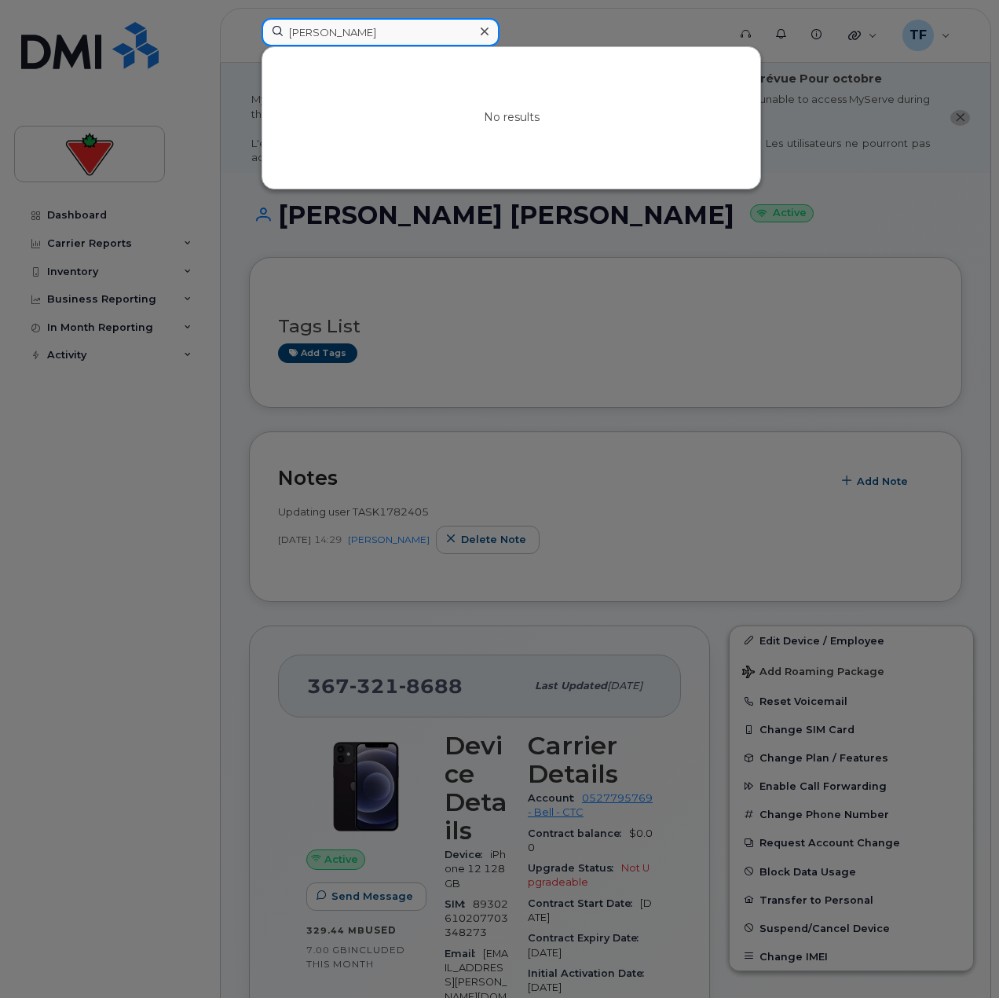
click at [340, 24] on input "PAUL KIZITO" at bounding box center [381, 32] width 238 height 28
paste input "arikrit Prabhakar"
click at [435, 28] on input "Parikrit Prabhakar" at bounding box center [381, 32] width 238 height 28
paste input "Jeffrey Walke"
click at [348, 39] on input "Jeffrey Walker" at bounding box center [381, 32] width 238 height 28
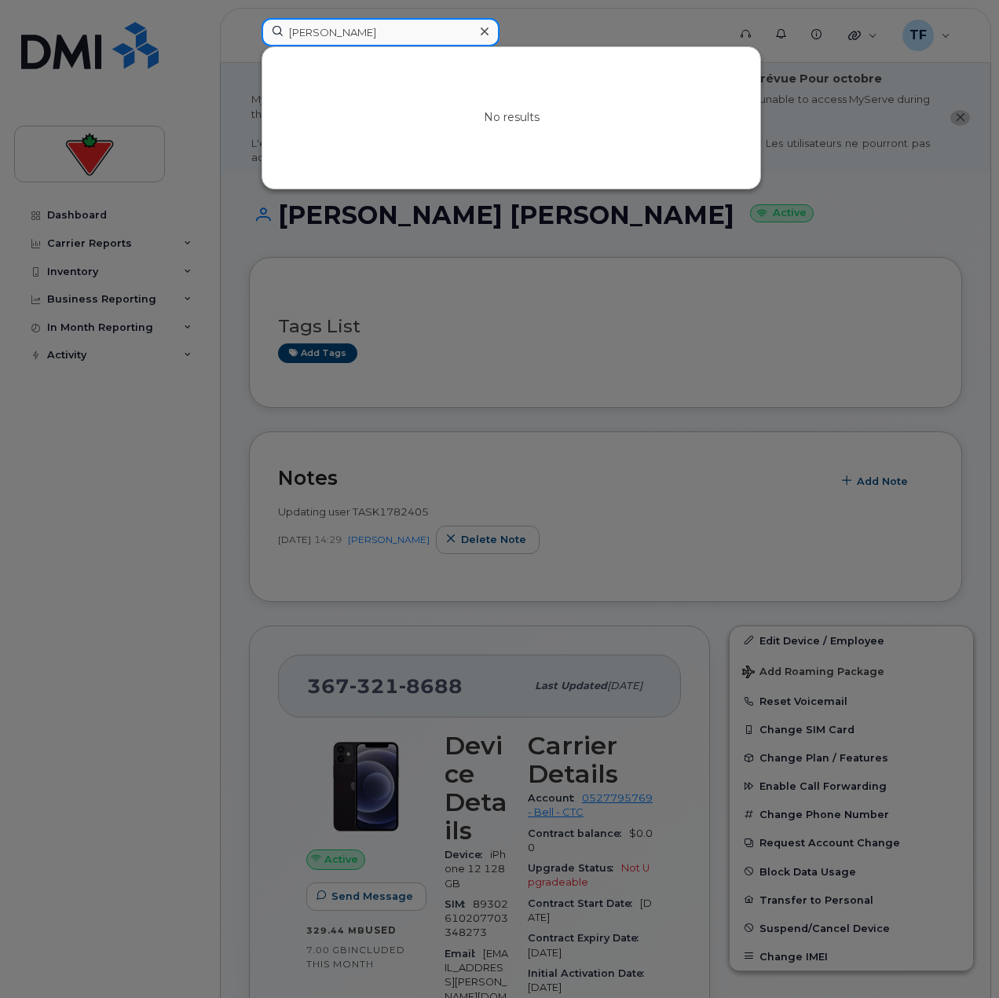
paste input "Gina Daryanan"
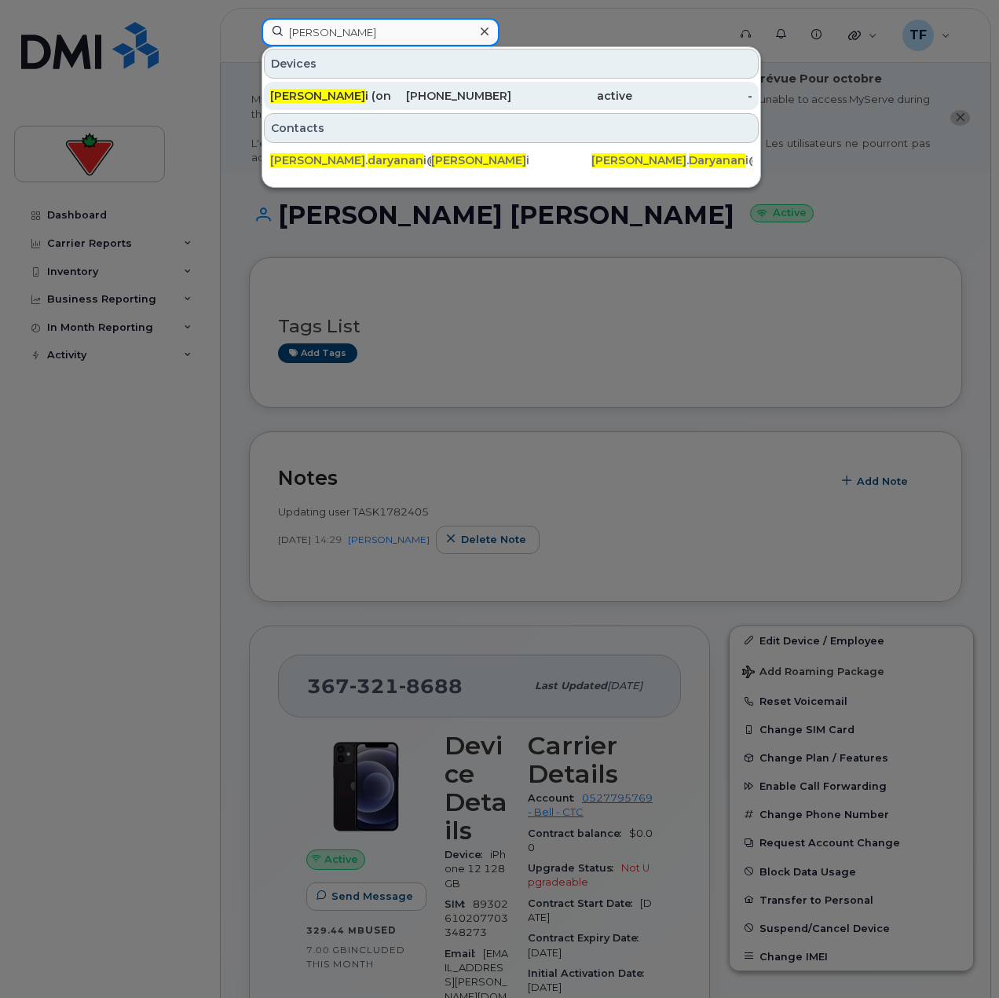
type input "Gina Daryanan"
click at [398, 99] on div "416-576-5179" at bounding box center [451, 96] width 121 height 16
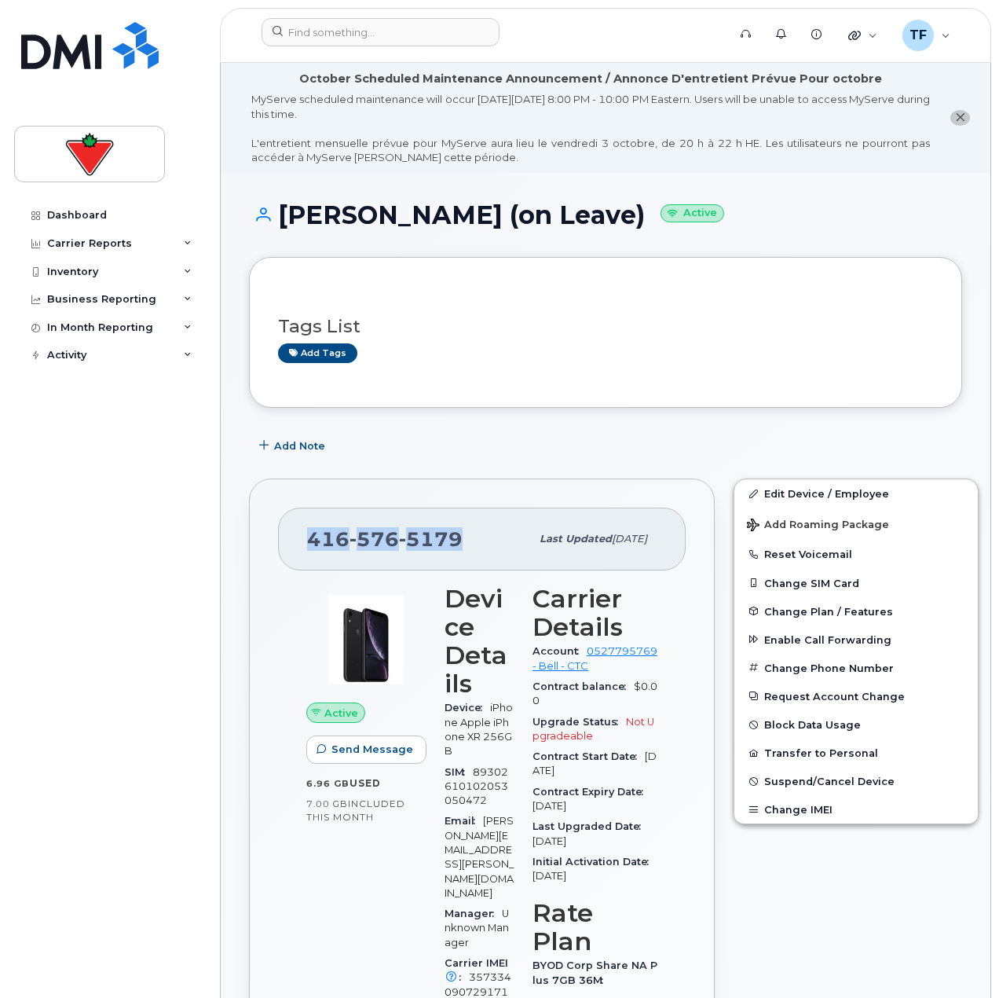
drag, startPoint x: 460, startPoint y: 528, endPoint x: 310, endPoint y: 544, distance: 151.0
click at [310, 544] on div "[PHONE_NUMBER]" at bounding box center [418, 538] width 223 height 33
copy span "[PHONE_NUMBER]"
